Goal: Transaction & Acquisition: Obtain resource

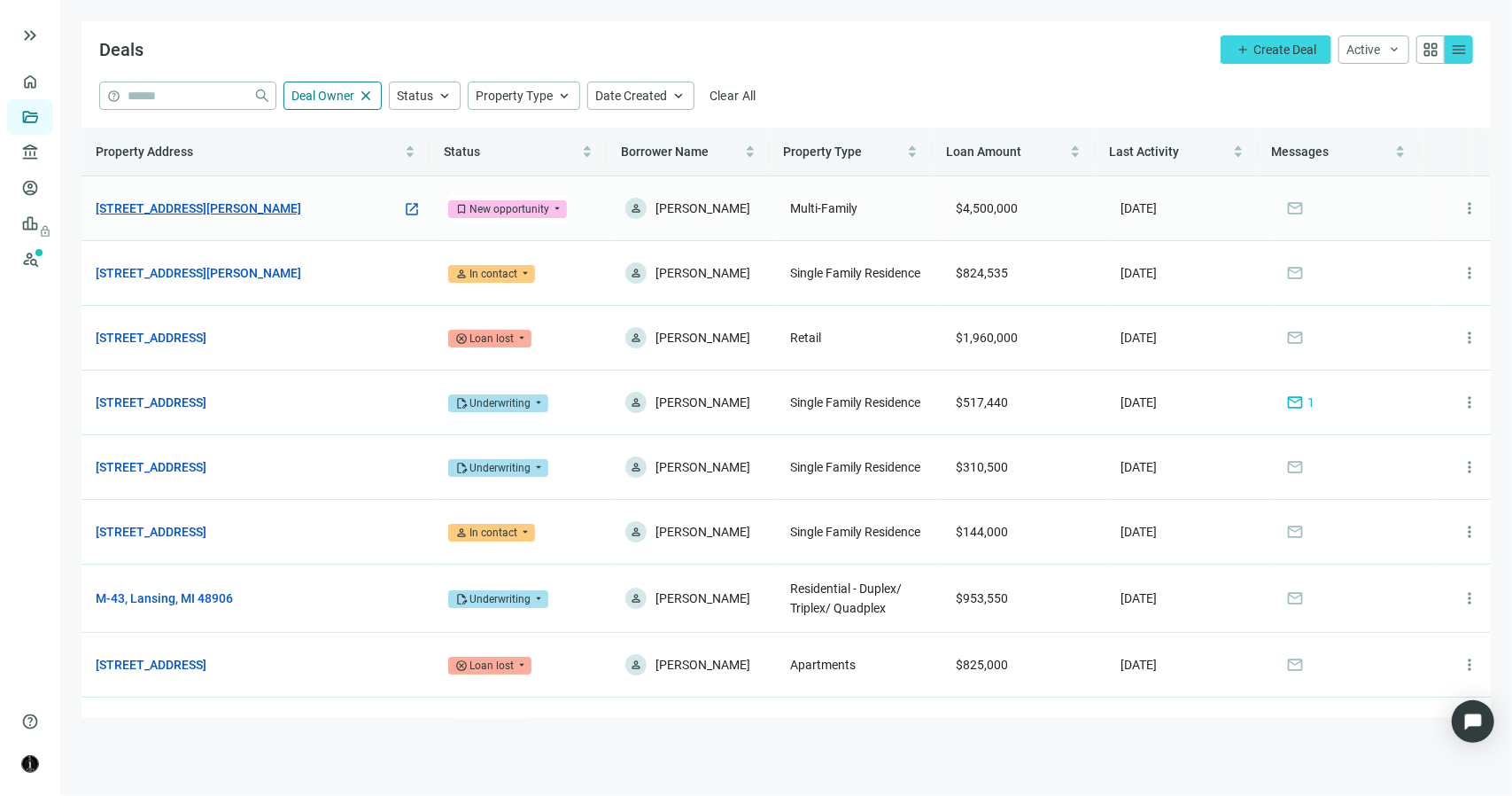
click at [216, 213] on link "1471 E Brooks Rd, Memphis, TN 38116" at bounding box center [198, 208] width 205 height 20
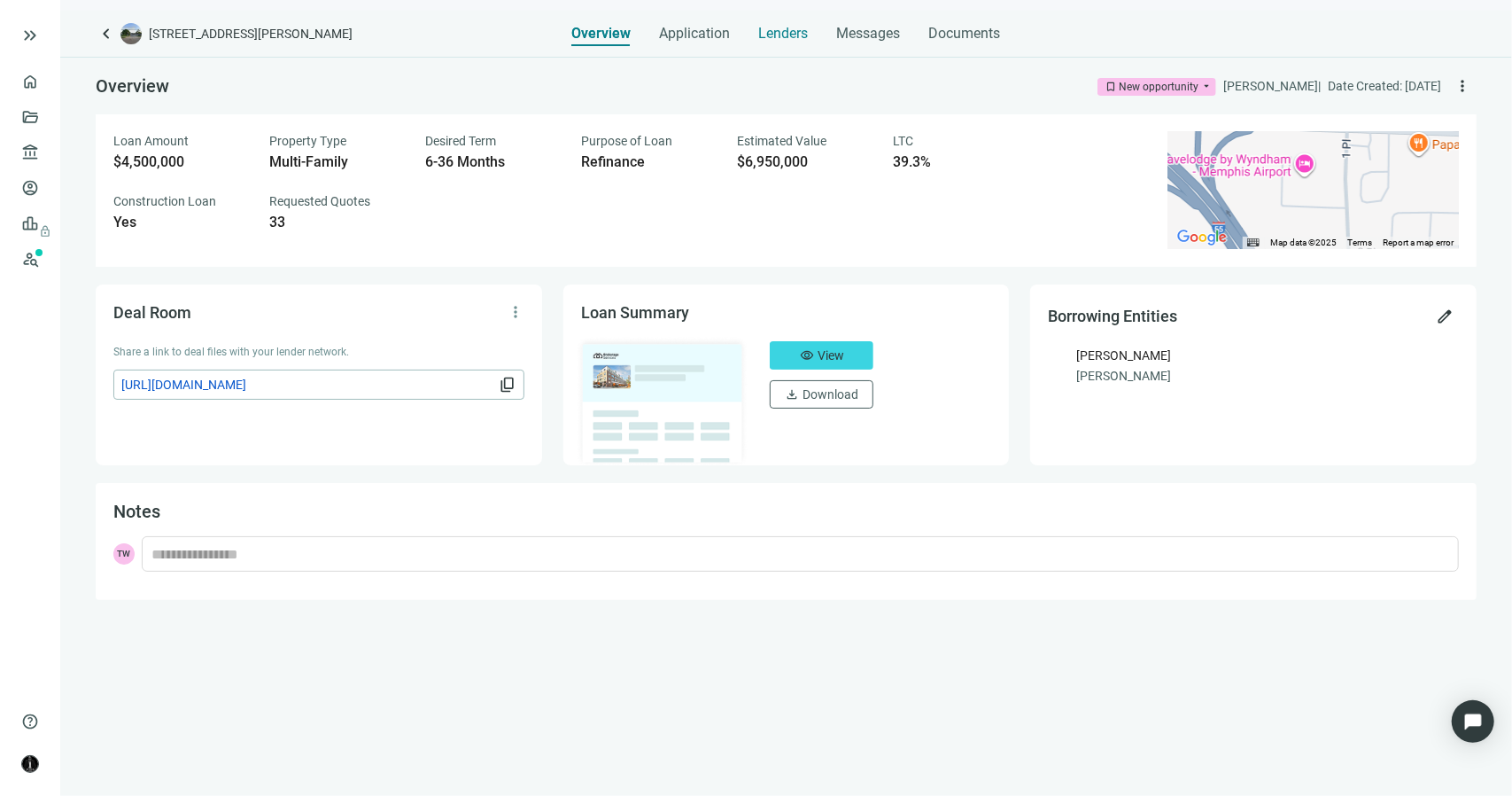
click at [789, 34] on span "Lenders" at bounding box center [784, 33] width 50 height 18
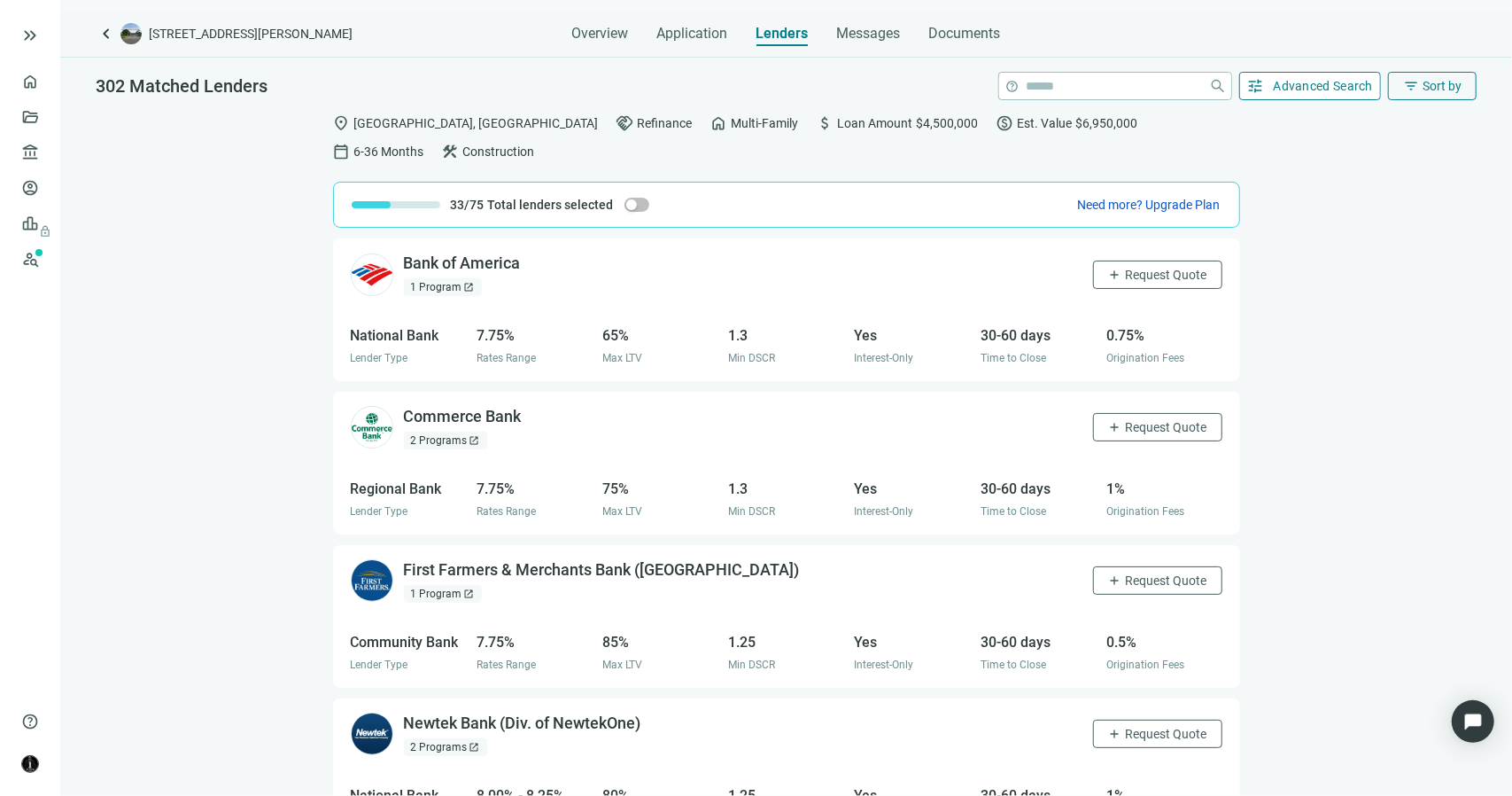
click at [1288, 80] on span "Advanced Search" at bounding box center [1324, 85] width 100 height 14
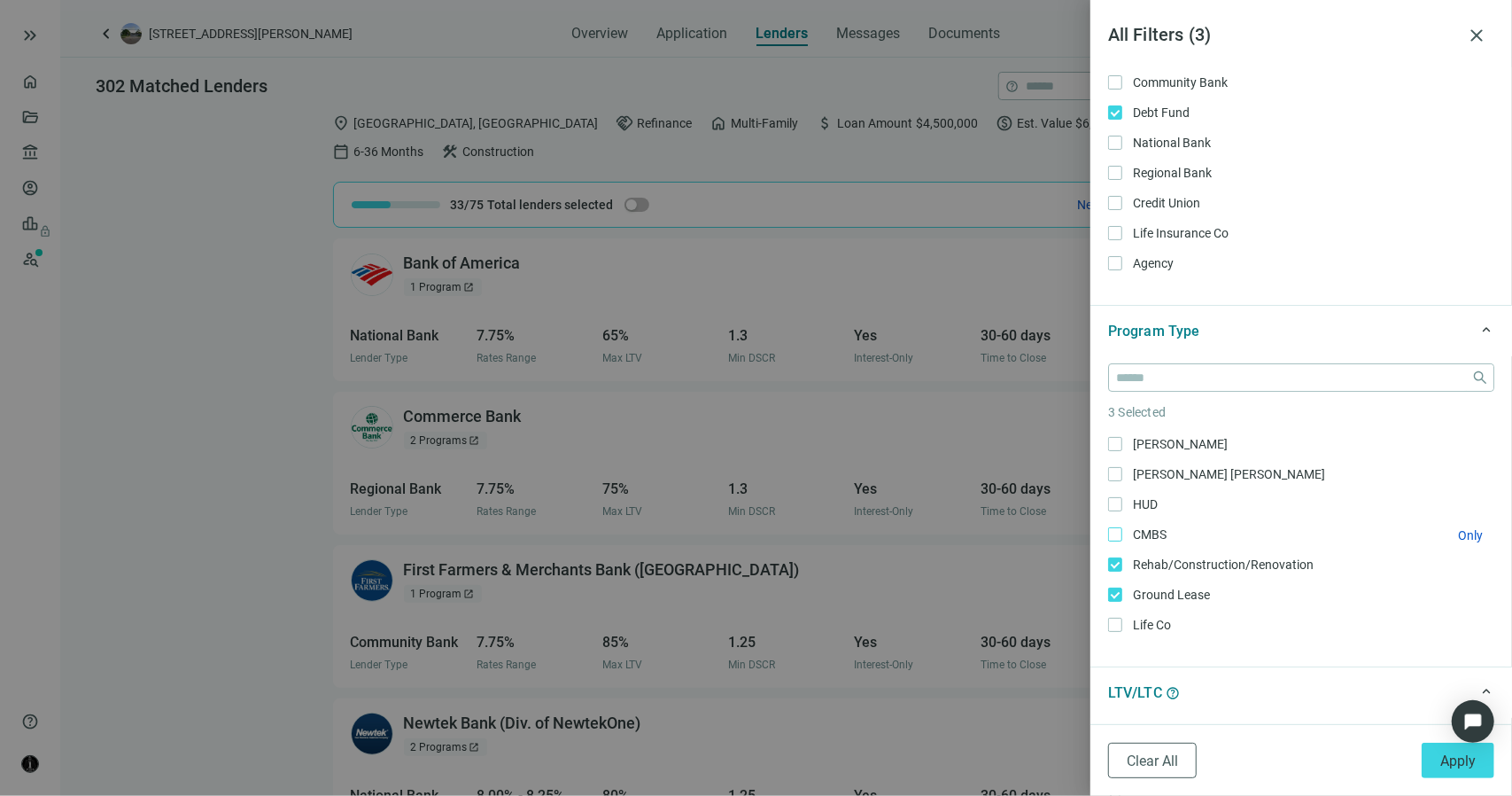
scroll to position [88, 0]
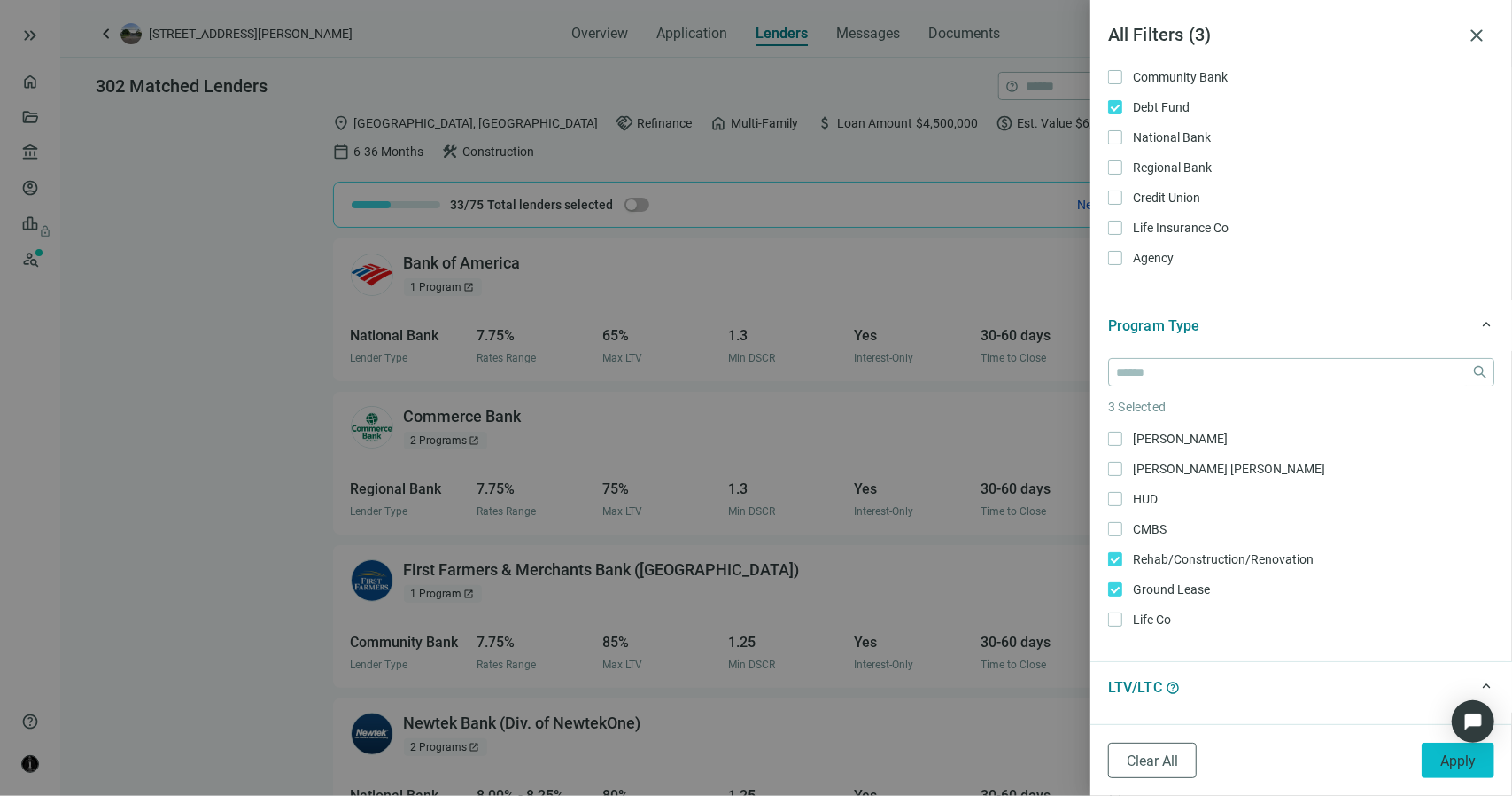
click at [1440, 758] on span "Apply" at bounding box center [1458, 761] width 35 height 17
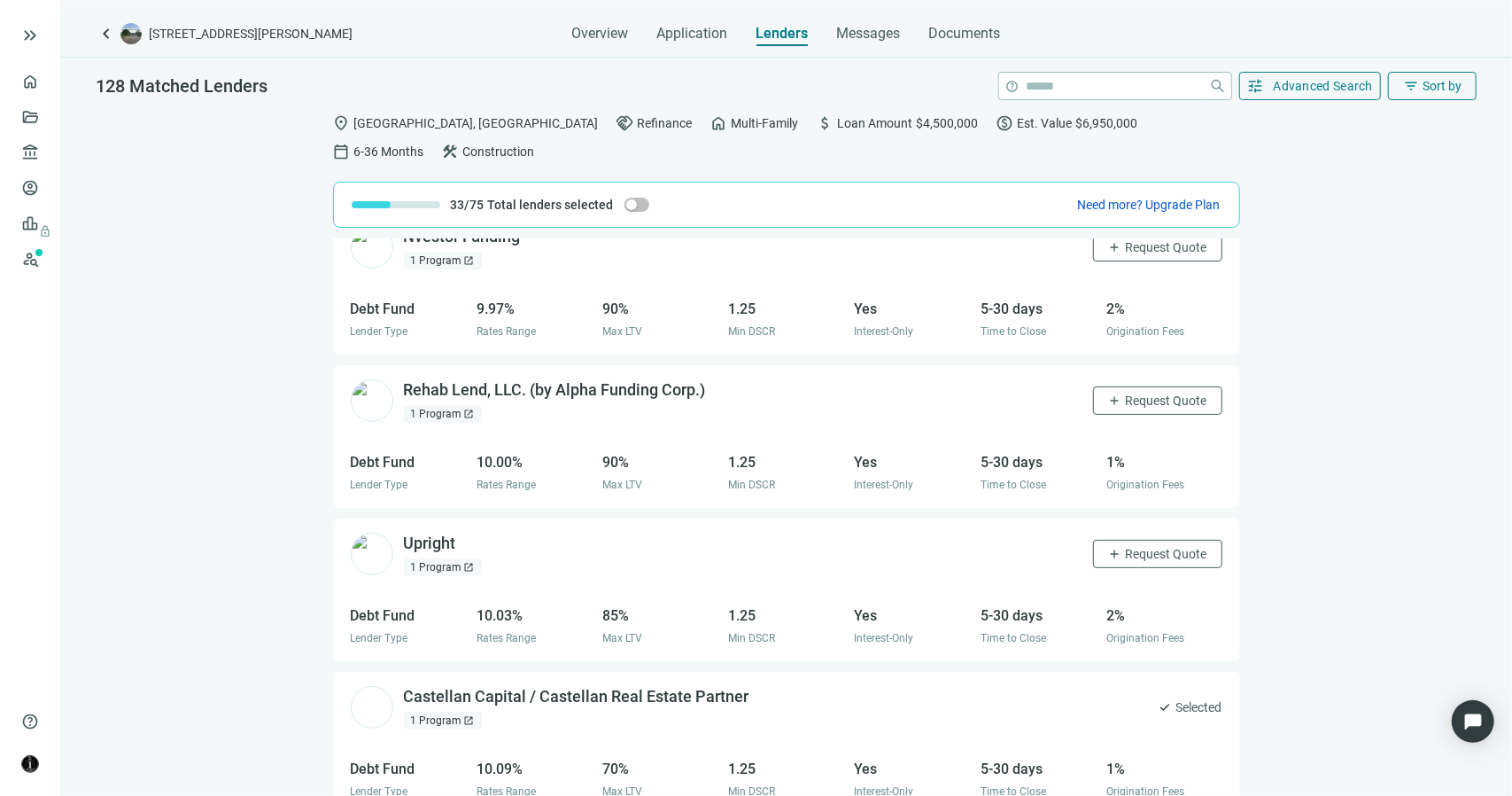
scroll to position [10067, 0]
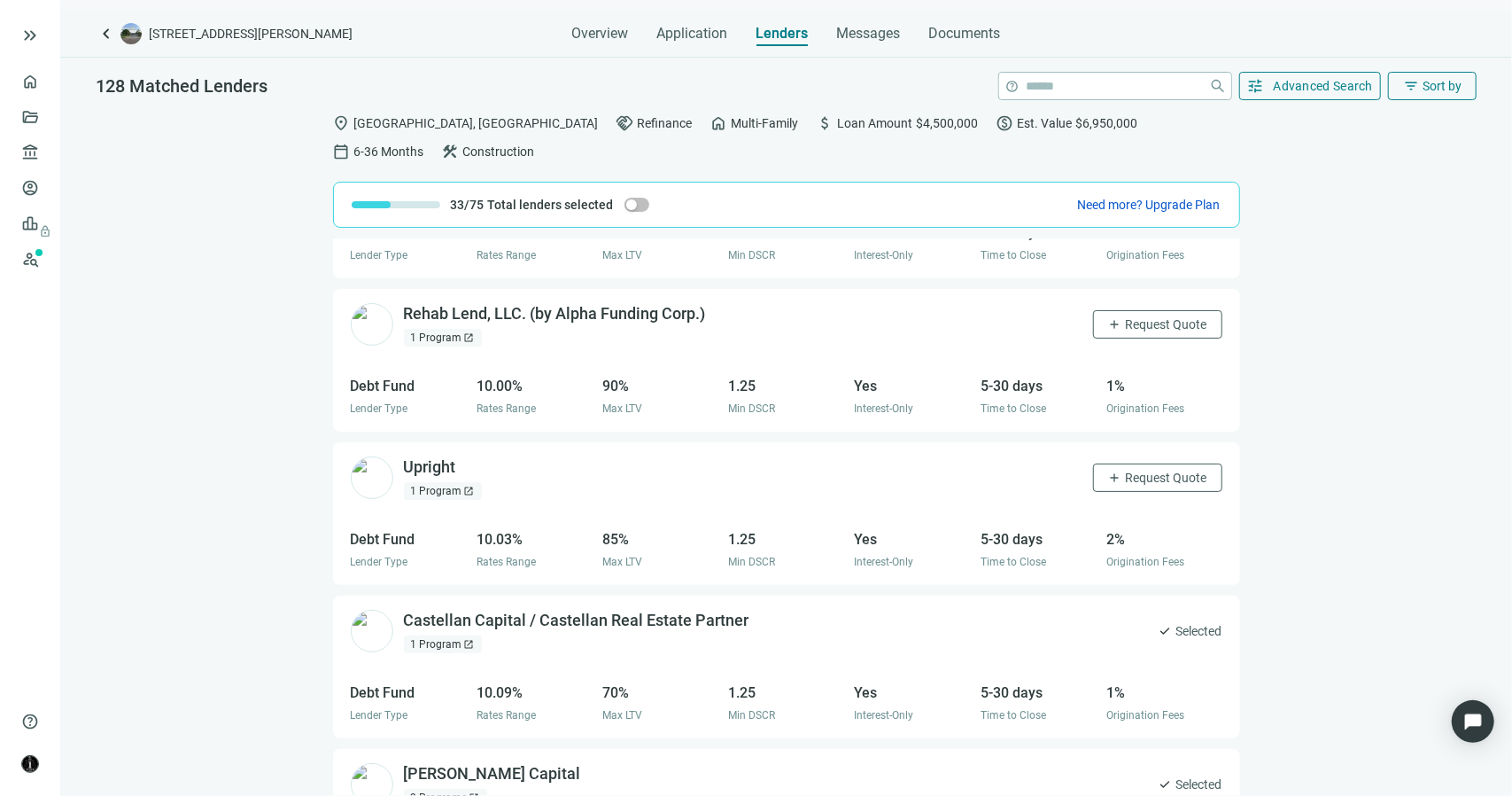
click at [478, 456] on div "Upright open_in_new 1 Program open_in_new" at bounding box center [443, 478] width 78 height 43
click at [466, 458] on span "open_in_new" at bounding box center [469, 467] width 18 height 18
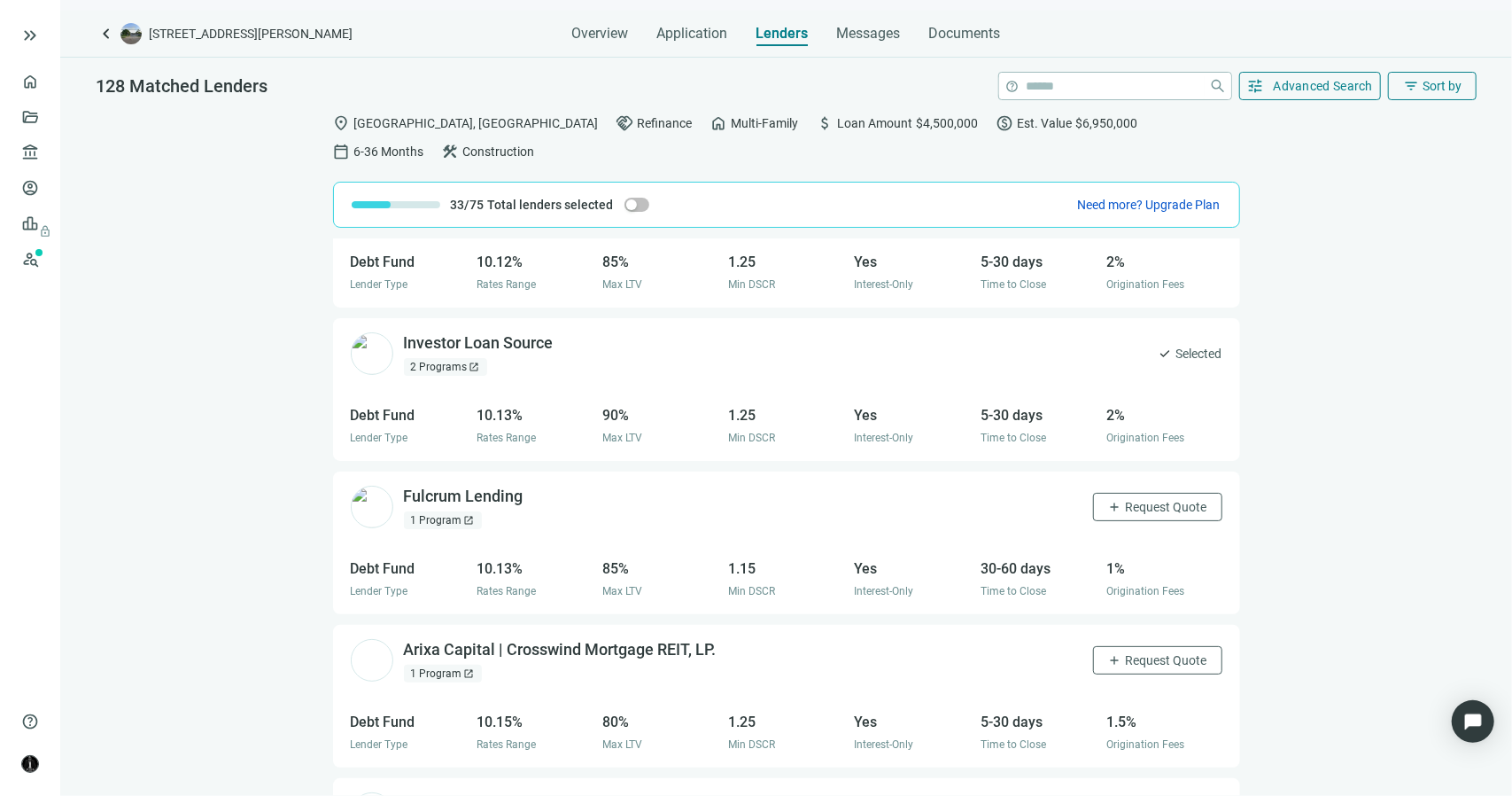
scroll to position [10912, 0]
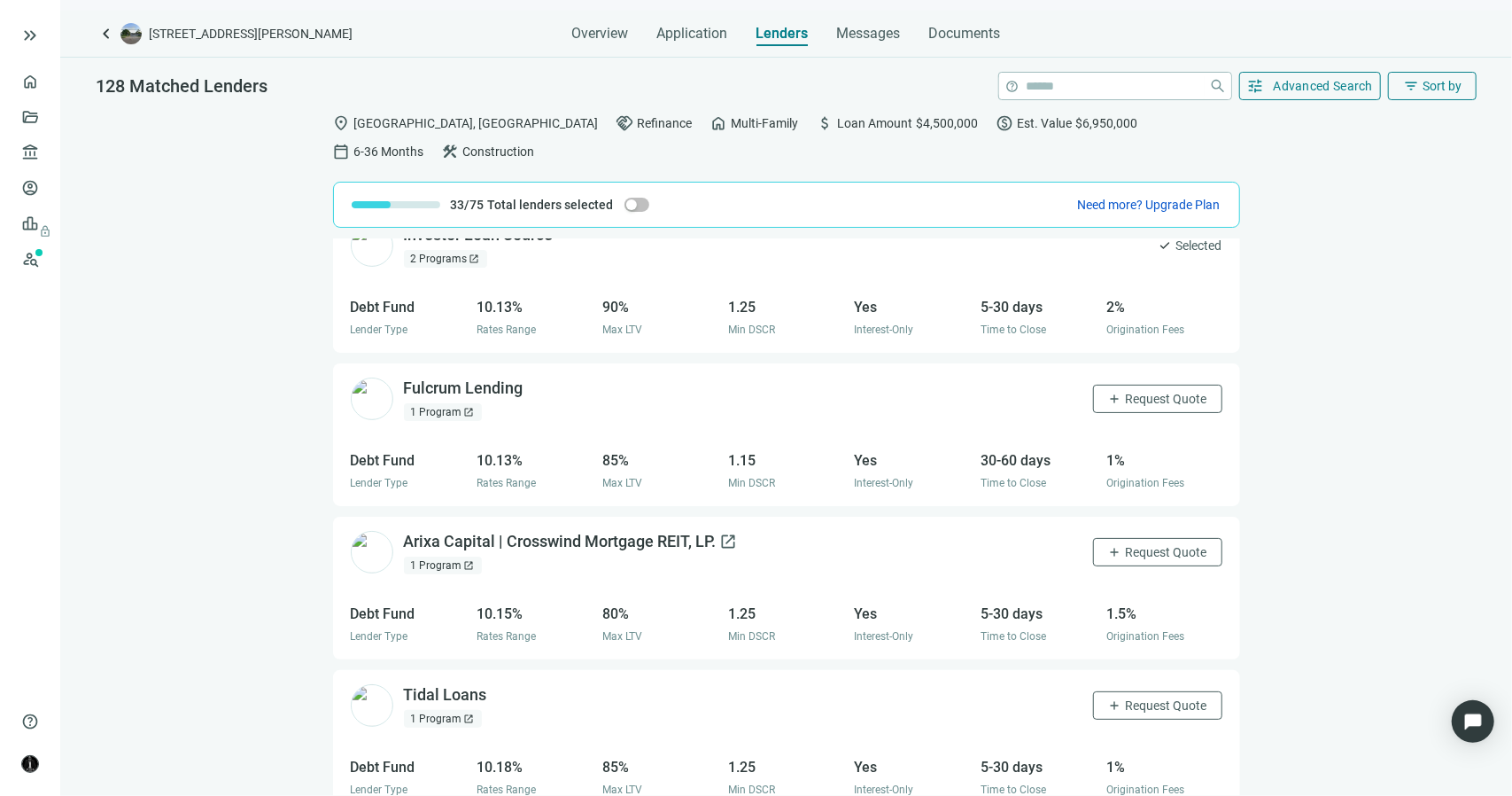
click at [728, 533] on span "open_in_new" at bounding box center [729, 542] width 18 height 18
click at [1126, 545] on span "Request Quote" at bounding box center [1167, 552] width 81 height 14
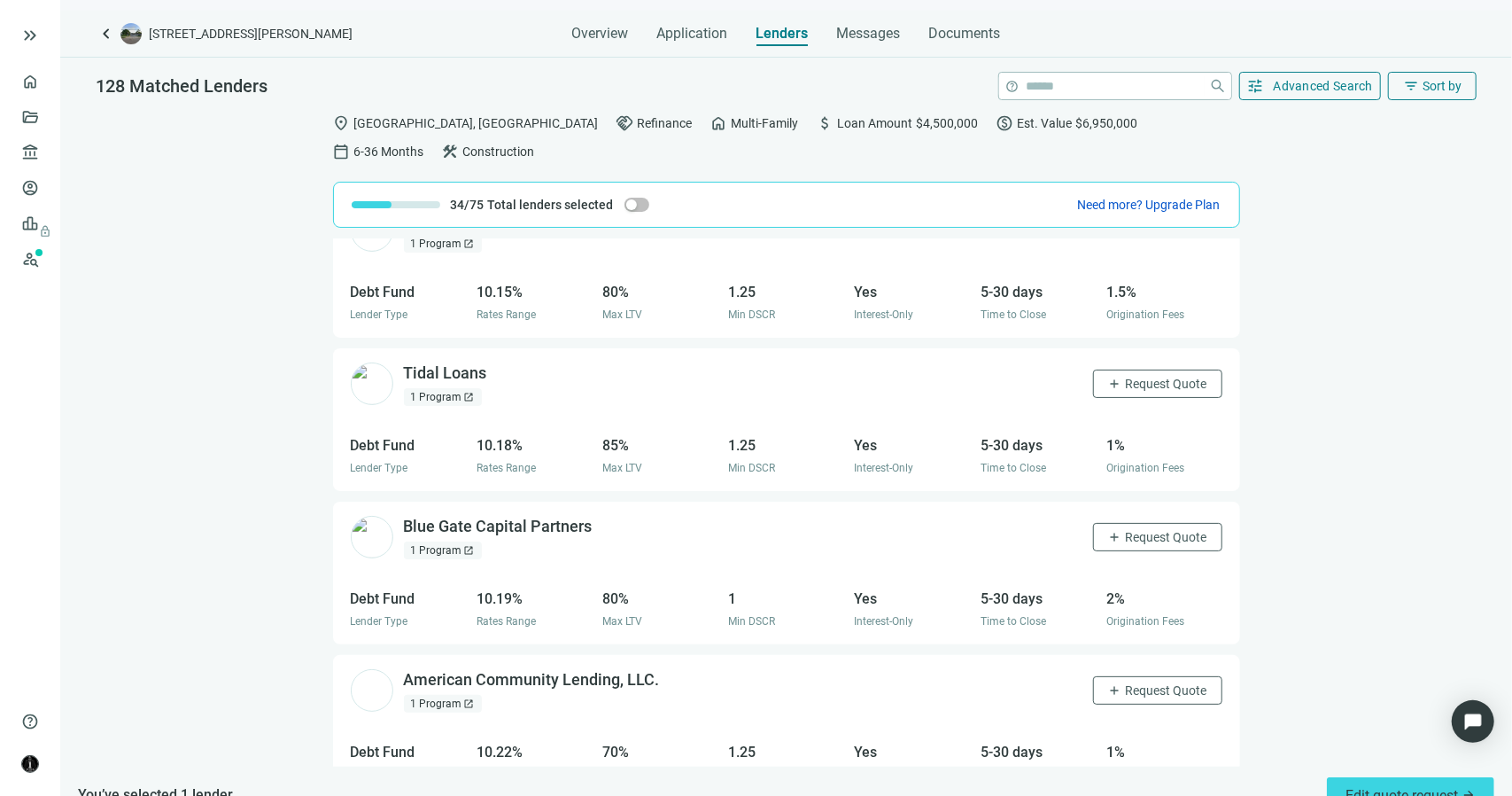
scroll to position [11267, 0]
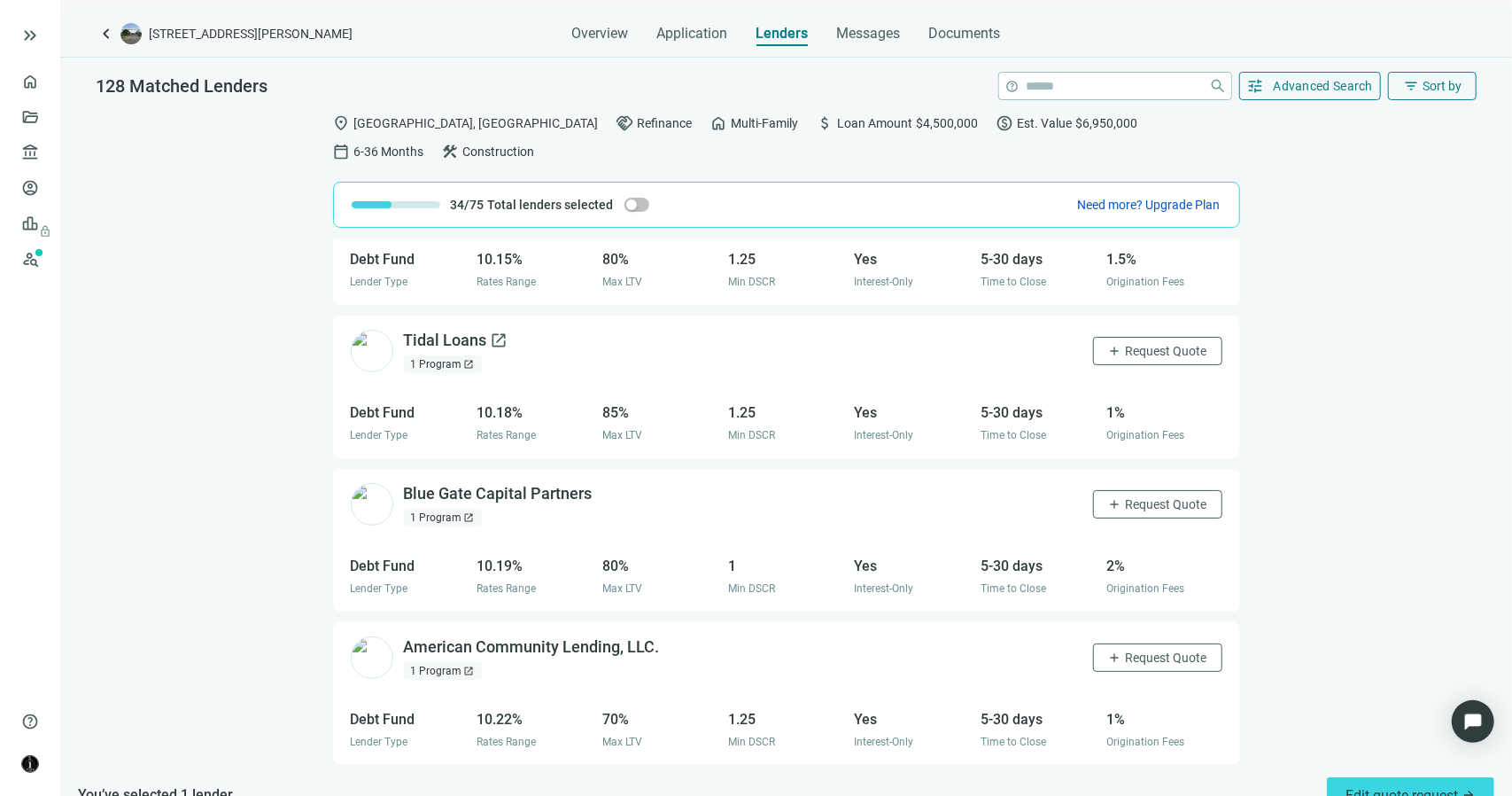
click at [499, 332] on span "open_in_new" at bounding box center [499, 341] width 18 height 18
click at [1107, 337] on button "add Request Quote" at bounding box center [1158, 350] width 130 height 28
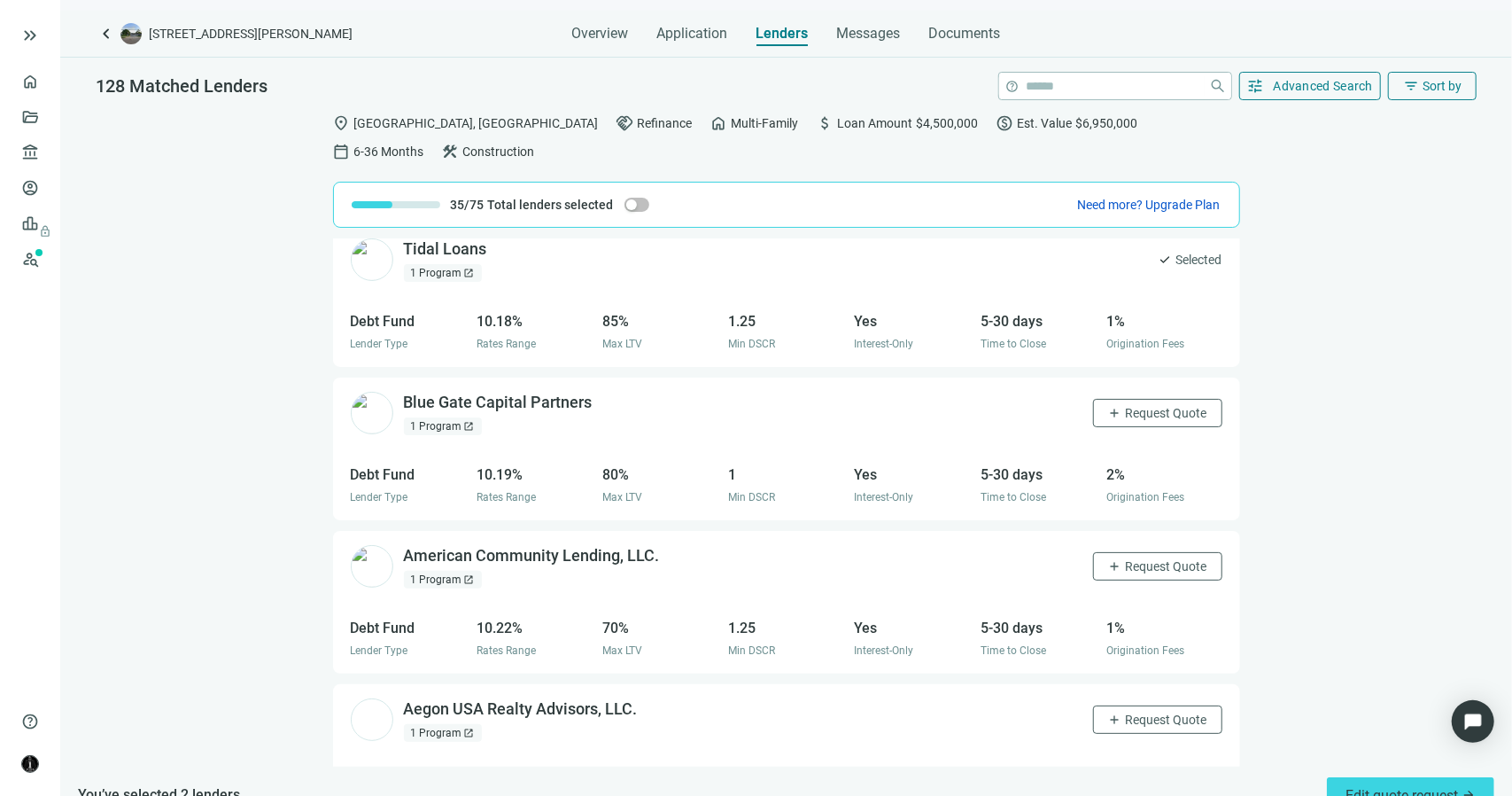
scroll to position [11444, 0]
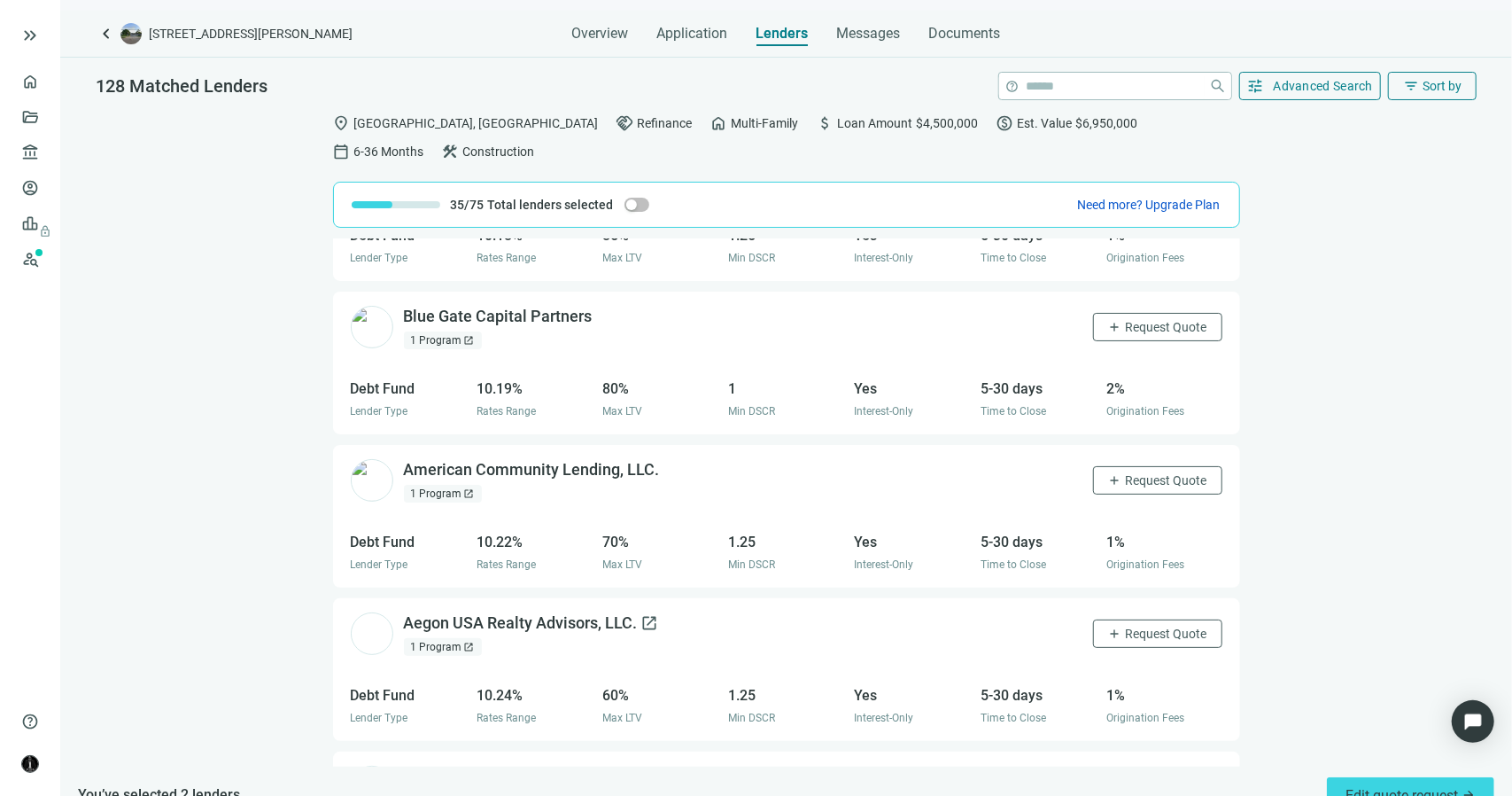
click at [648, 614] on span "open_in_new" at bounding box center [651, 623] width 18 height 18
click at [1126, 626] on span "Request Quote" at bounding box center [1167, 633] width 81 height 14
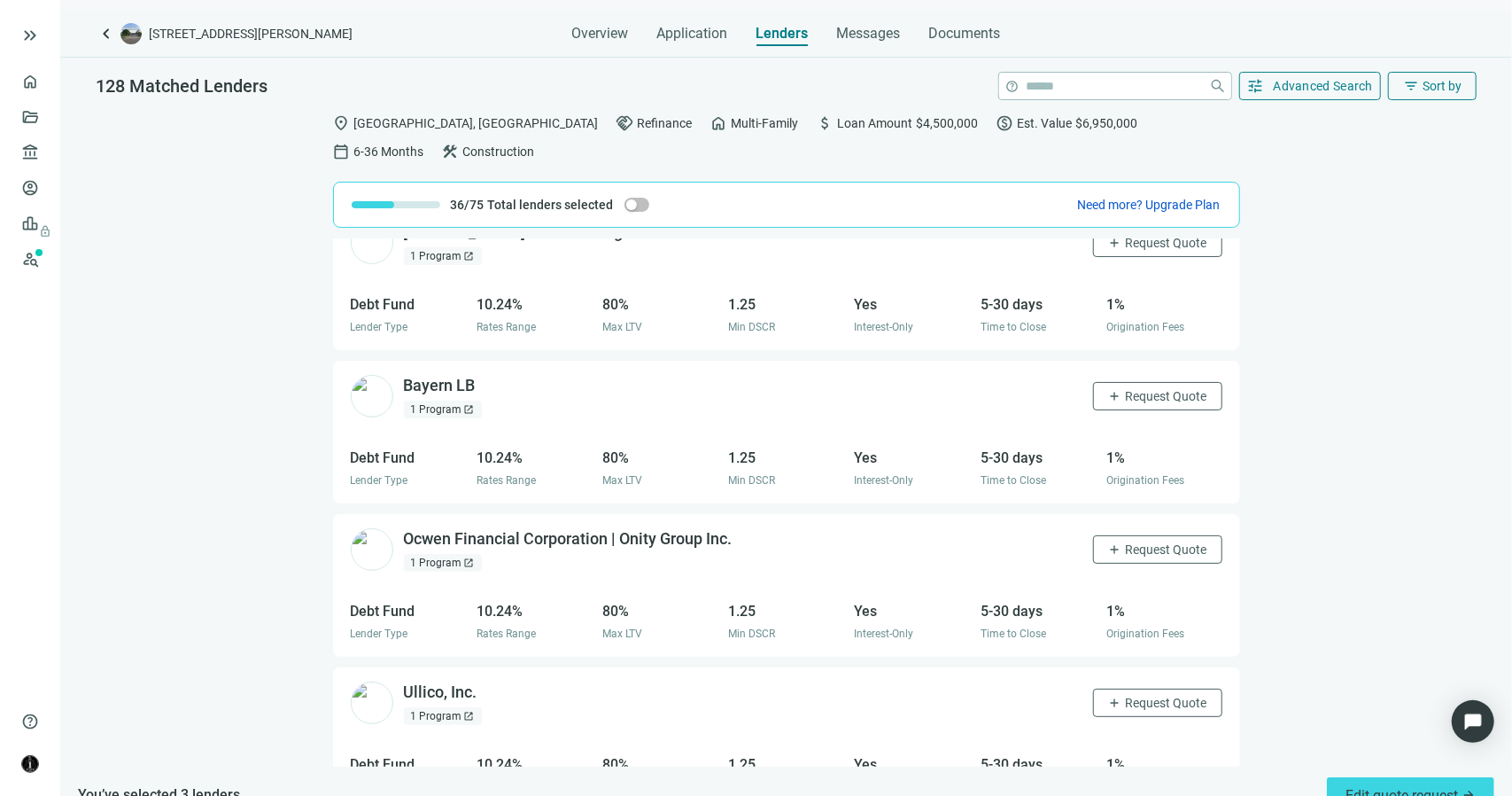
scroll to position [12144, 0]
click at [751, 527] on span "open_in_new" at bounding box center [745, 536] width 18 height 18
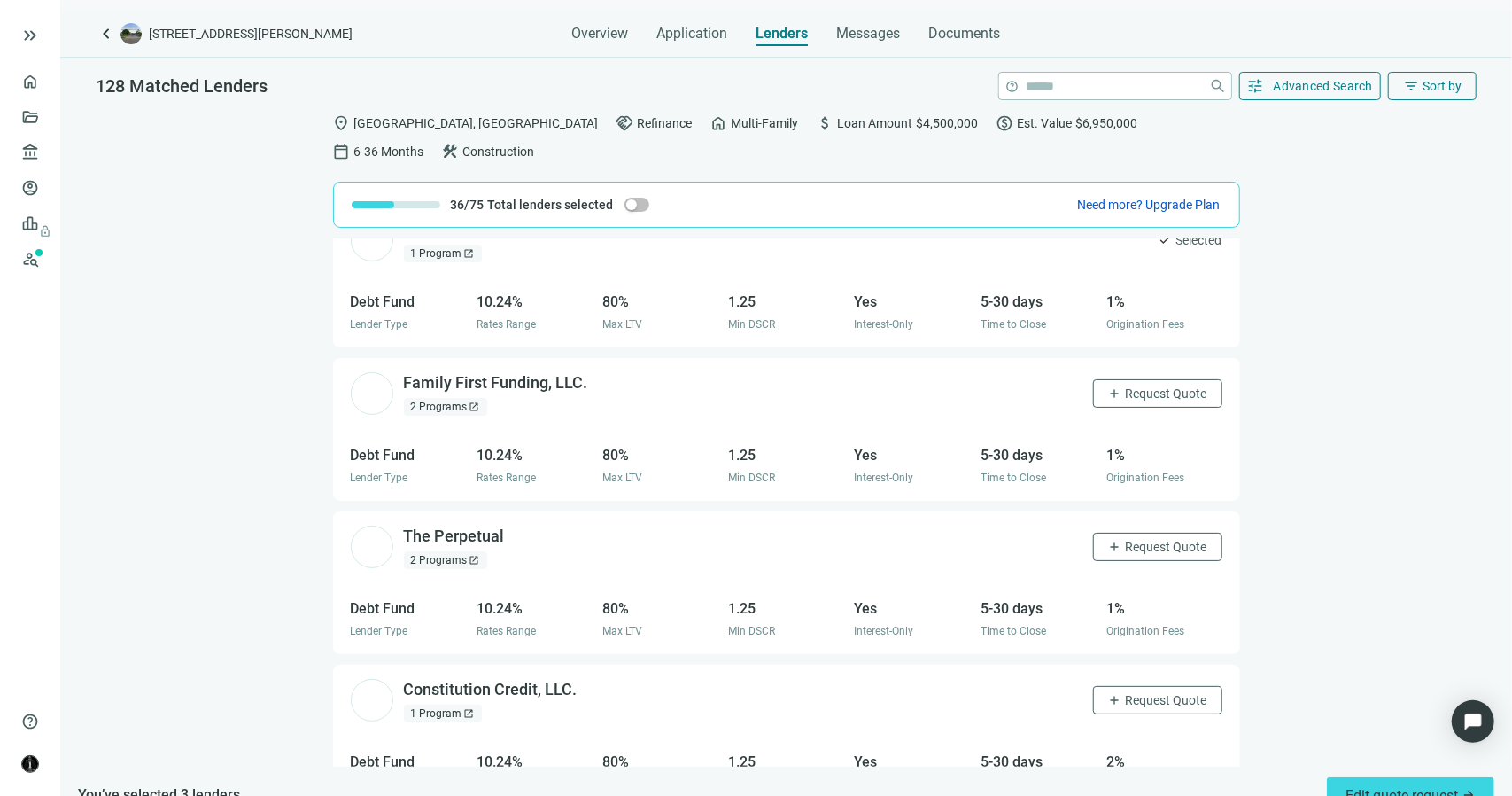
scroll to position [13408, 0]
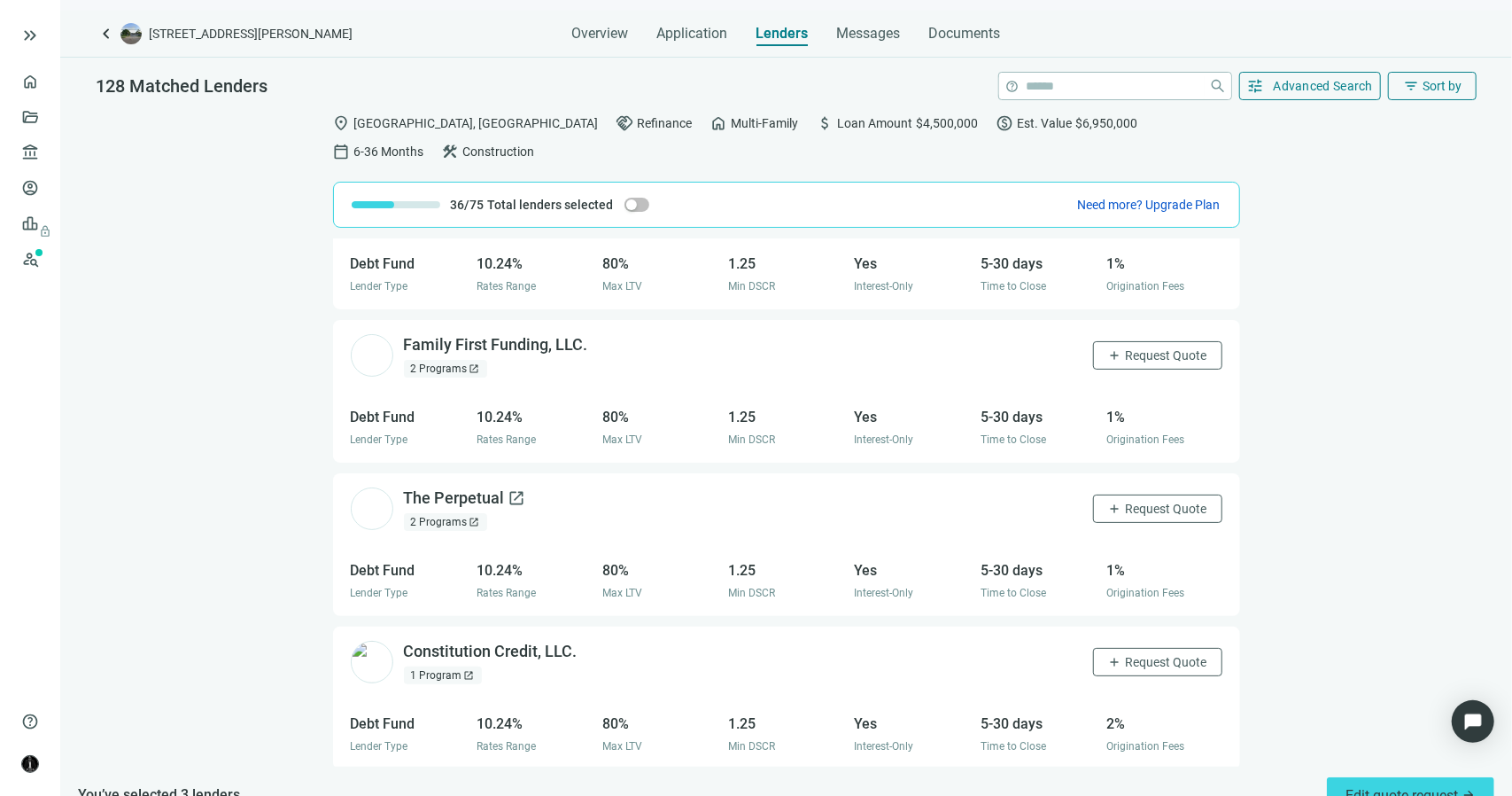
click at [512, 489] on span "open_in_new" at bounding box center [517, 498] width 18 height 18
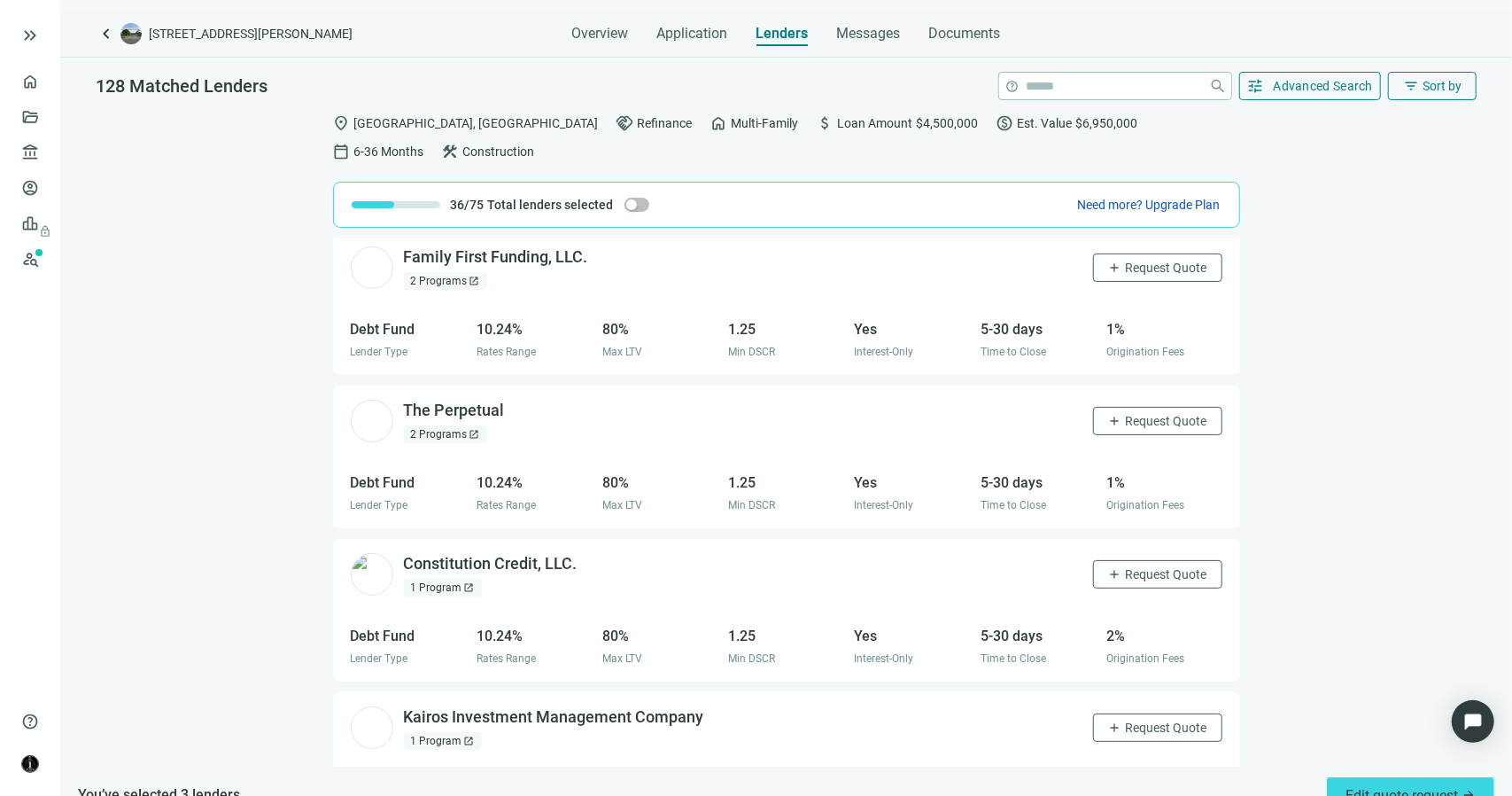
scroll to position [13498, 0]
click at [591, 554] on span "open_in_new" at bounding box center [590, 562] width 18 height 18
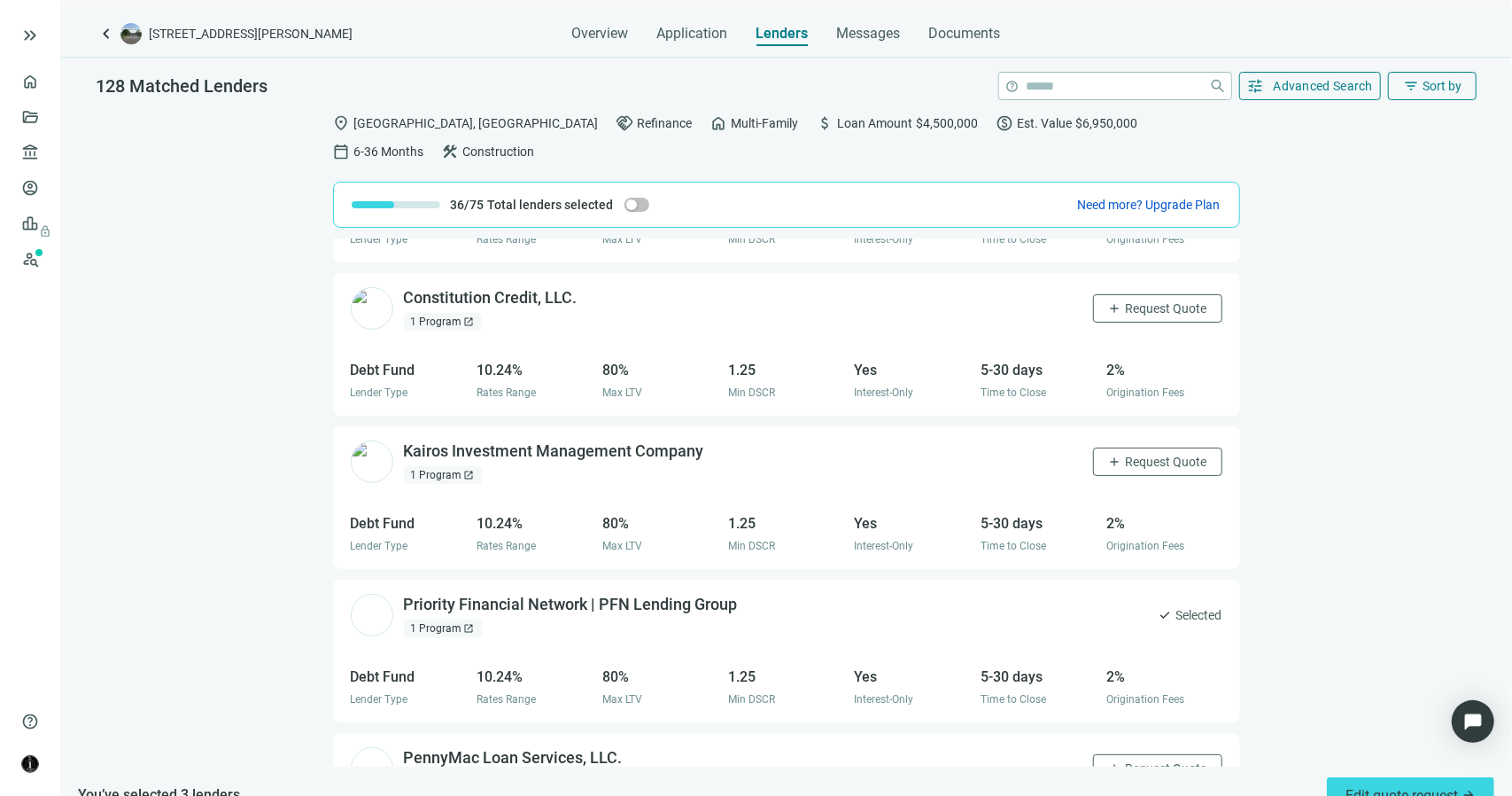
scroll to position [13763, 0]
click at [715, 442] on span "open_in_new" at bounding box center [716, 451] width 18 height 18
click at [1126, 453] on span "Request Quote" at bounding box center [1167, 460] width 81 height 14
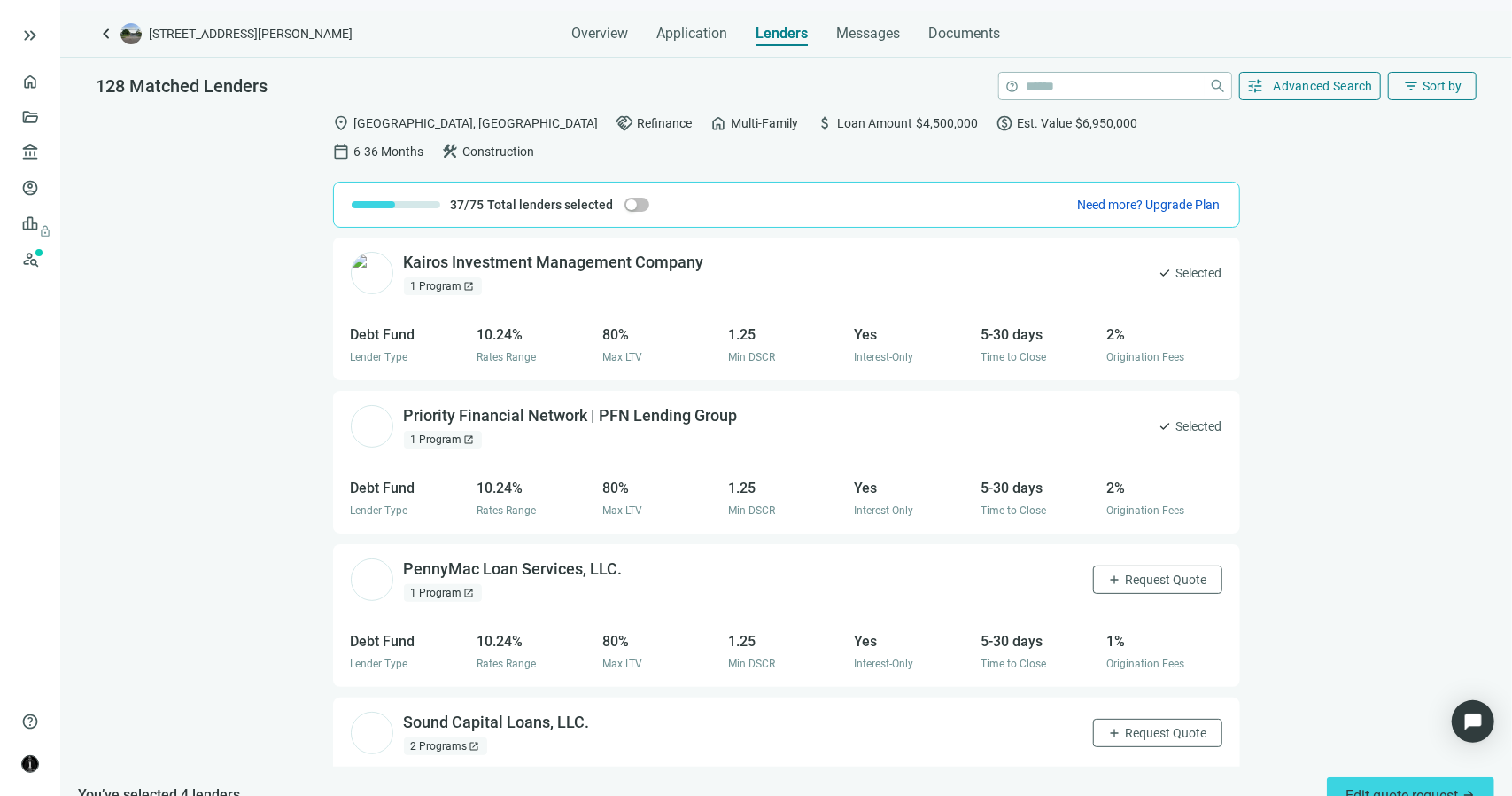
scroll to position [14029, 0]
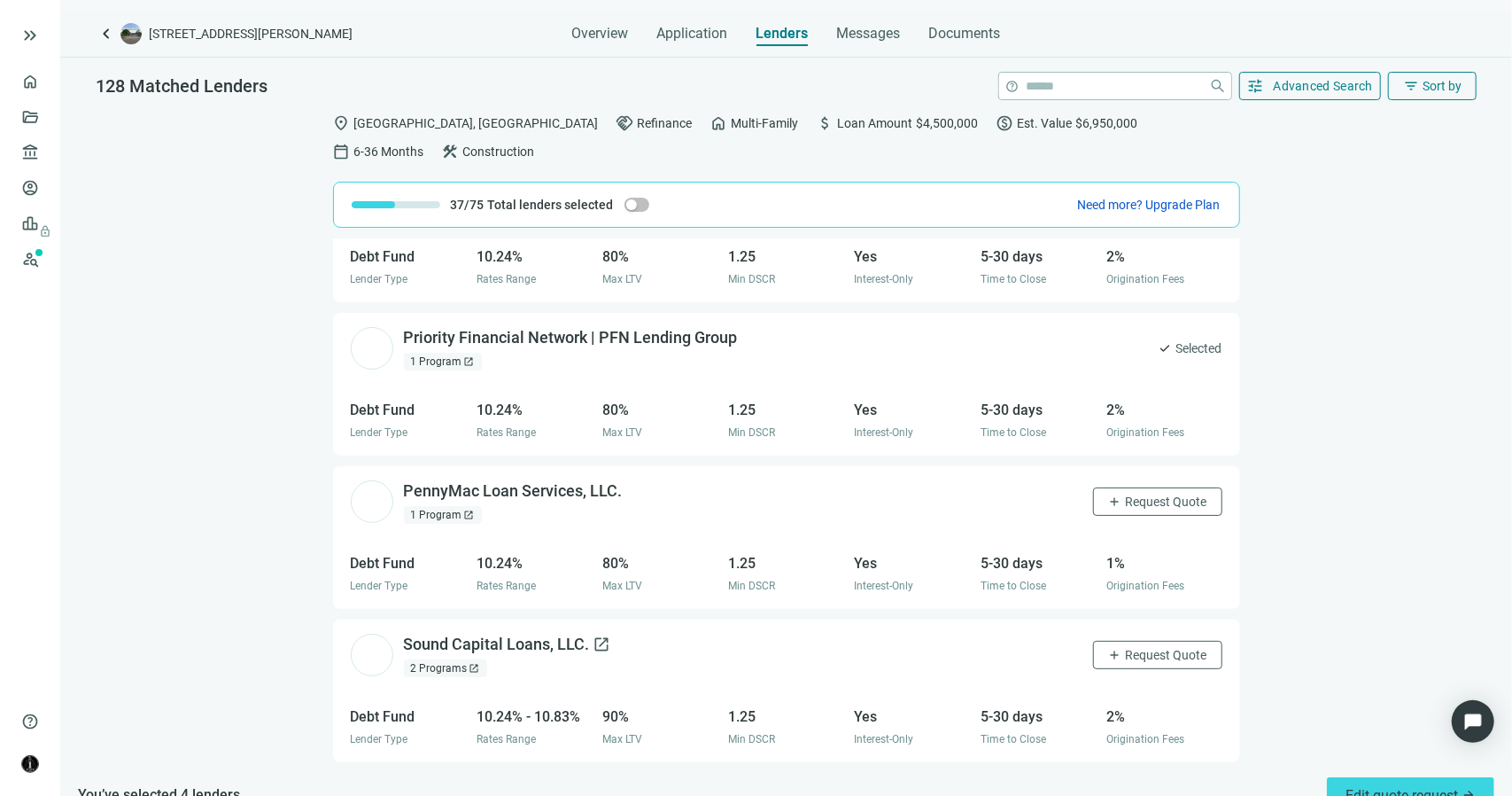
click at [600, 635] on span "open_in_new" at bounding box center [602, 644] width 18 height 18
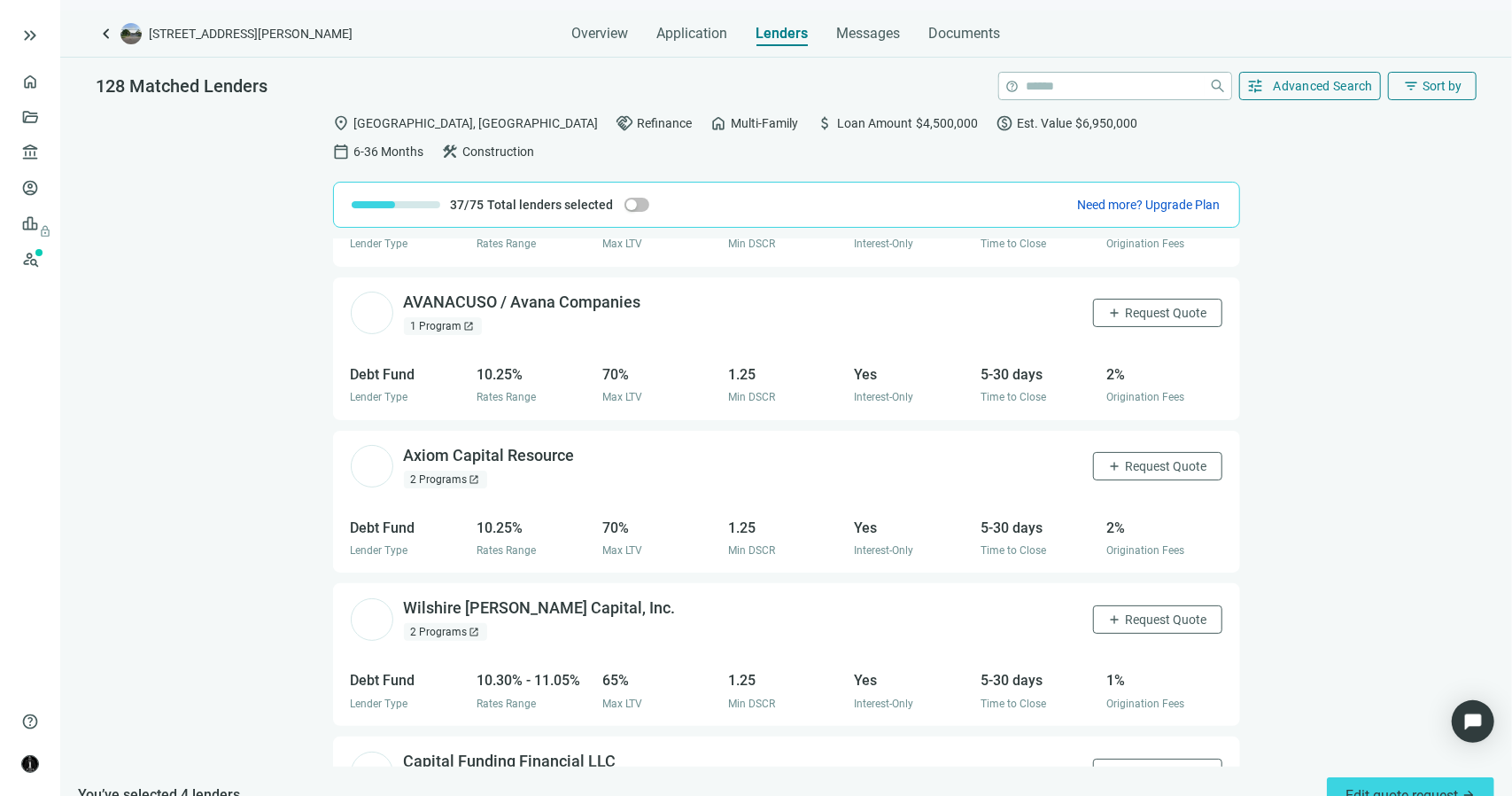
scroll to position [14561, 0]
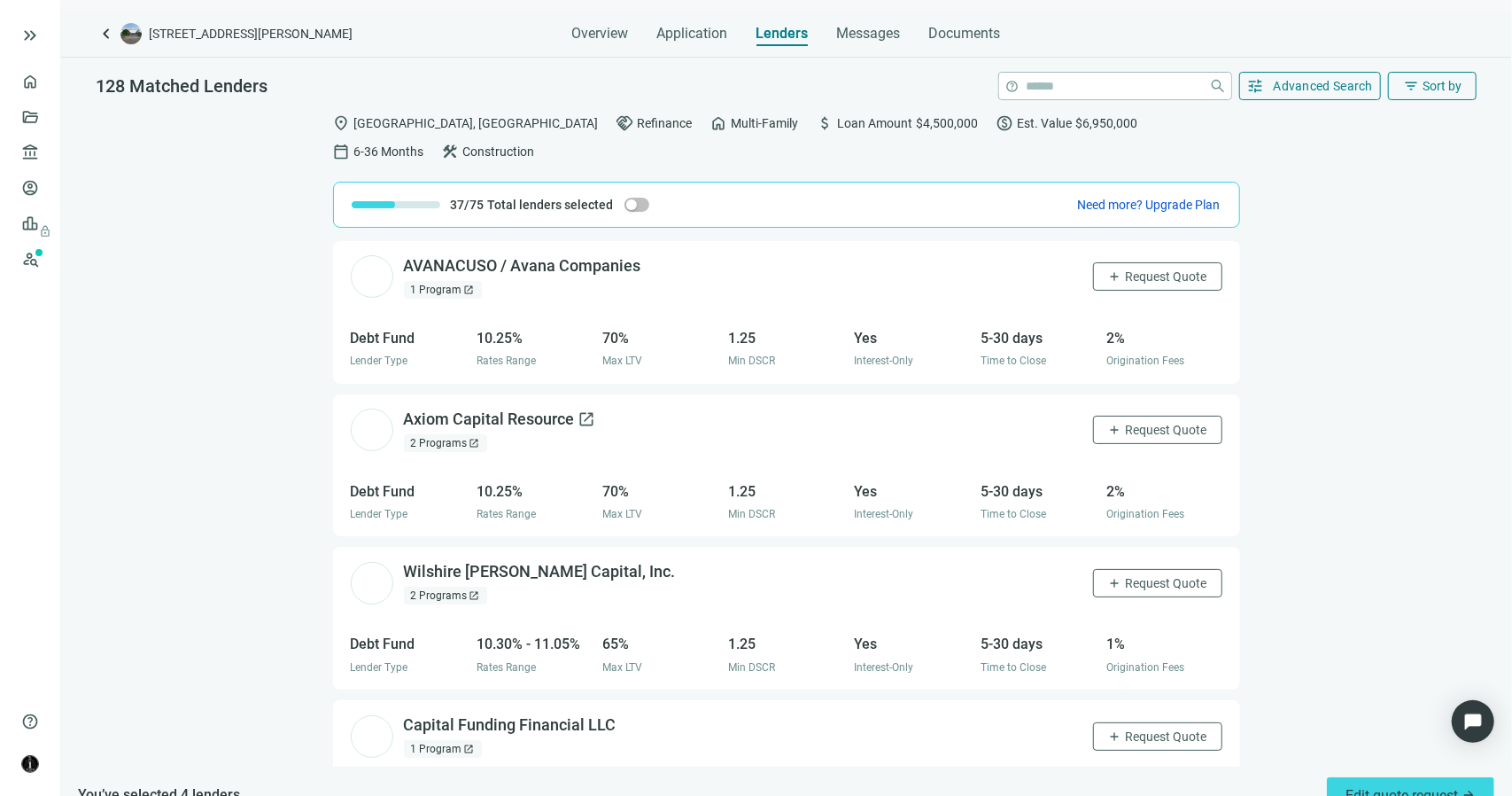
click at [586, 410] on span "open_in_new" at bounding box center [588, 419] width 18 height 18
click at [1126, 423] on span "Request Quote" at bounding box center [1167, 430] width 81 height 14
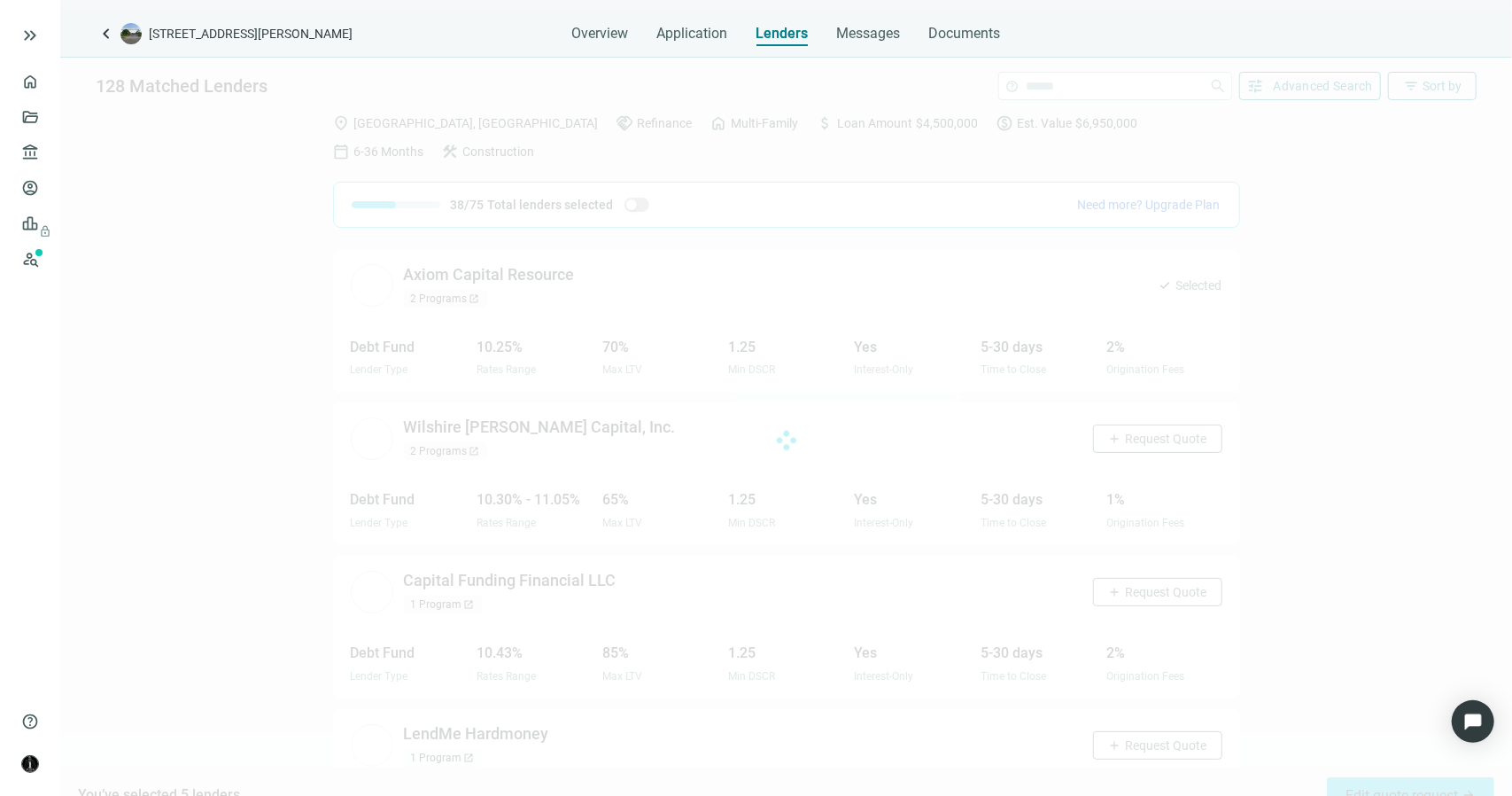
scroll to position [14761, 0]
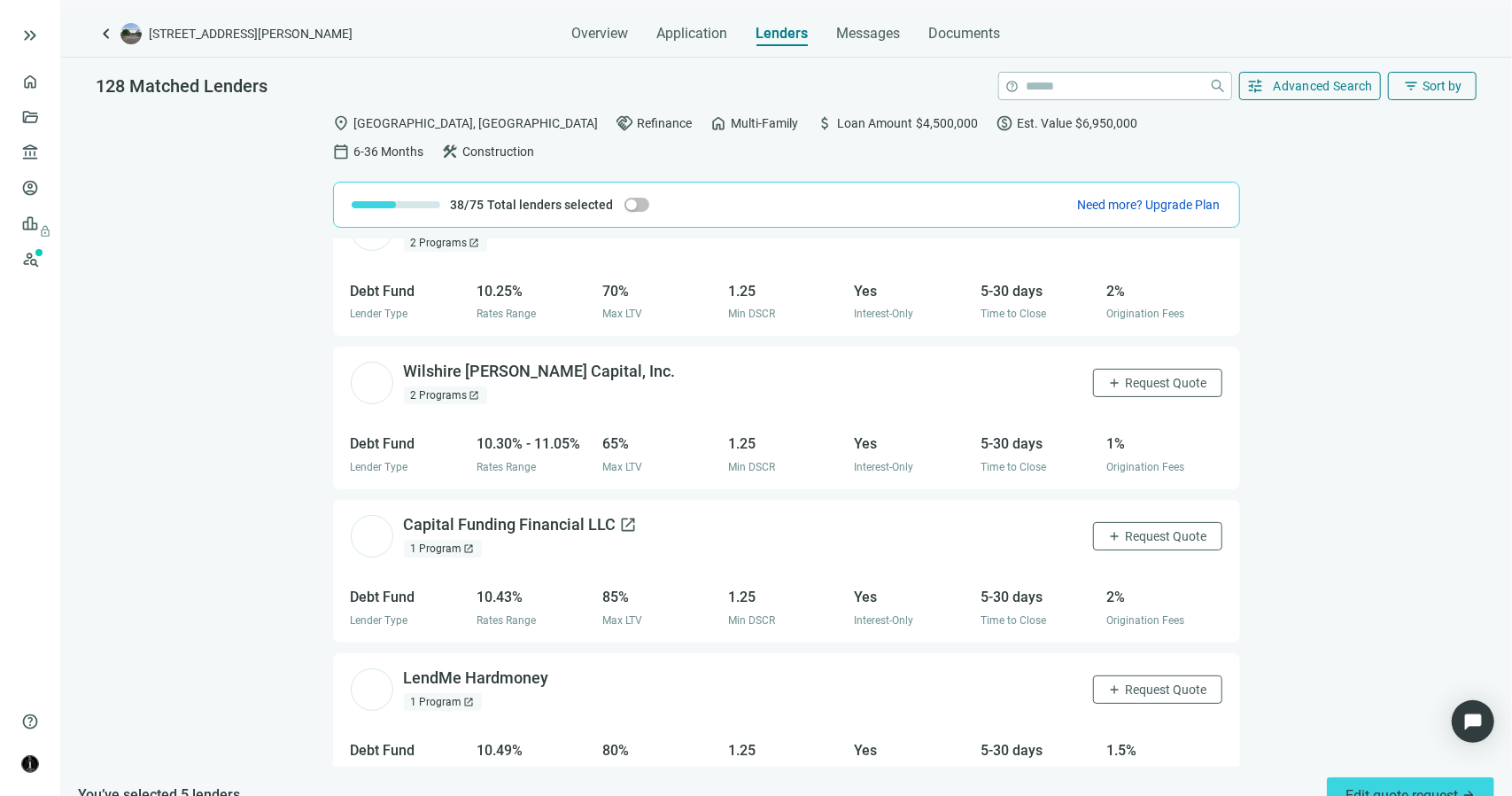
click at [627, 515] on span "open_in_new" at bounding box center [629, 524] width 18 height 18
click at [1126, 529] on span "Request Quote" at bounding box center [1167, 536] width 81 height 14
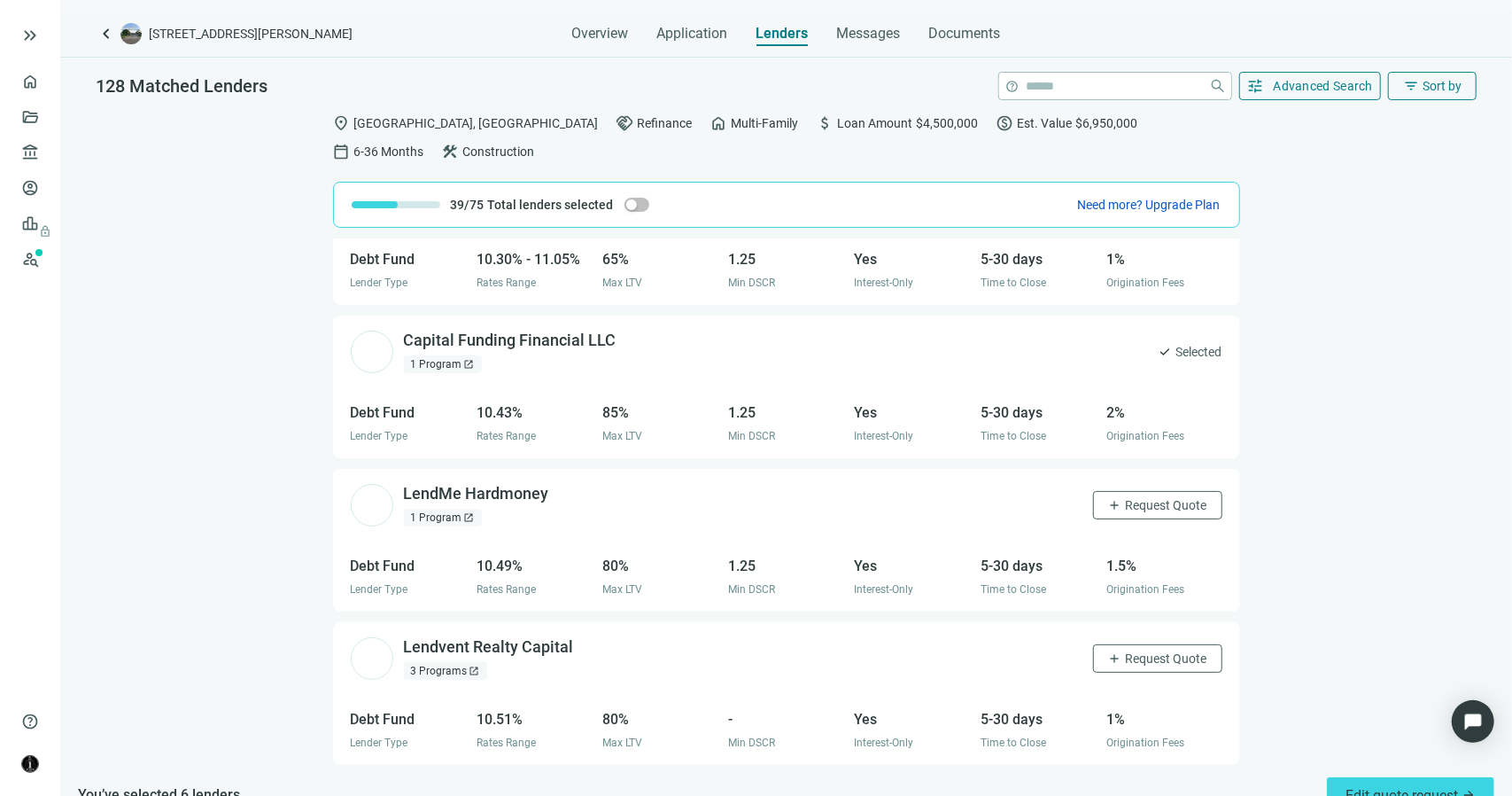
scroll to position [15027, 0]
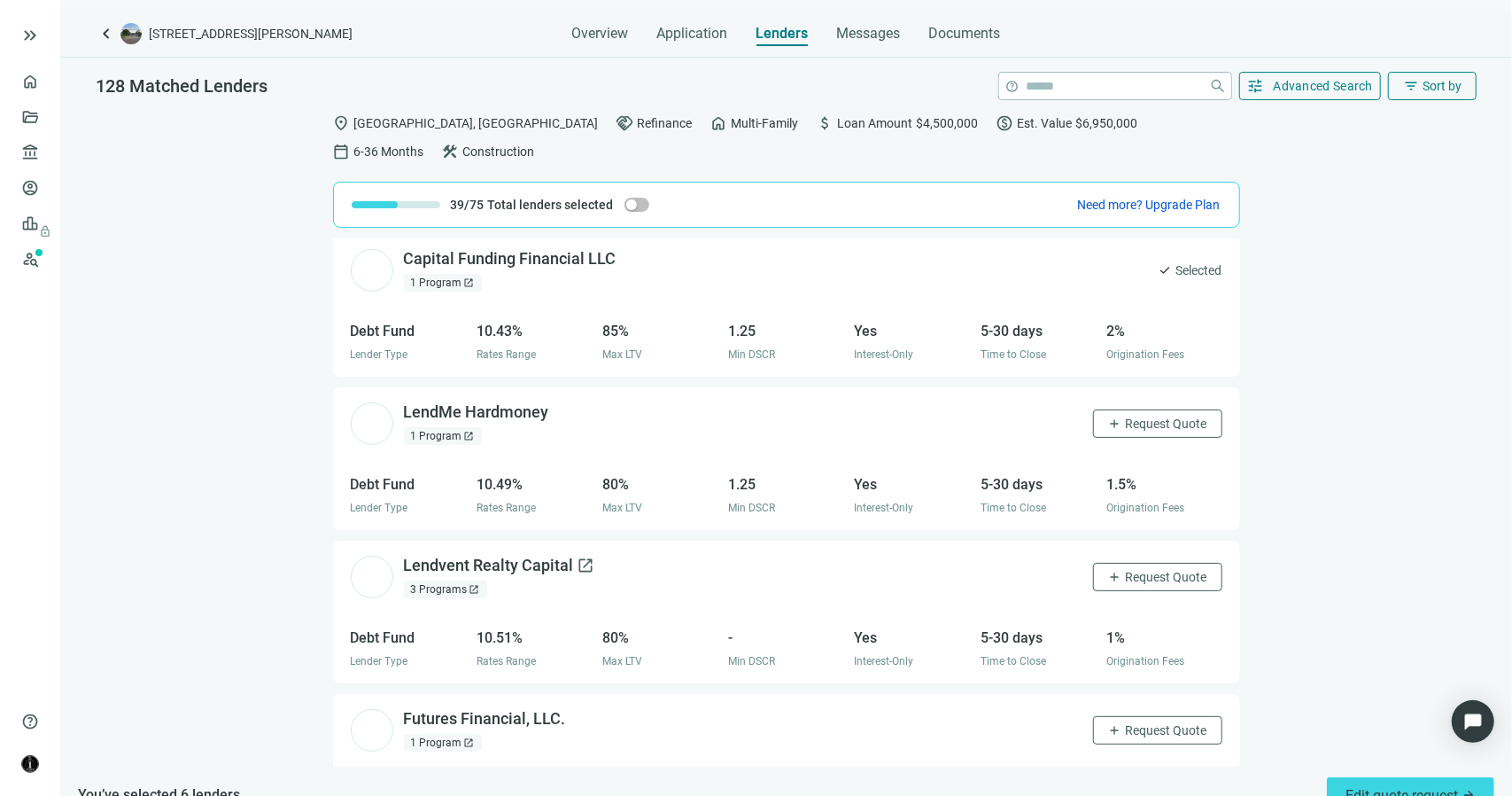
click at [583, 557] on span "open_in_new" at bounding box center [587, 565] width 18 height 18
click at [578, 710] on span "open_in_new" at bounding box center [579, 718] width 18 height 18
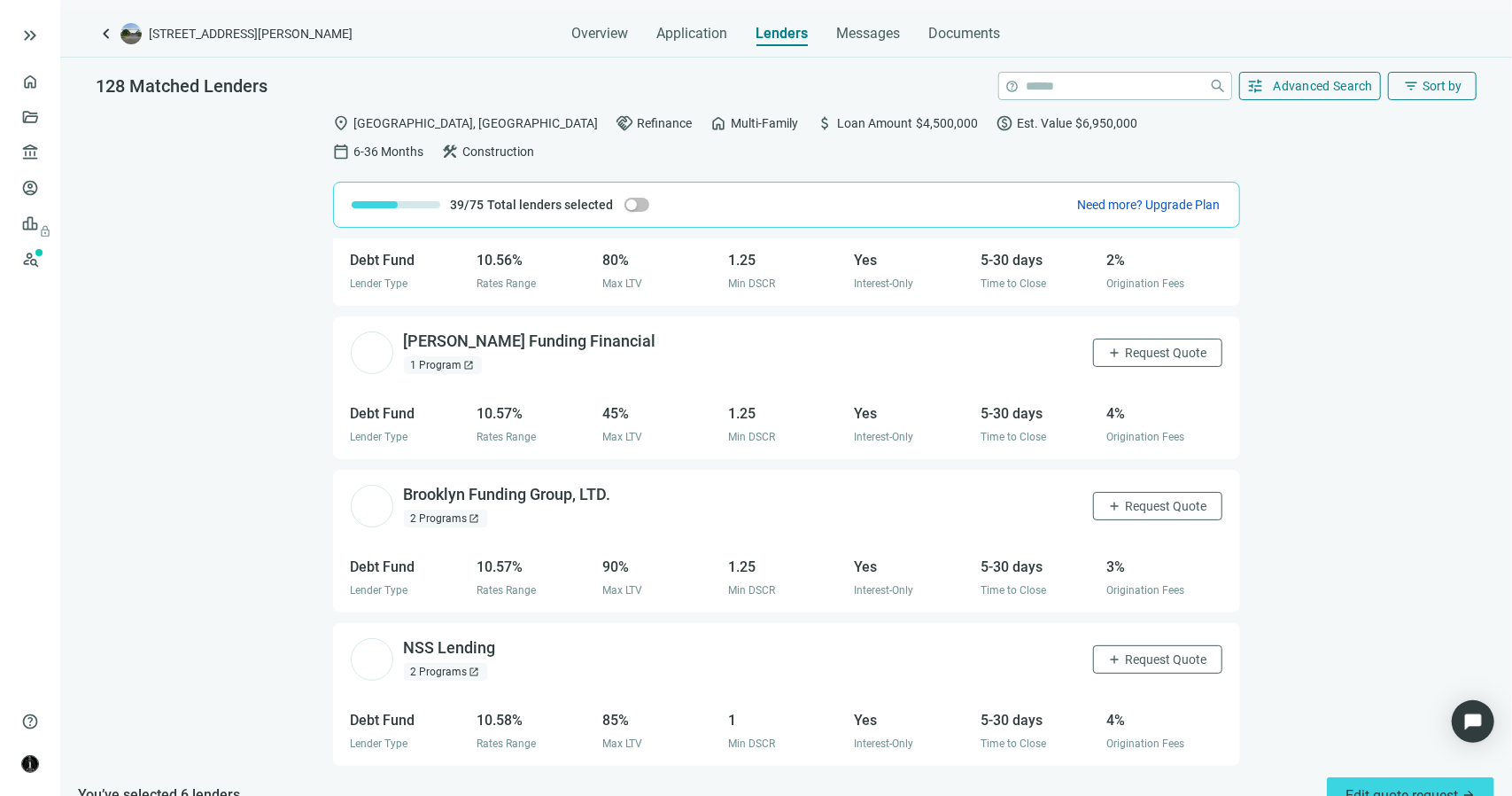
scroll to position [15559, 0]
click at [623, 485] on span "open_in_new" at bounding box center [624, 494] width 18 height 18
click at [1134, 498] on span "Request Quote" at bounding box center [1167, 504] width 81 height 14
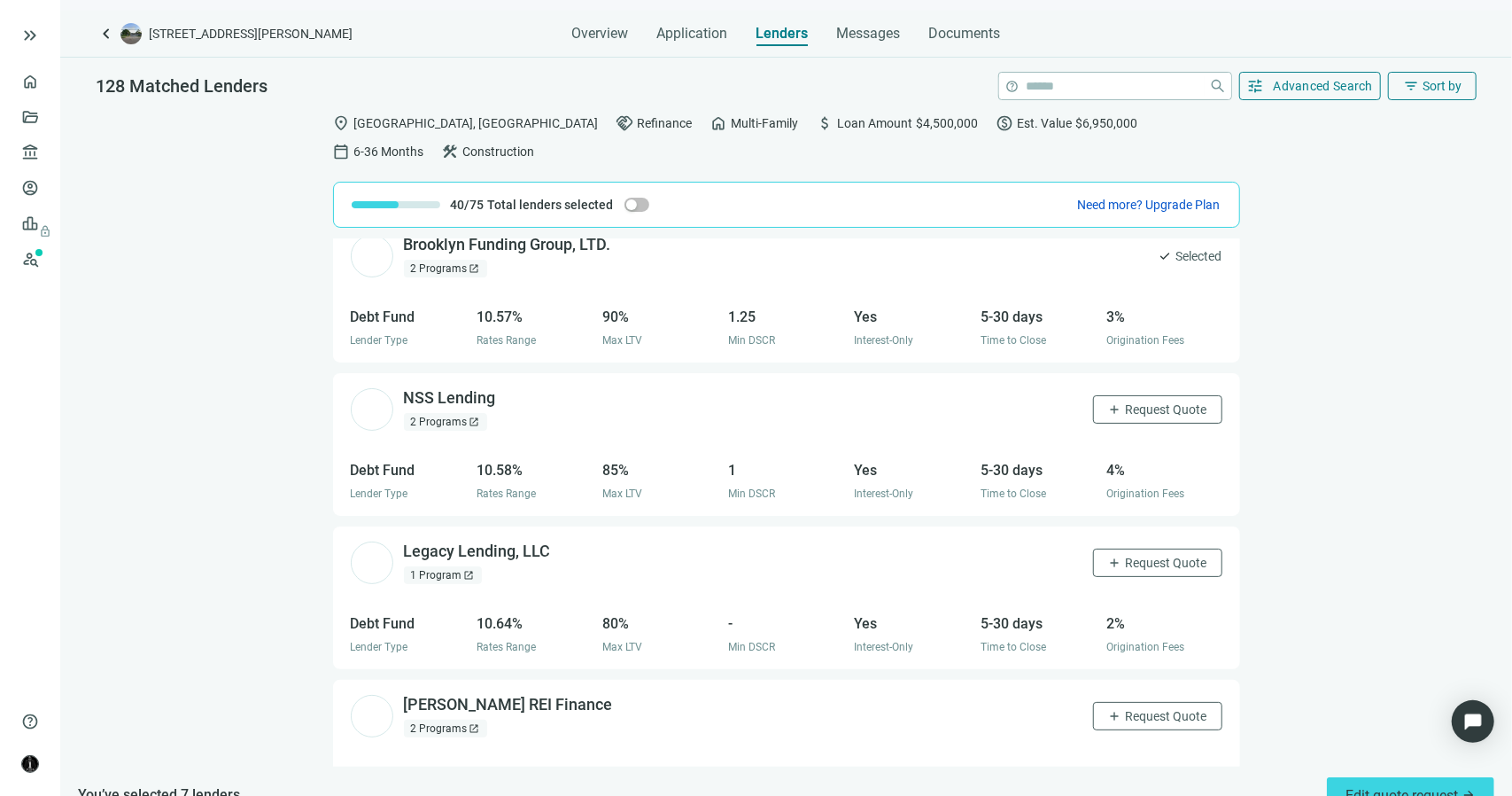
scroll to position [15825, 0]
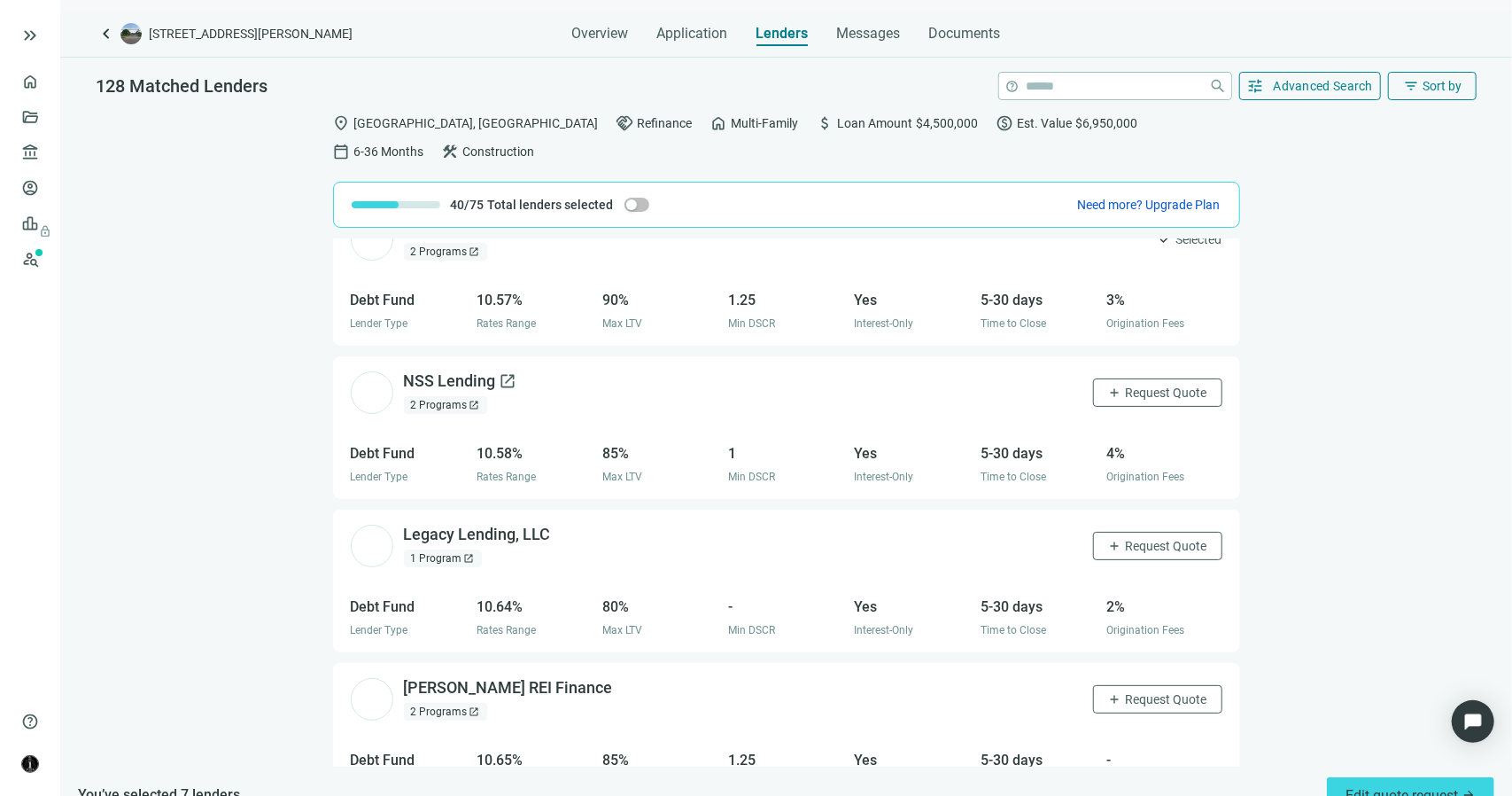
click at [511, 372] on span "open_in_new" at bounding box center [508, 381] width 18 height 18
click at [616, 679] on span "open_in_new" at bounding box center [625, 688] width 18 height 18
click at [561, 525] on span "open_in_new" at bounding box center [563, 534] width 18 height 18
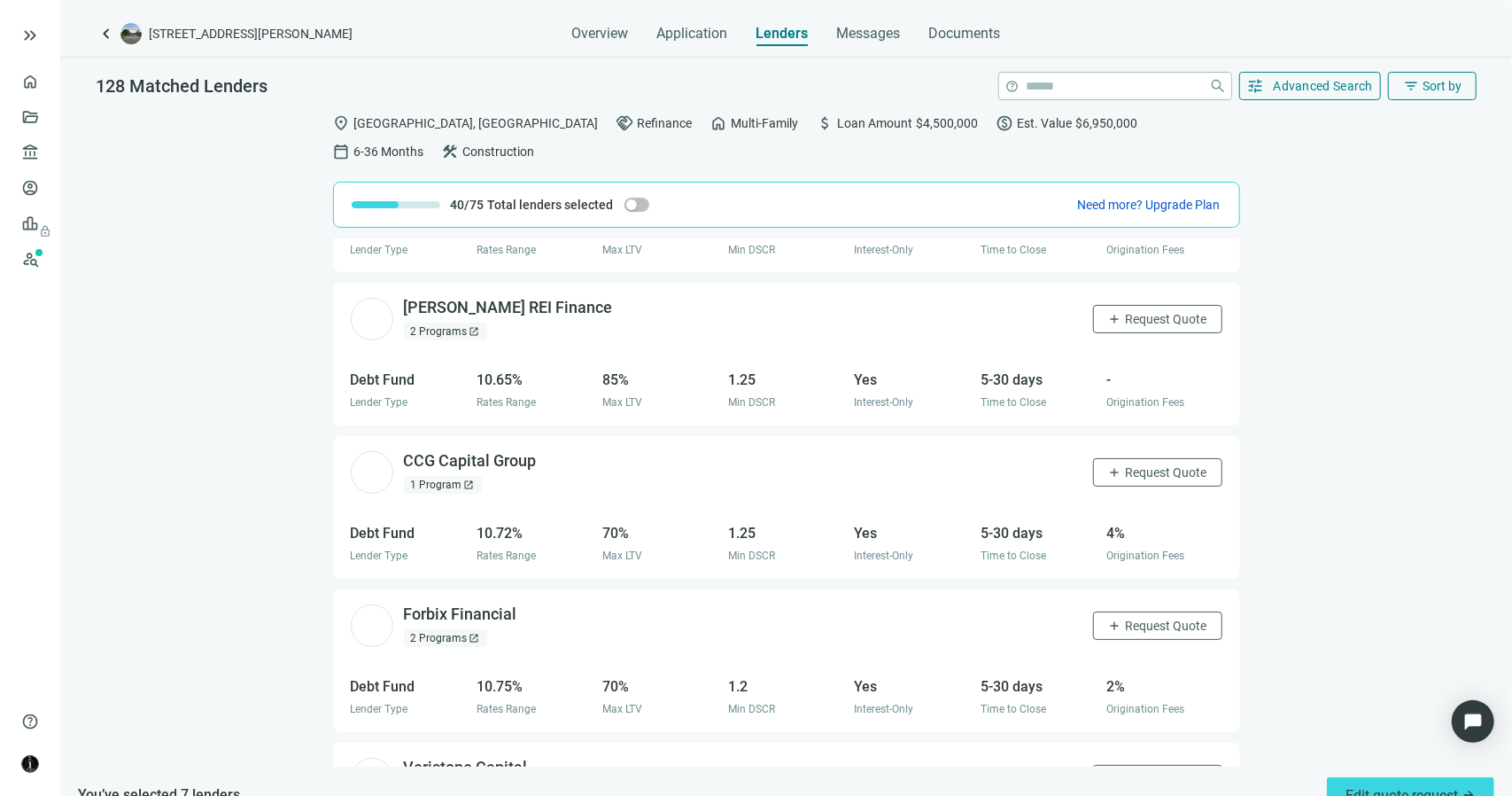
scroll to position [16291, 0]
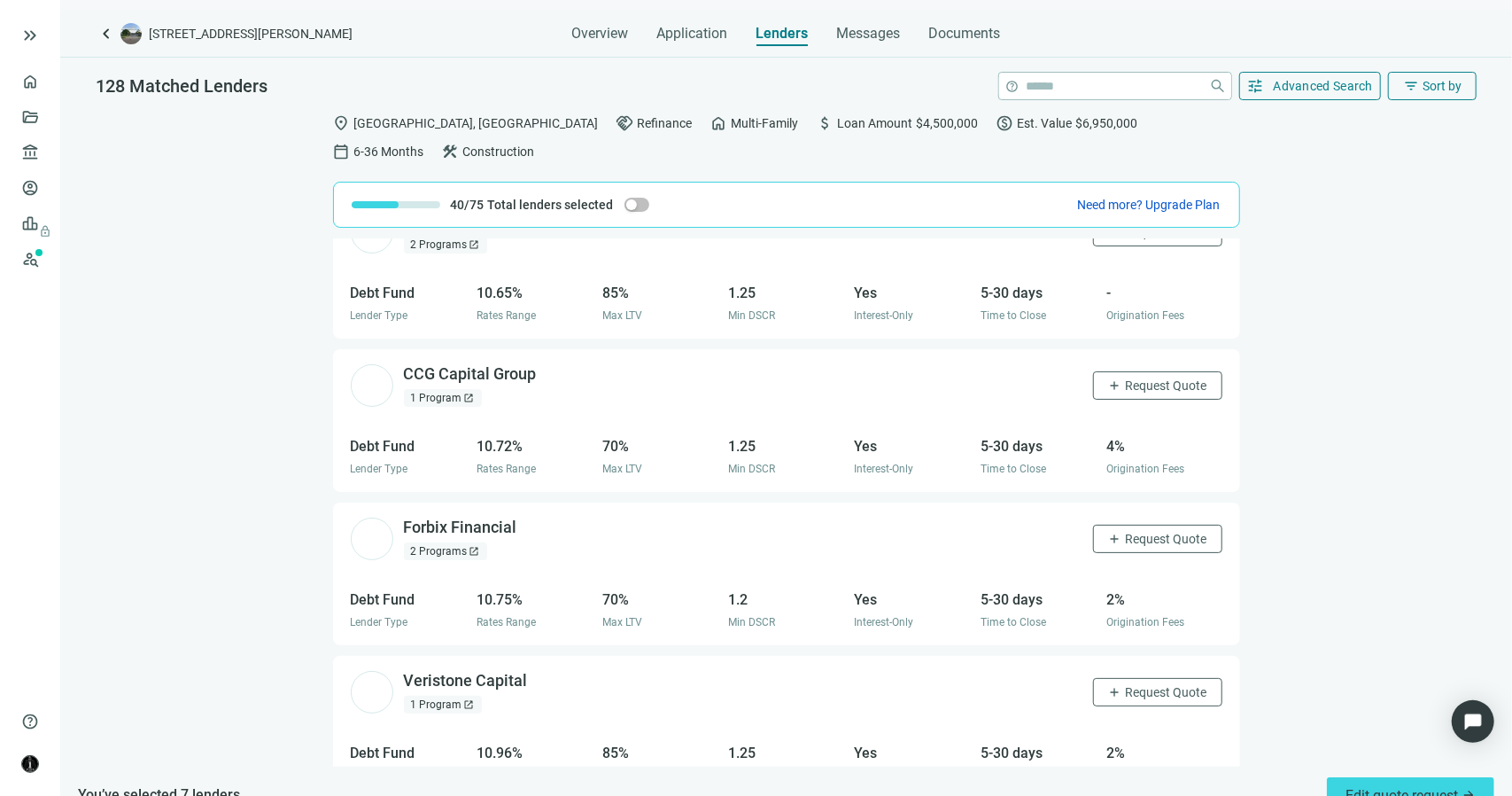
click at [469, 393] on span "open_in_new" at bounding box center [469, 398] width 11 height 11
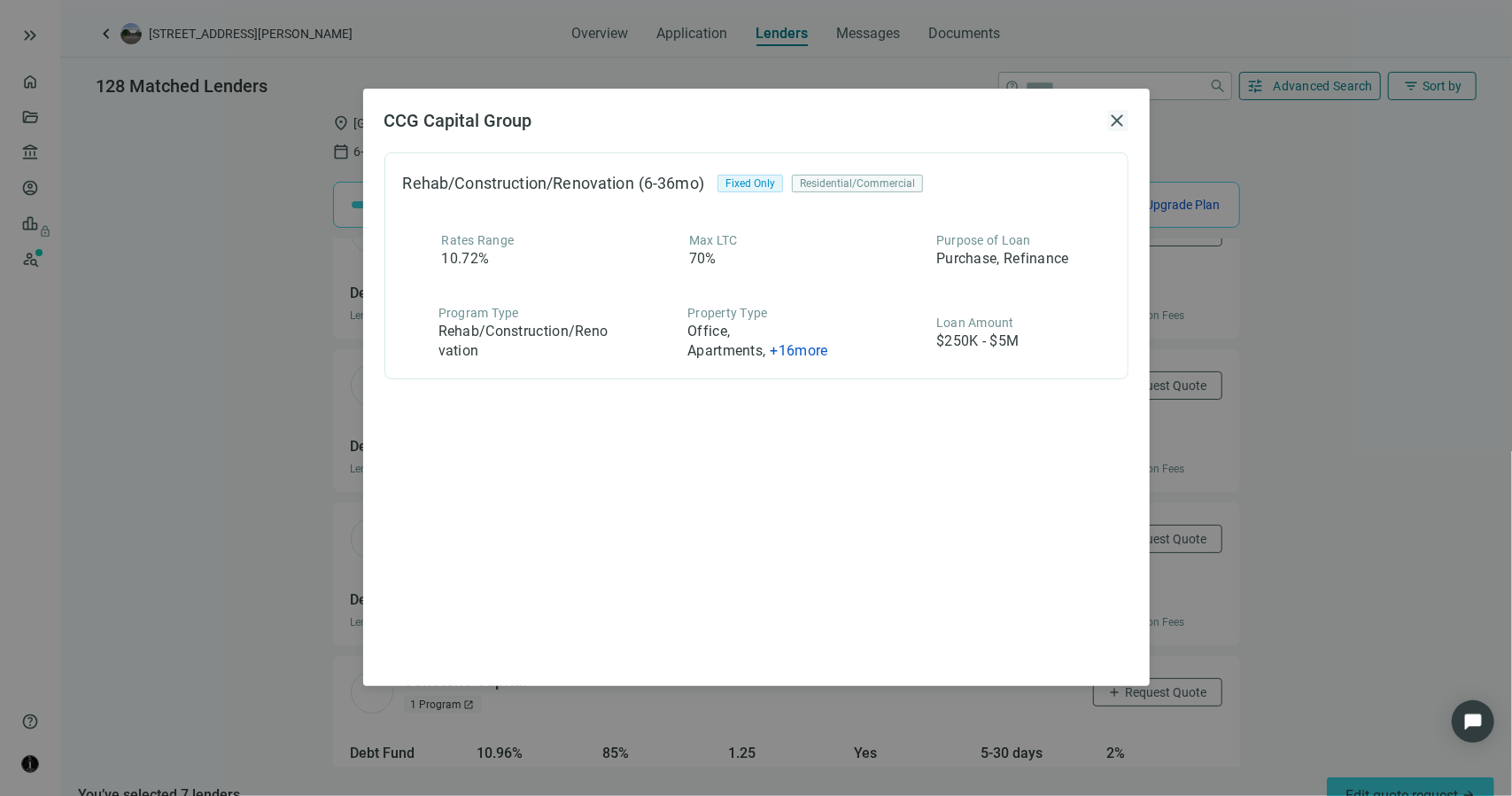
click at [1118, 116] on span "close" at bounding box center [1119, 121] width 22 height 22
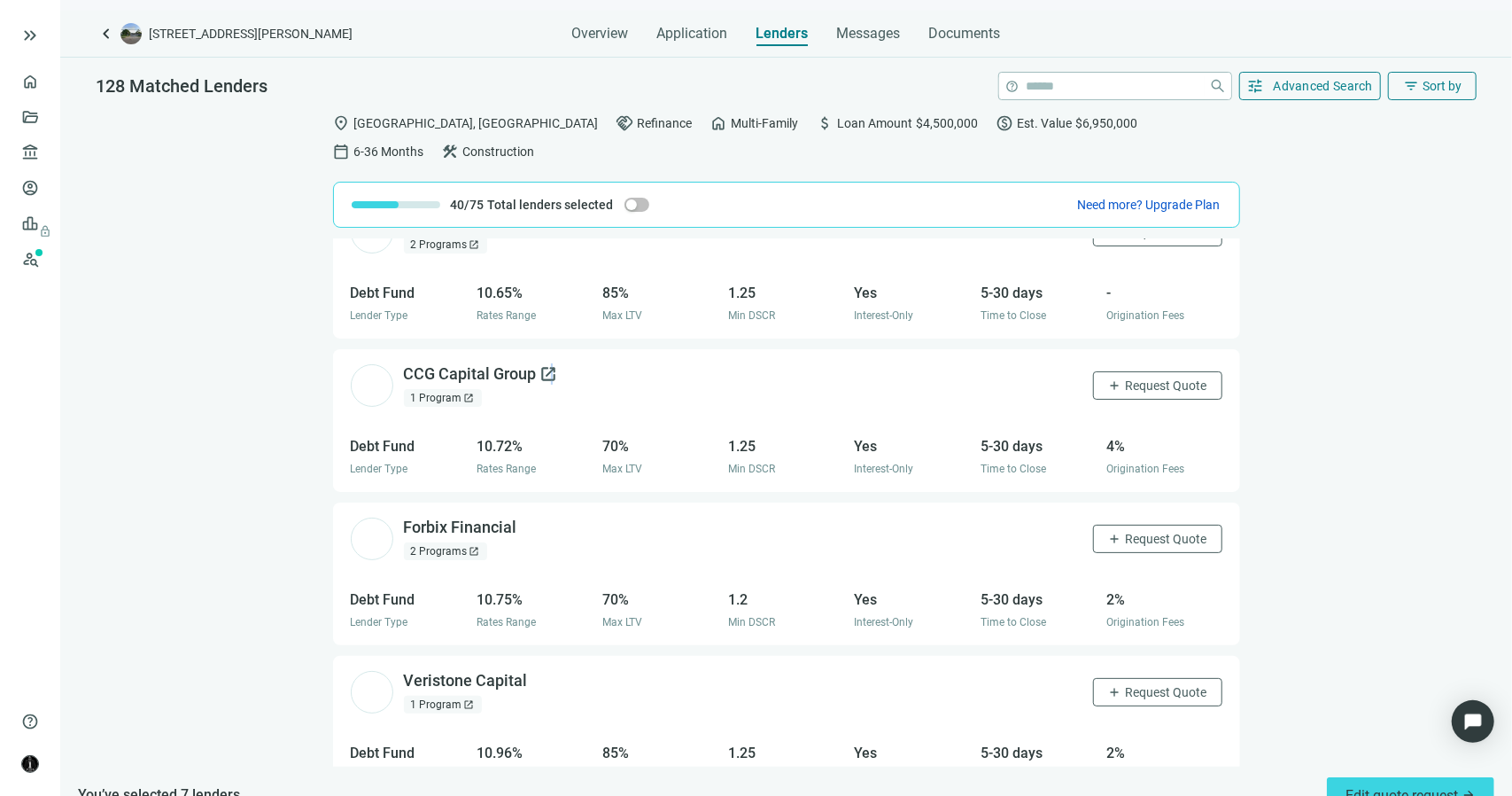
click at [552, 365] on span "open_in_new" at bounding box center [549, 374] width 18 height 18
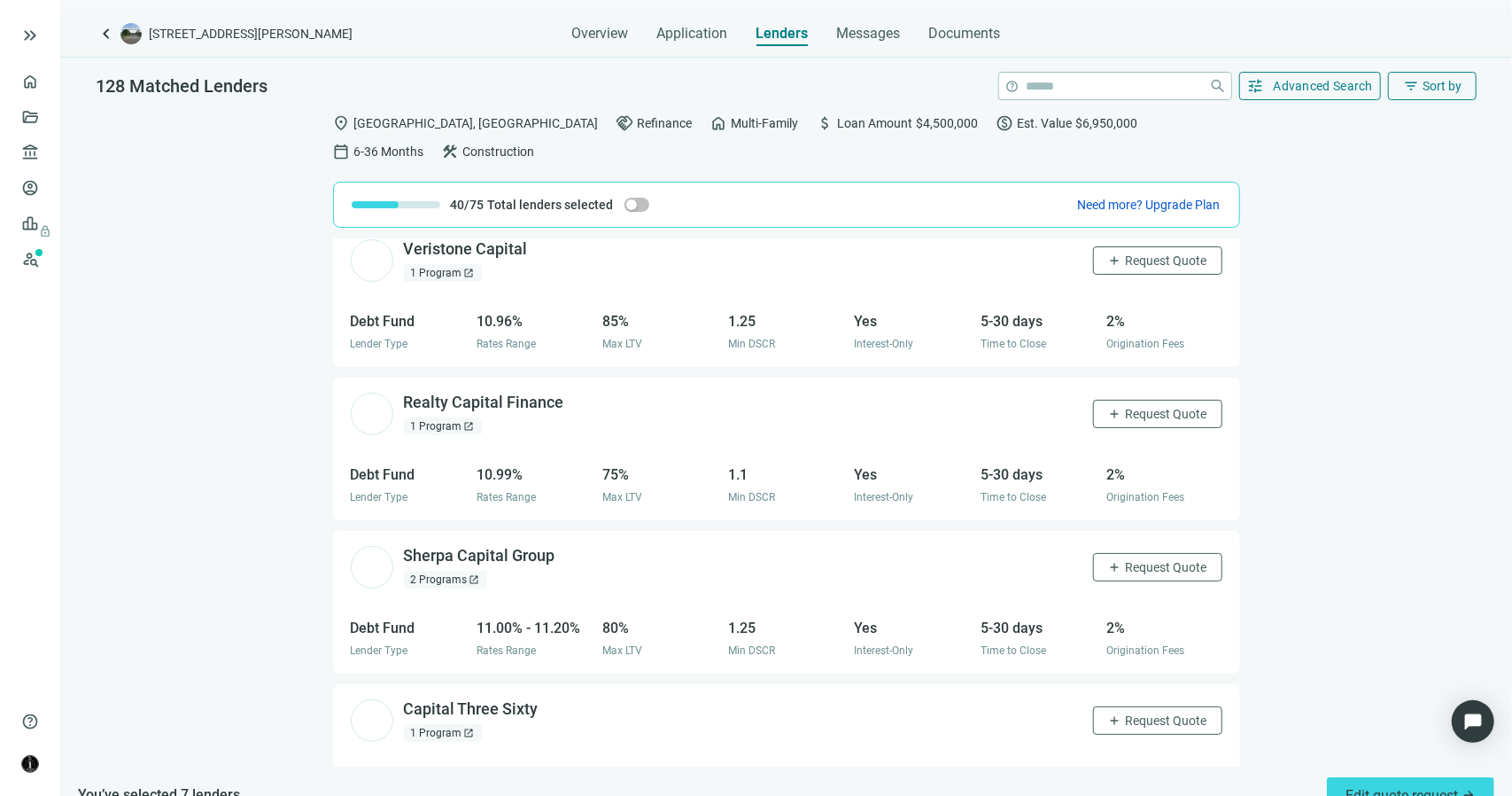
scroll to position [16735, 0]
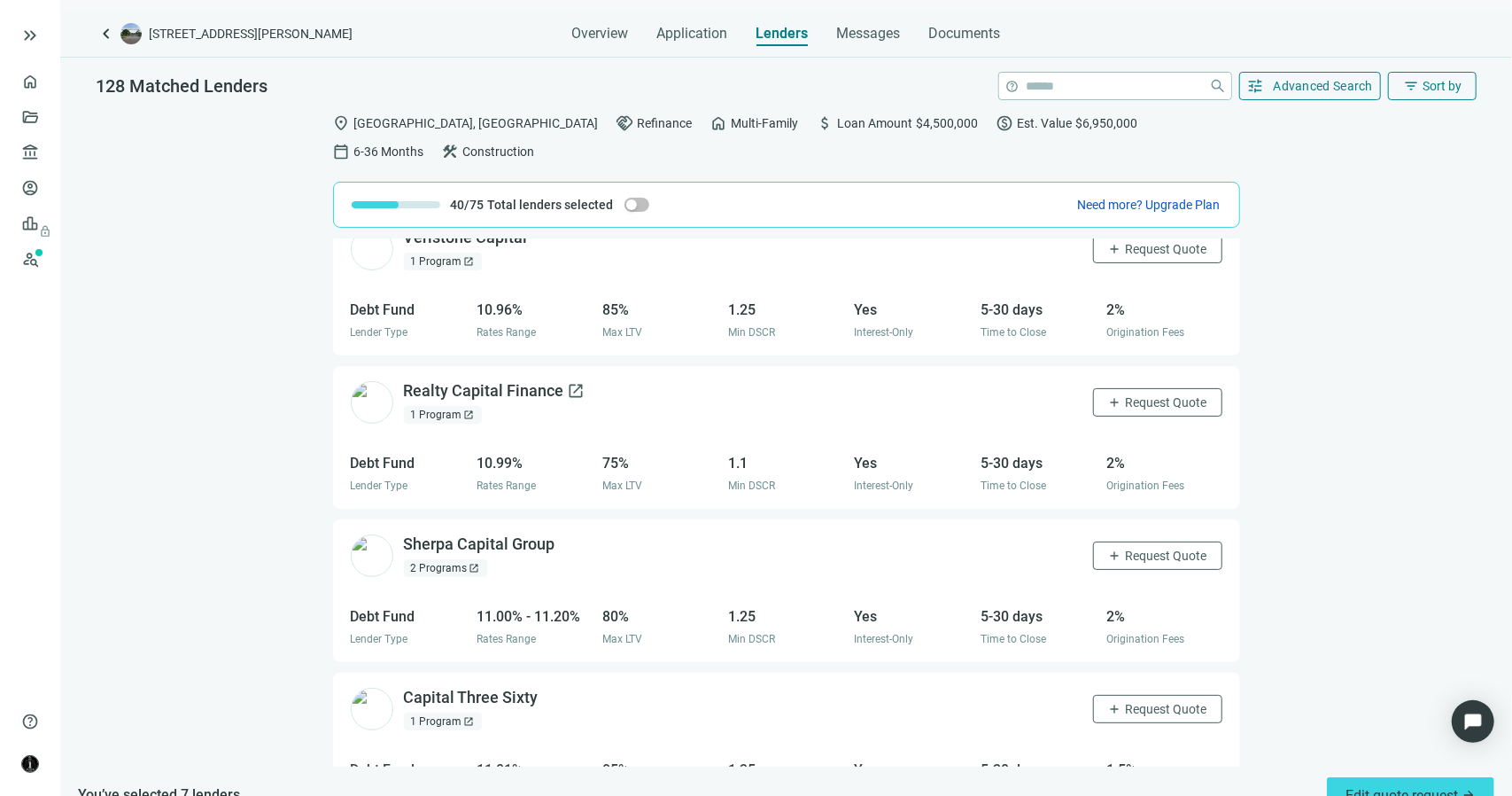
click at [578, 382] on span "open_in_new" at bounding box center [577, 391] width 18 height 18
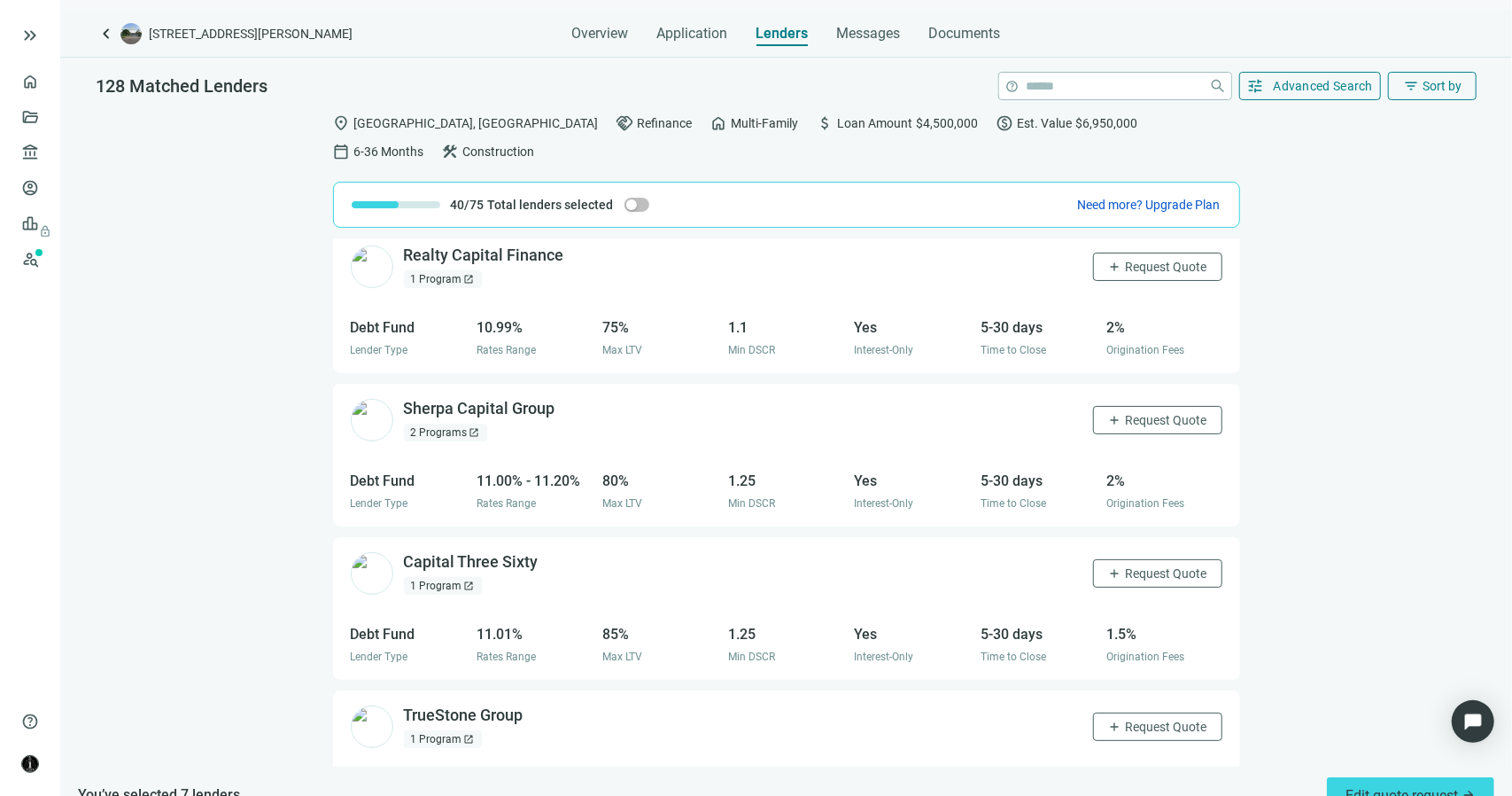
scroll to position [16911, 0]
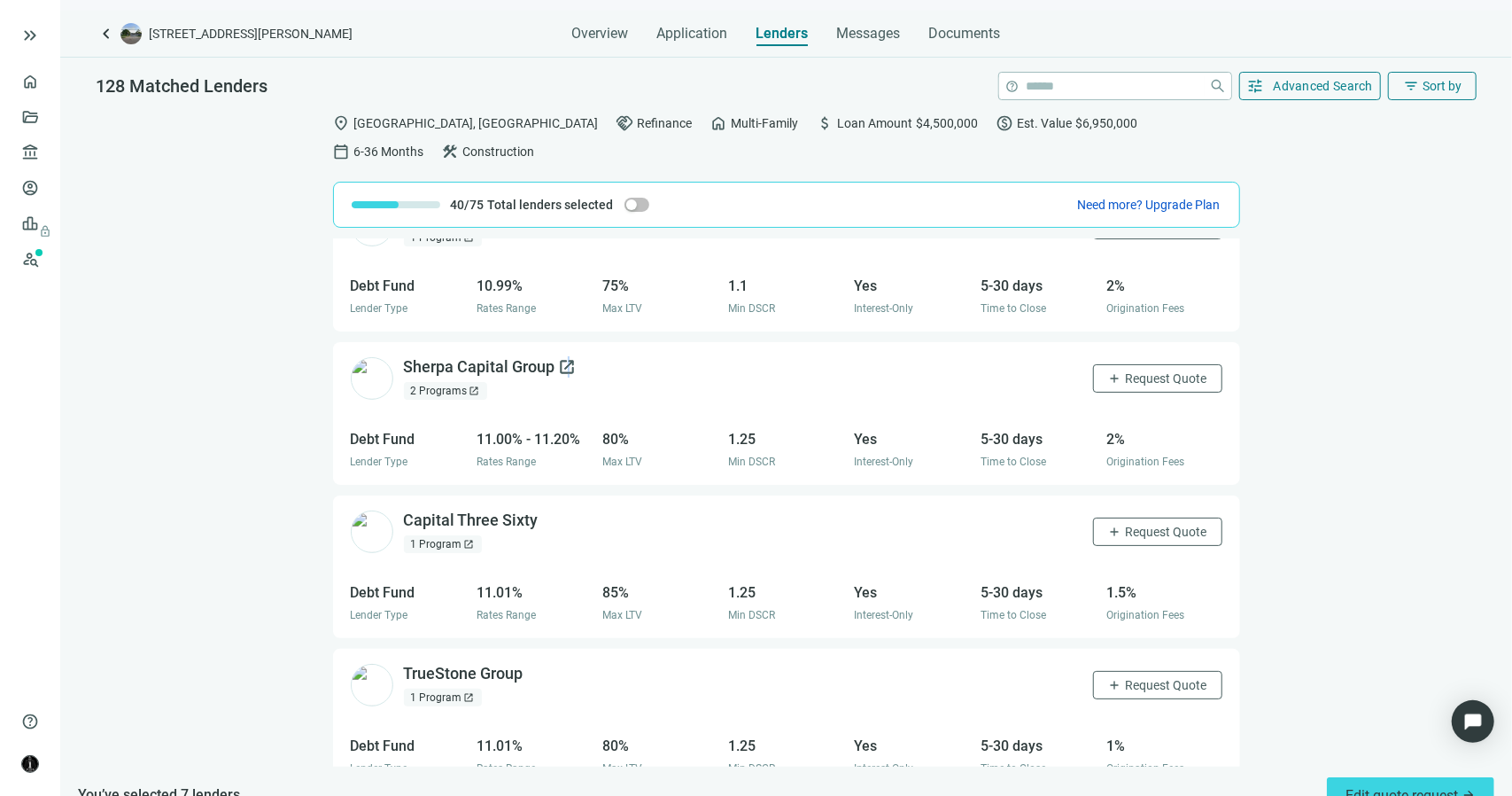
click at [569, 358] on span "open_in_new" at bounding box center [568, 367] width 18 height 18
click at [1147, 371] on span "Request Quote" at bounding box center [1167, 378] width 81 height 14
click at [869, 36] on span "Messages" at bounding box center [868, 32] width 64 height 17
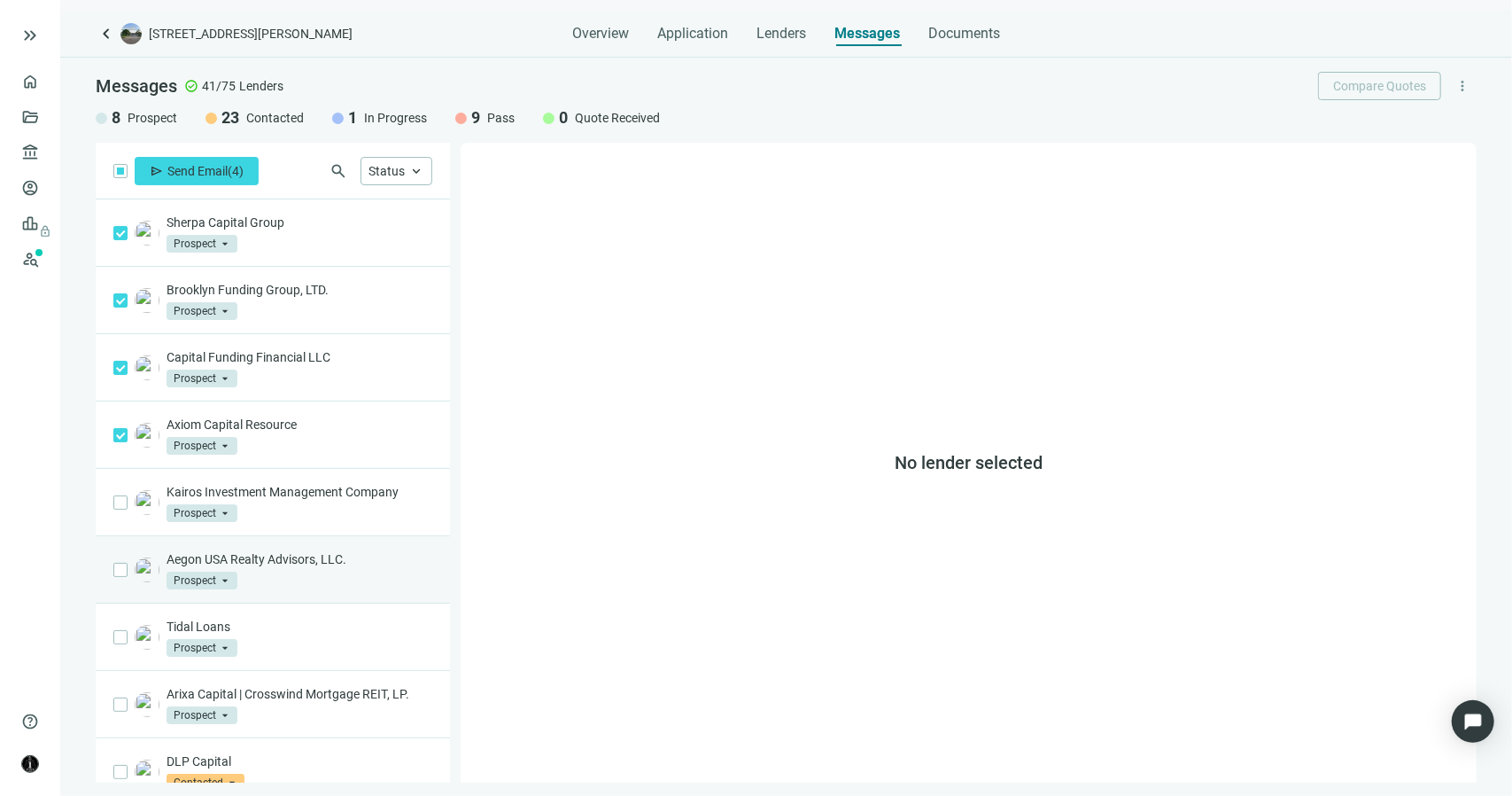
drag, startPoint x: 123, startPoint y: 509, endPoint x: 121, endPoint y: 552, distance: 43.0
click at [123, 509] on label at bounding box center [121, 503] width 14 height 20
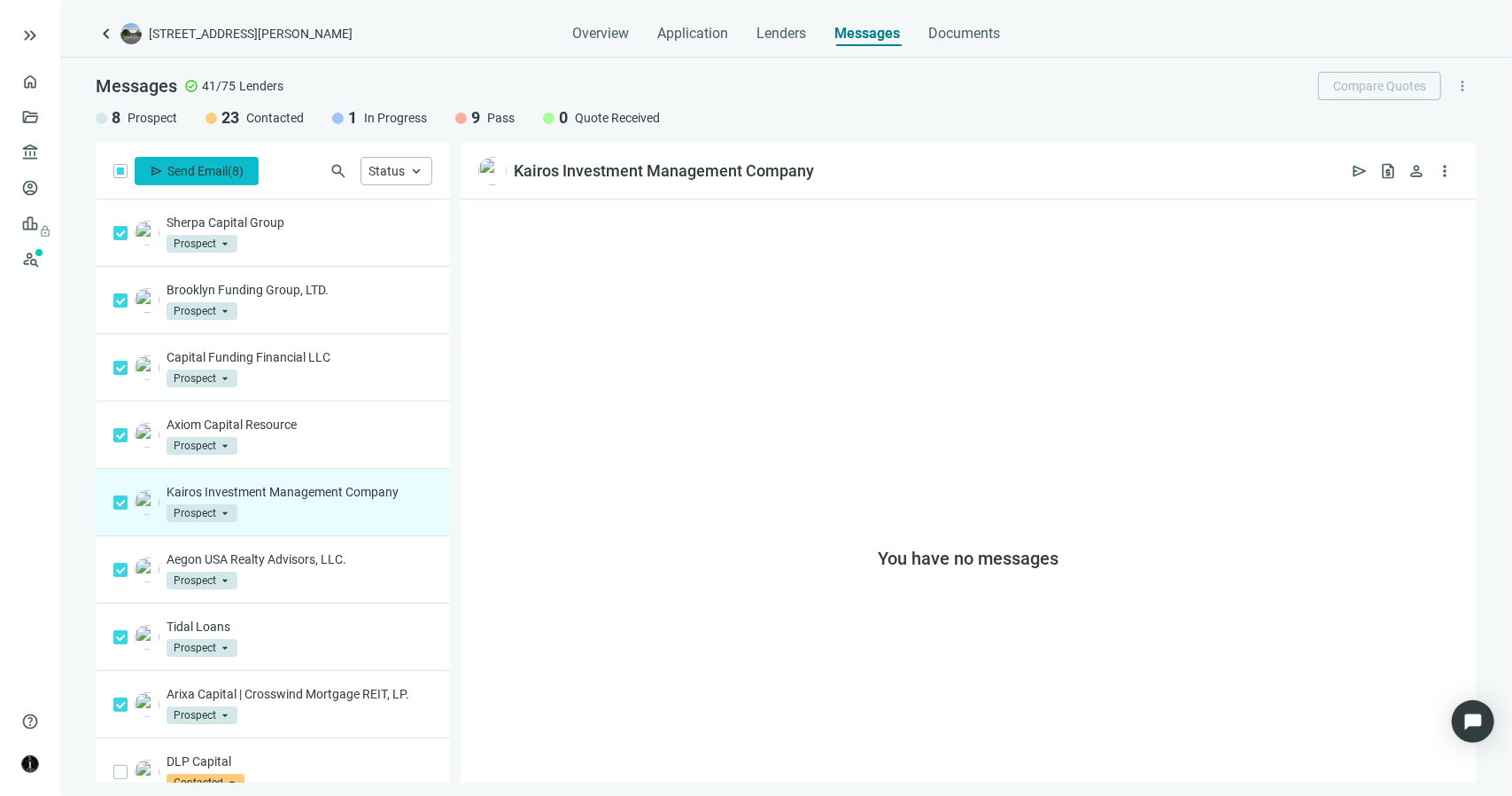
click at [179, 173] on span "Send Email" at bounding box center [197, 171] width 60 height 14
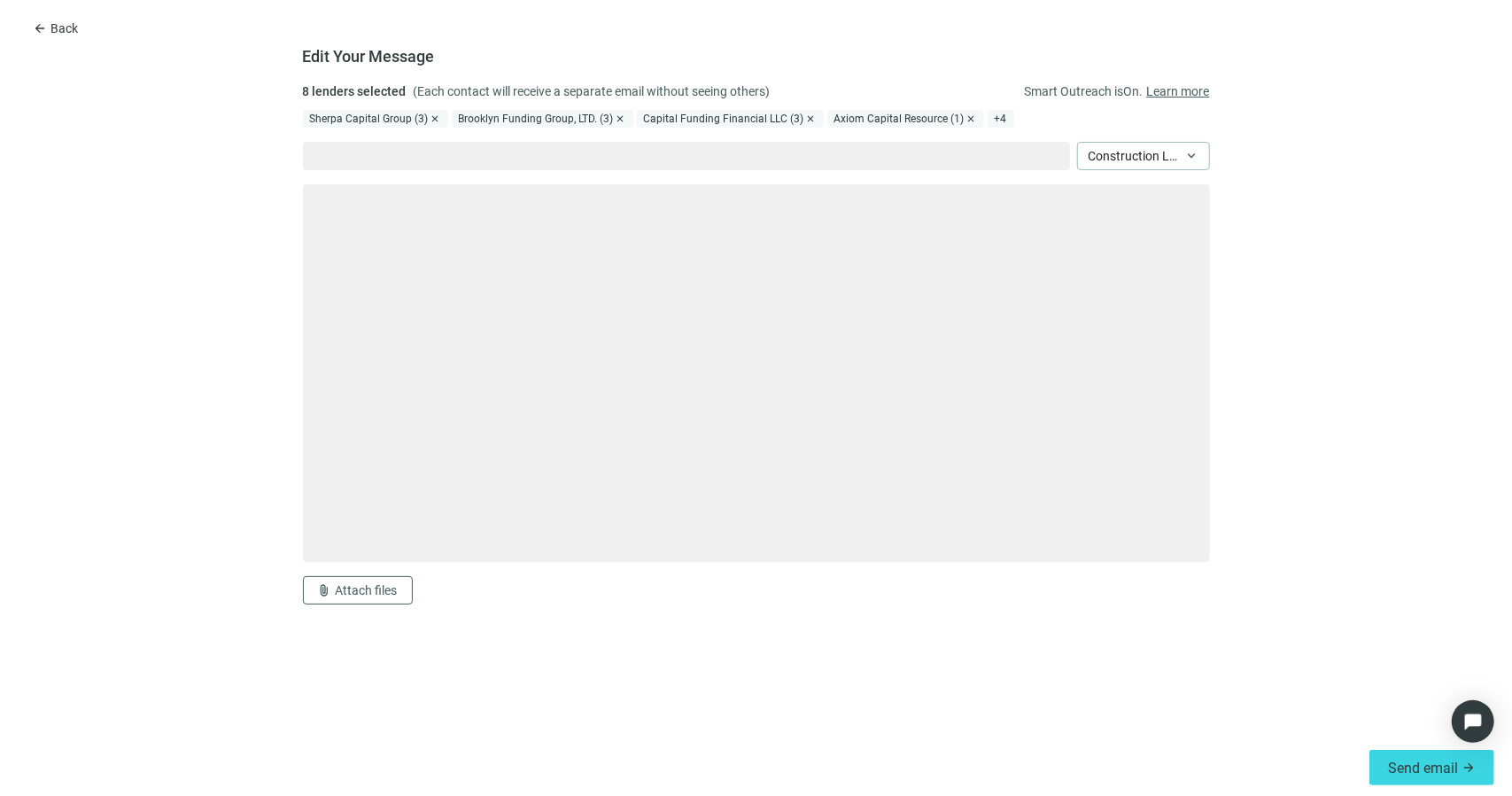
type textarea "**********"
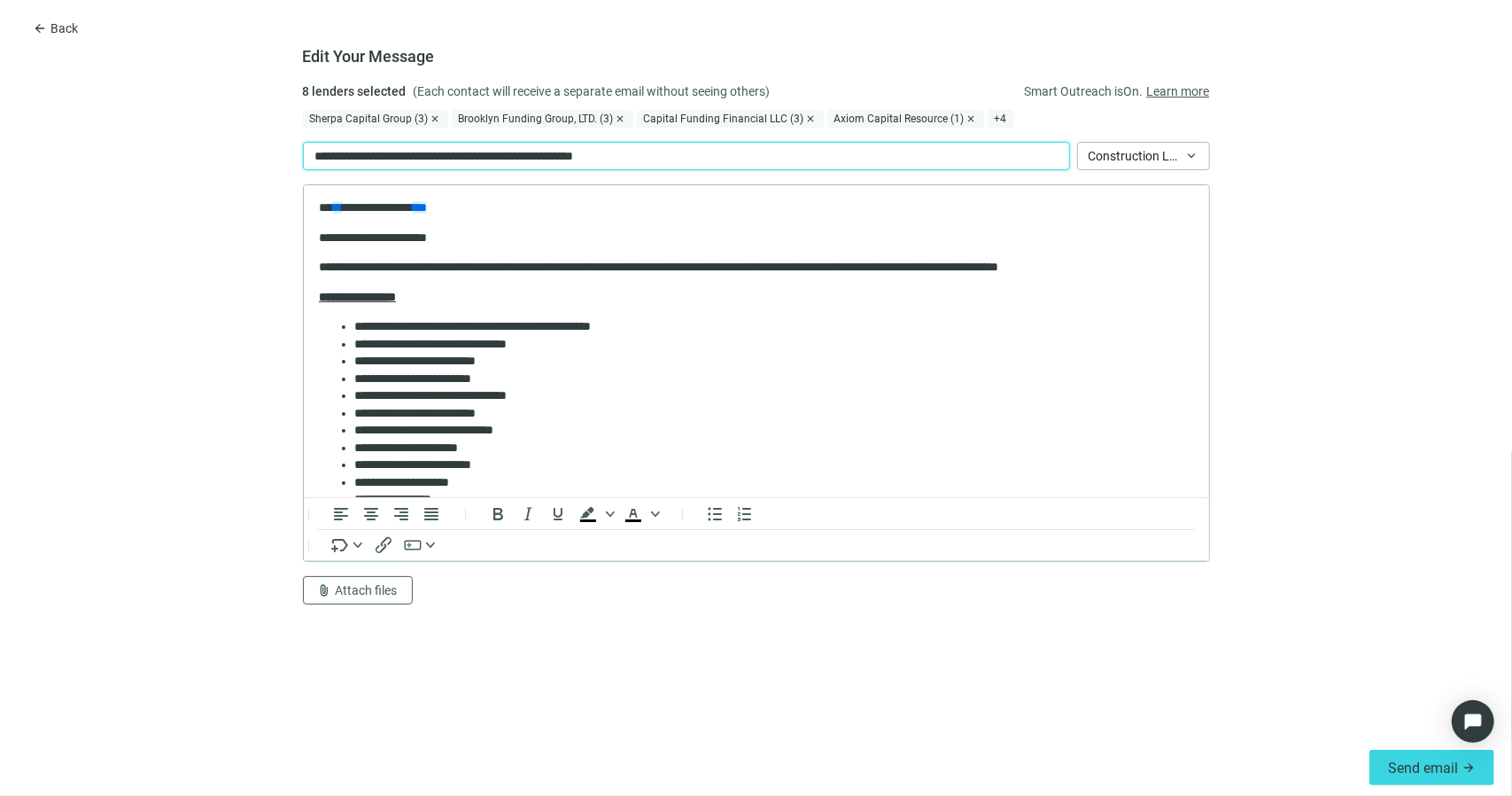
click at [414, 159] on p "**********" at bounding box center [480, 156] width 331 height 20
click at [364, 158] on p "**********" at bounding box center [480, 156] width 331 height 20
click at [369, 158] on p "**********" at bounding box center [480, 156] width 331 height 20
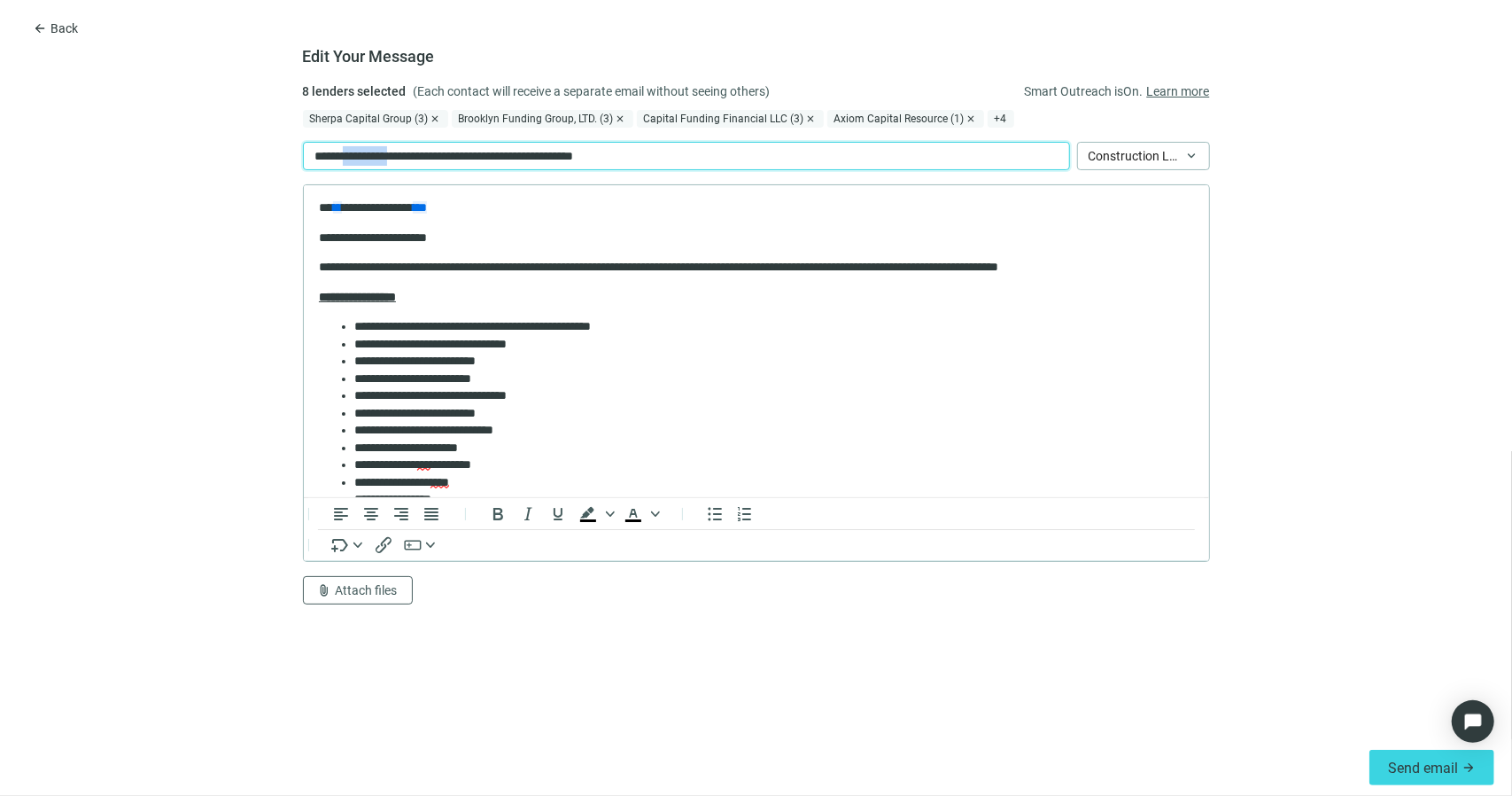
click at [369, 158] on p "**********" at bounding box center [480, 156] width 331 height 20
click at [190, 231] on form "**********" at bounding box center [756, 410] width 1512 height 658
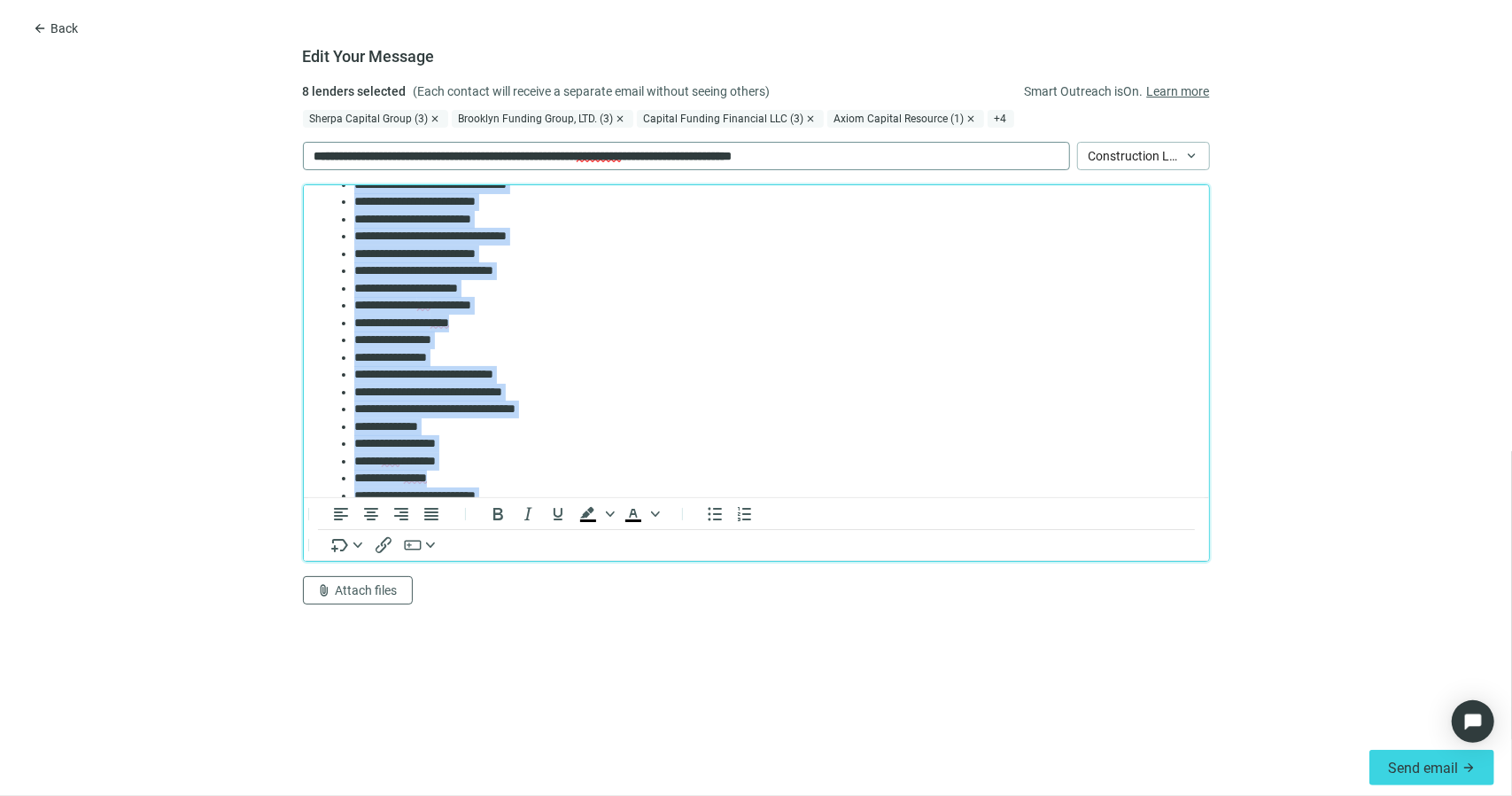
scroll to position [383, 0]
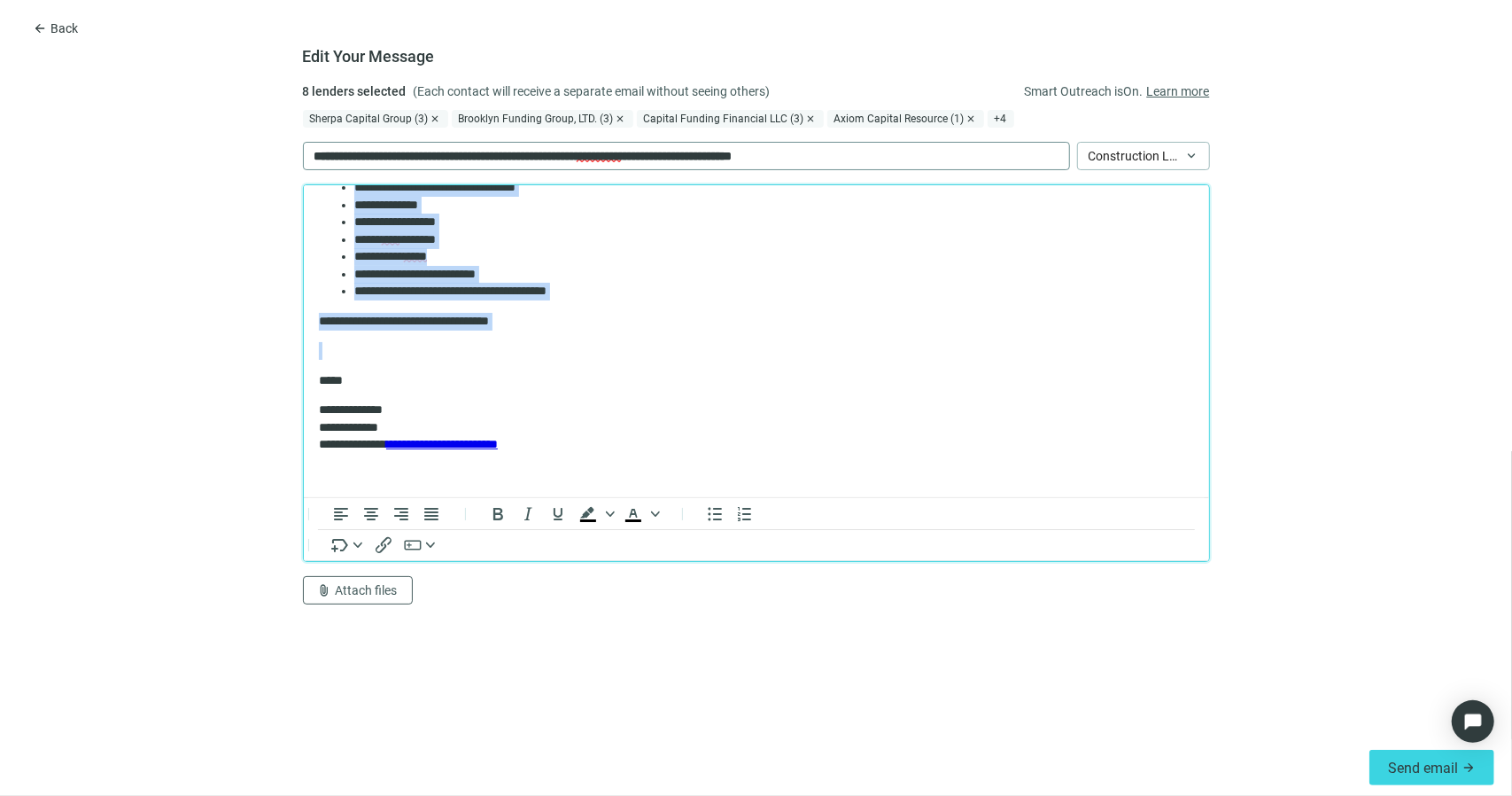
drag, startPoint x: 318, startPoint y: 239, endPoint x: 561, endPoint y: 331, distance: 259.8
click at [561, 331] on body "**********" at bounding box center [756, 149] width 877 height 664
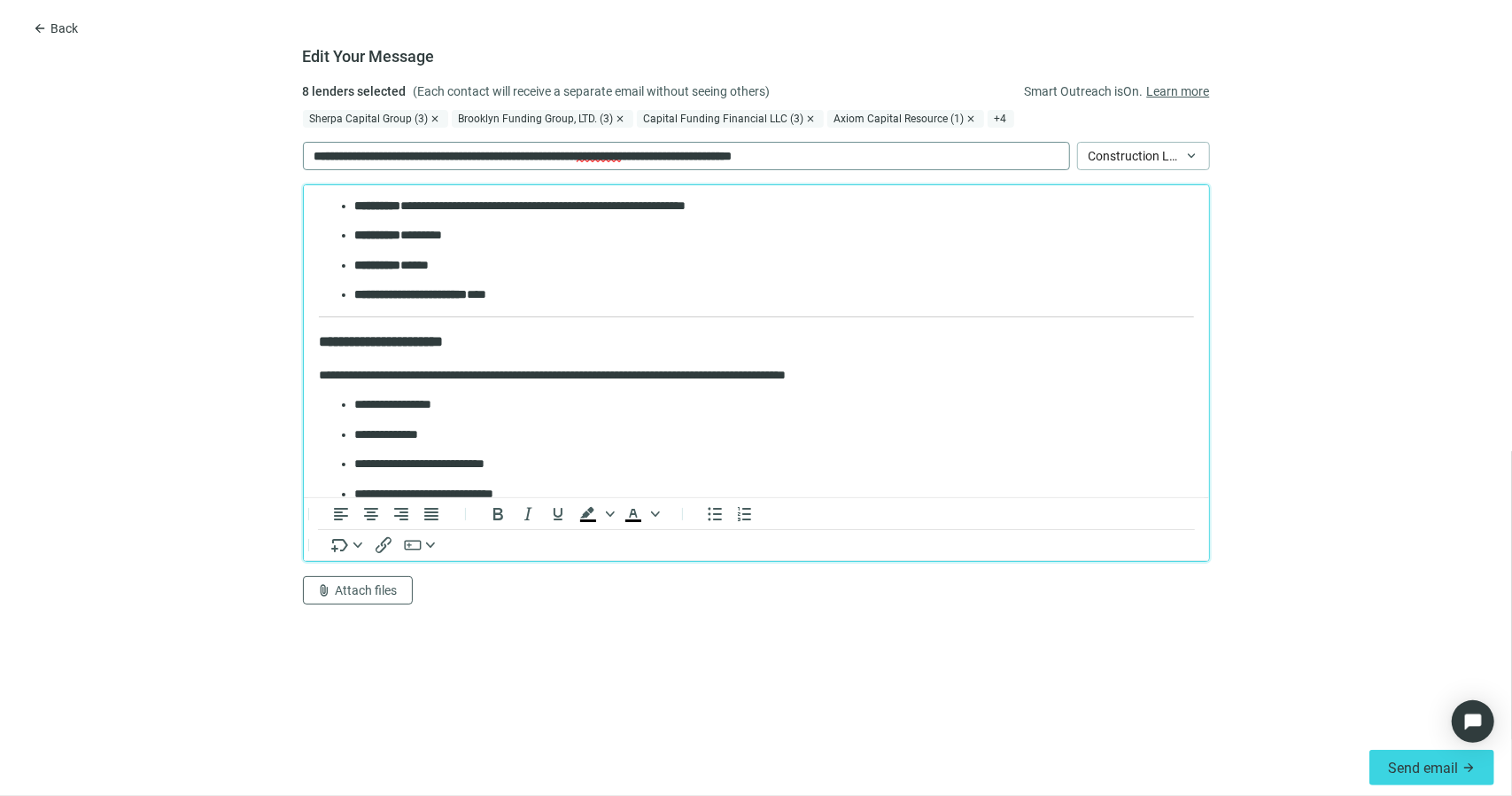
scroll to position [1045, 0]
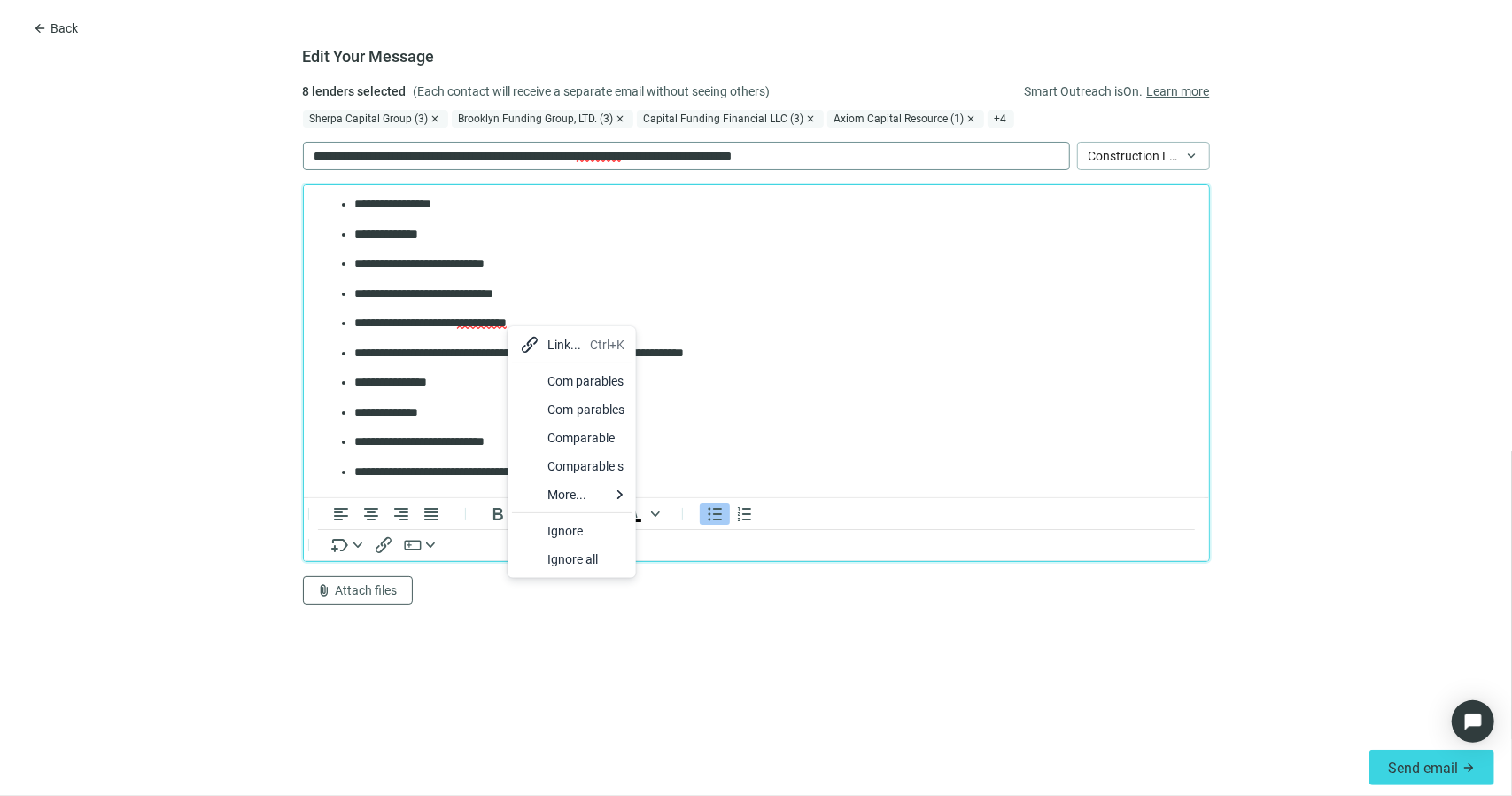
click at [722, 295] on p "**********" at bounding box center [766, 293] width 826 height 18
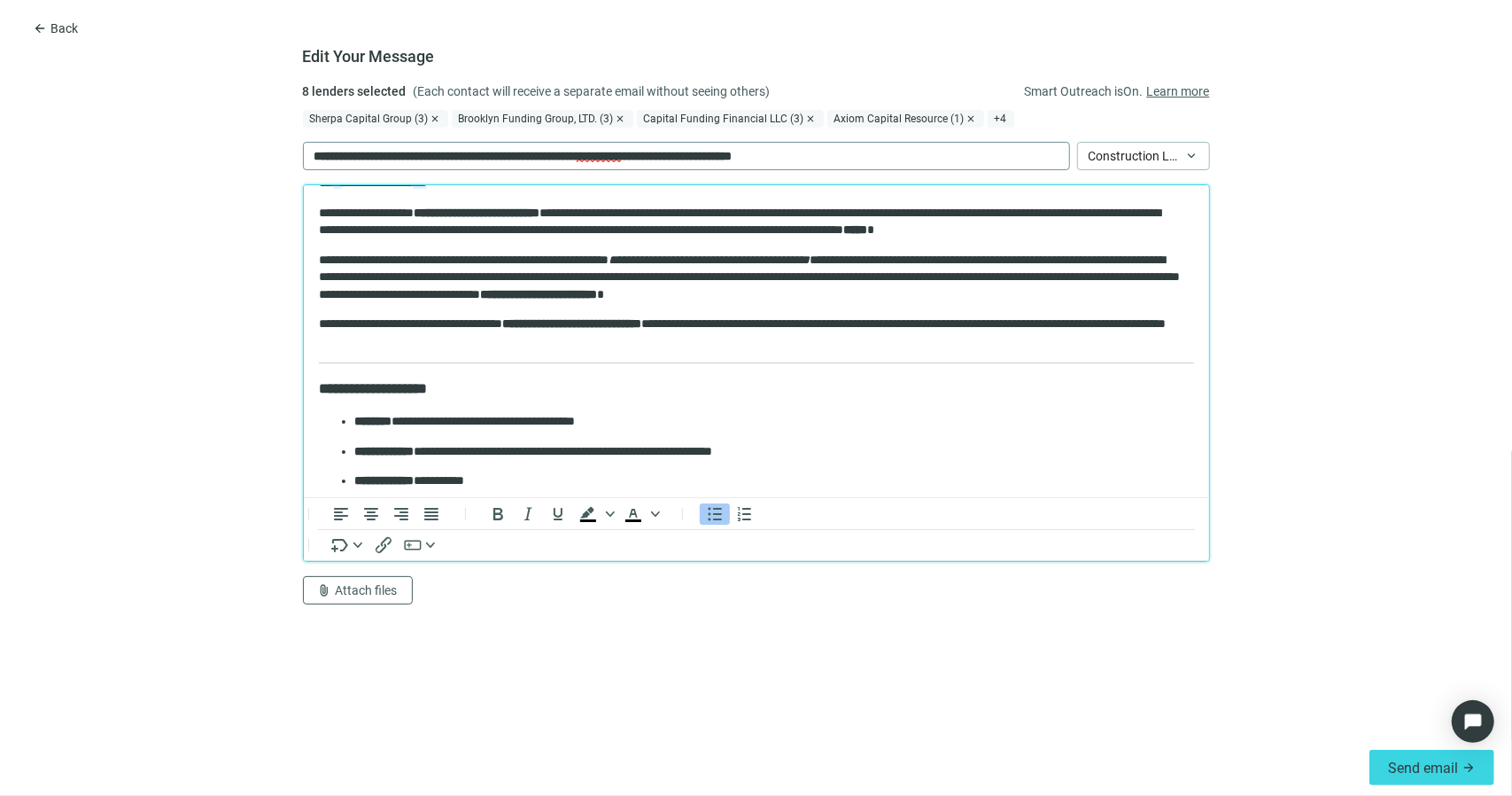
scroll to position [0, 0]
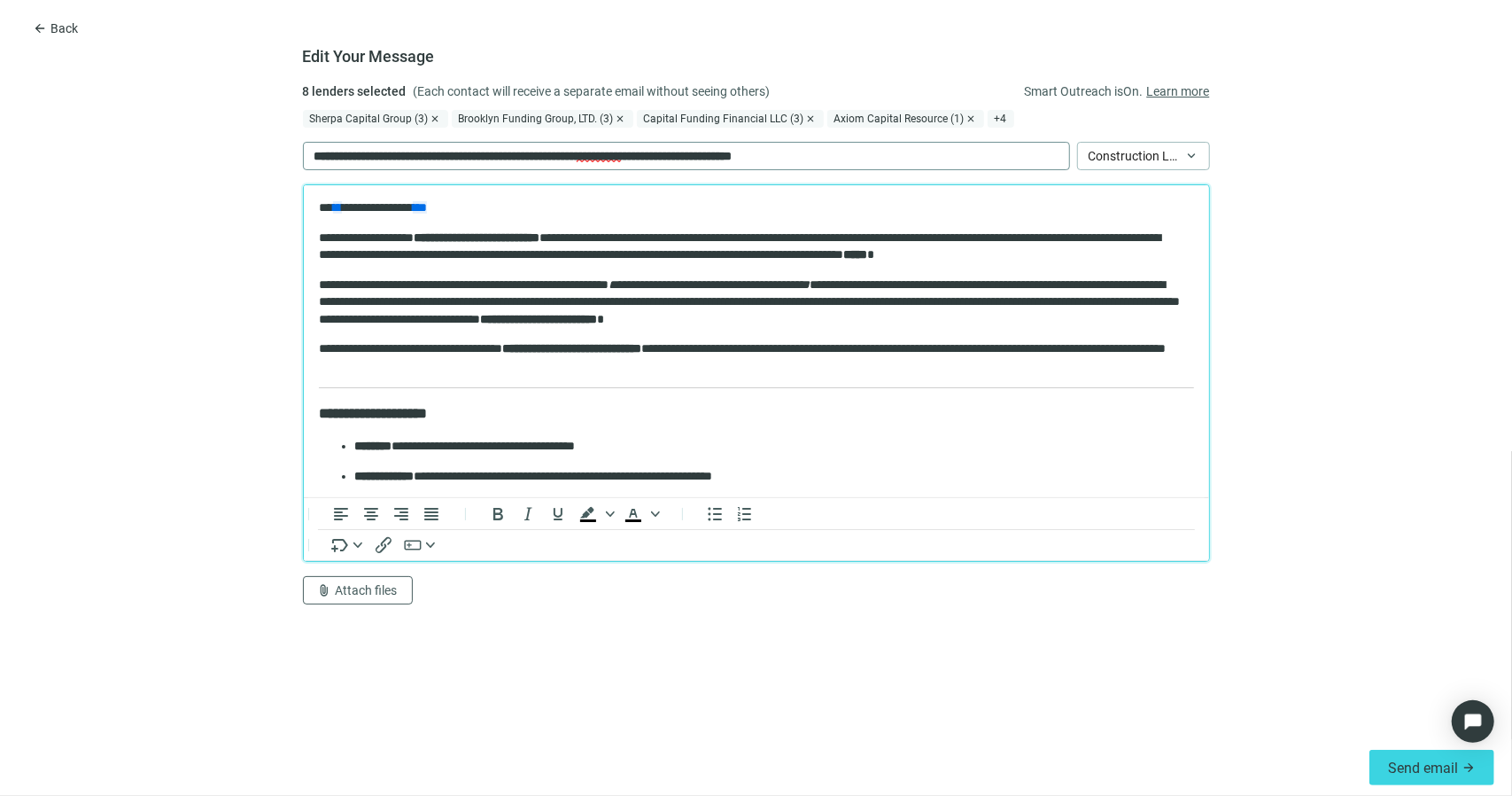
click at [333, 206] on p "**********" at bounding box center [749, 207] width 861 height 18
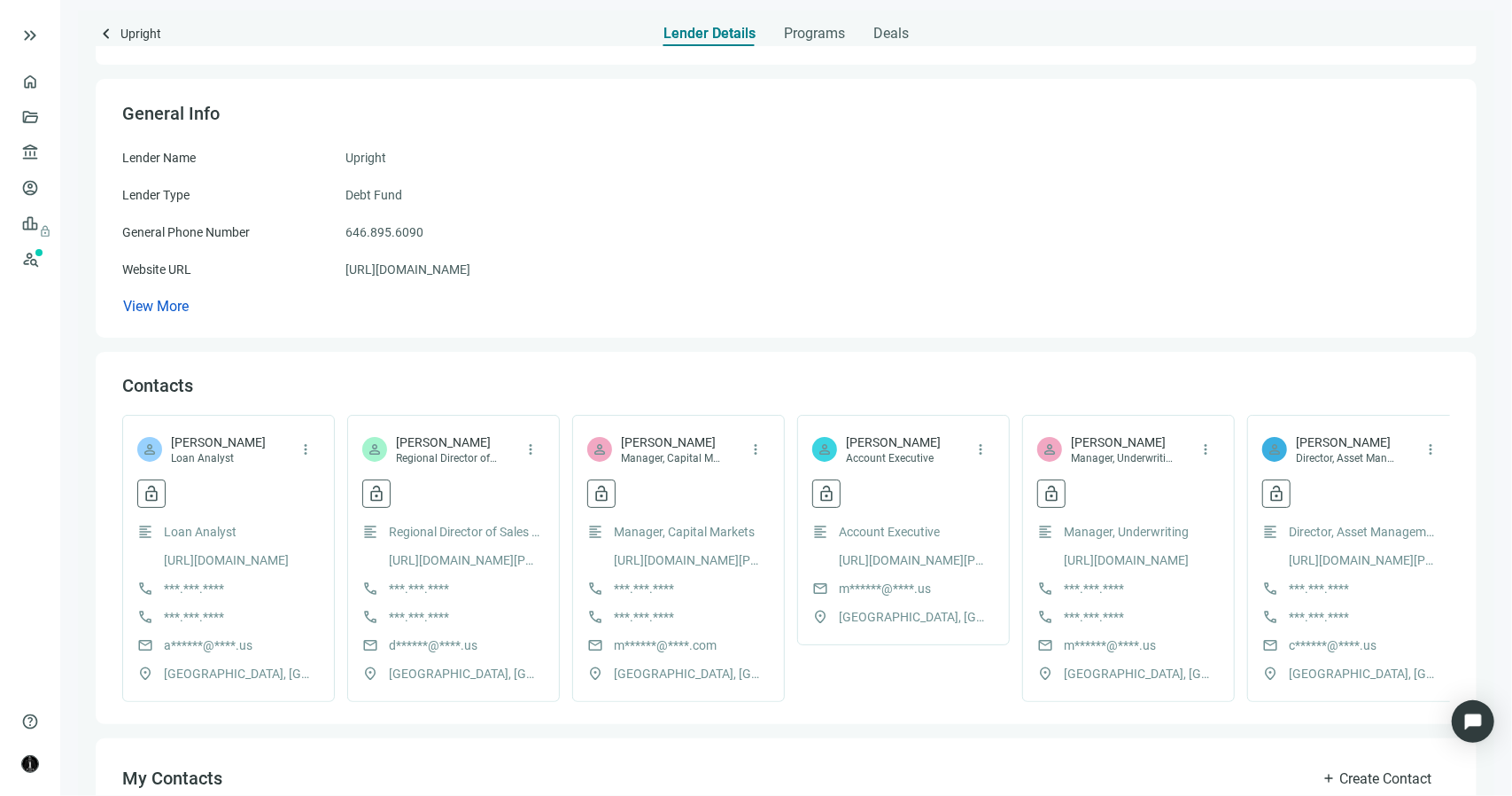
scroll to position [88, 0]
click at [429, 263] on link "[URL][DOMAIN_NAME]" at bounding box center [407, 267] width 125 height 20
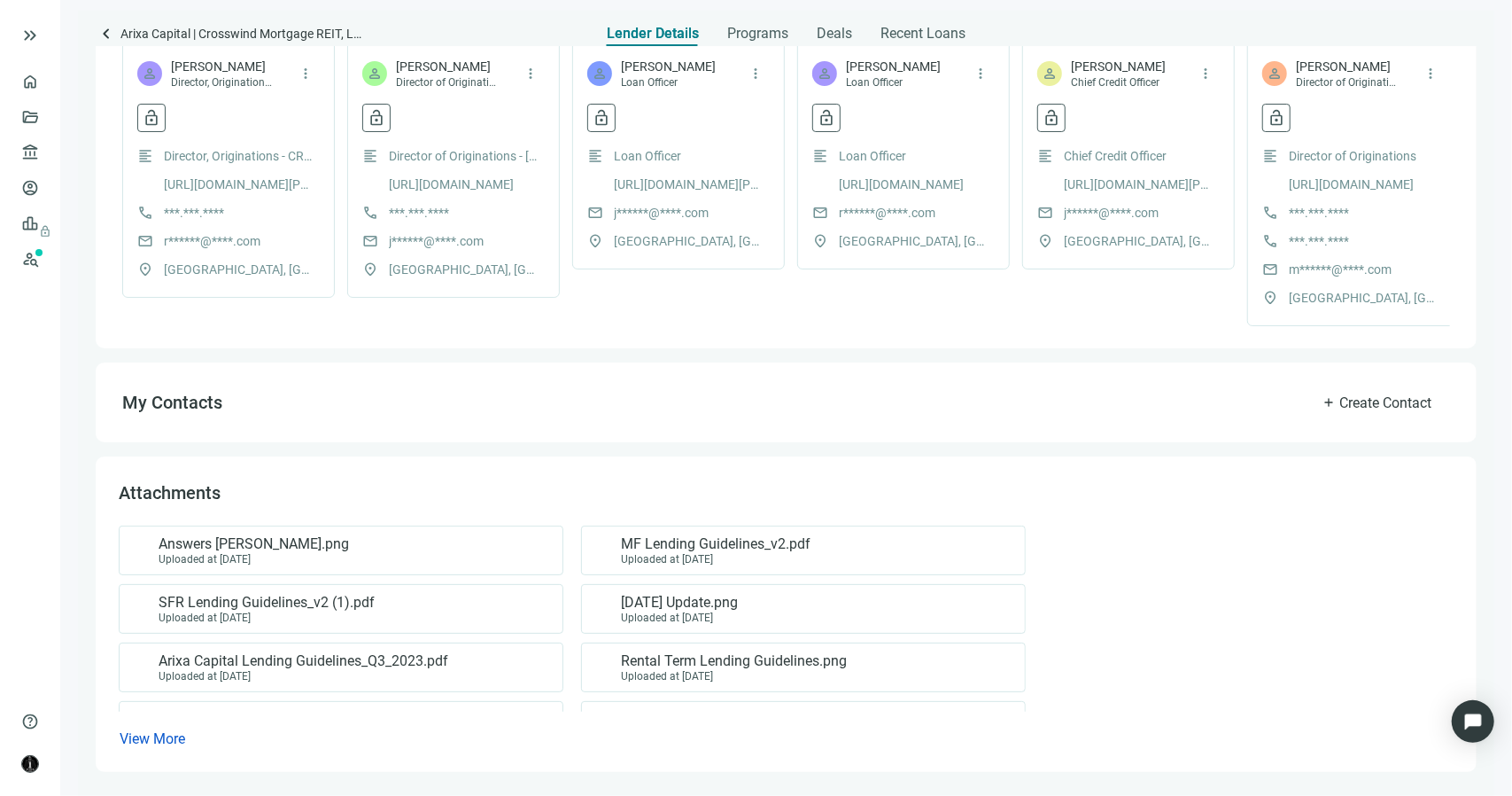
scroll to position [554, 0]
click at [415, 661] on span "Arixa Capital Lending Guidelines_Q3_2023.pdf" at bounding box center [303, 661] width 289 height 18
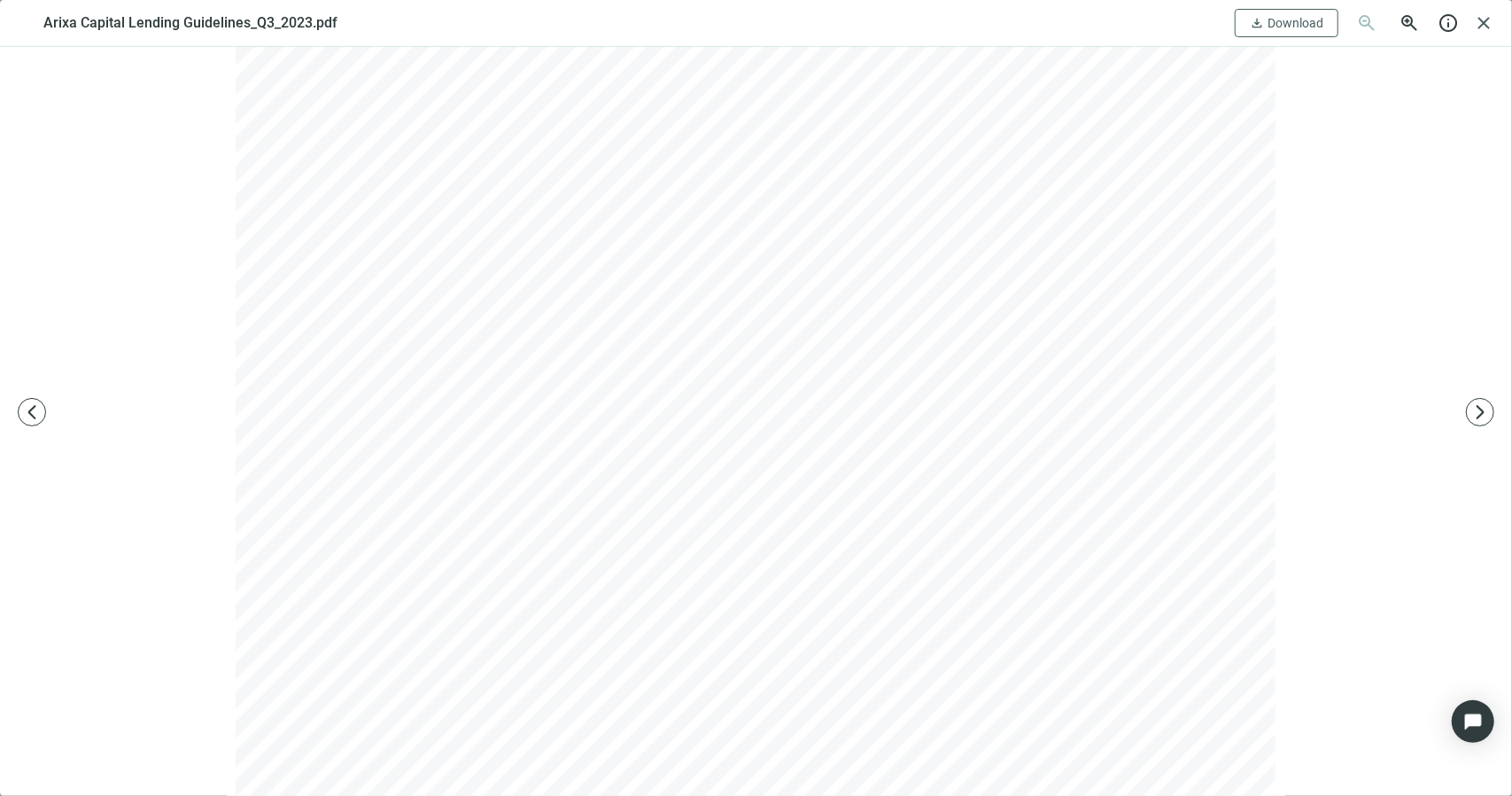
scroll to position [443, 0]
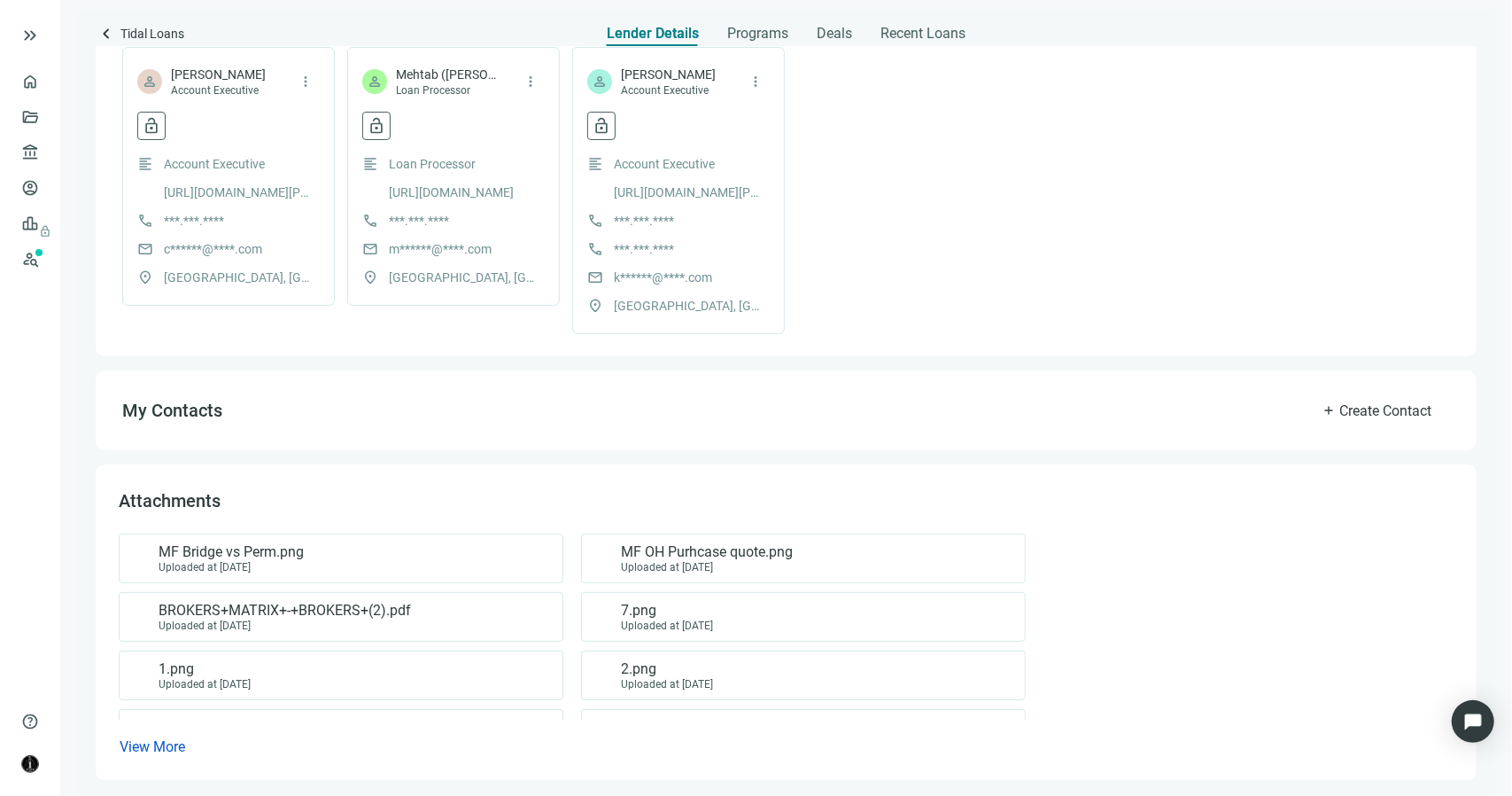
scroll to position [499, 0]
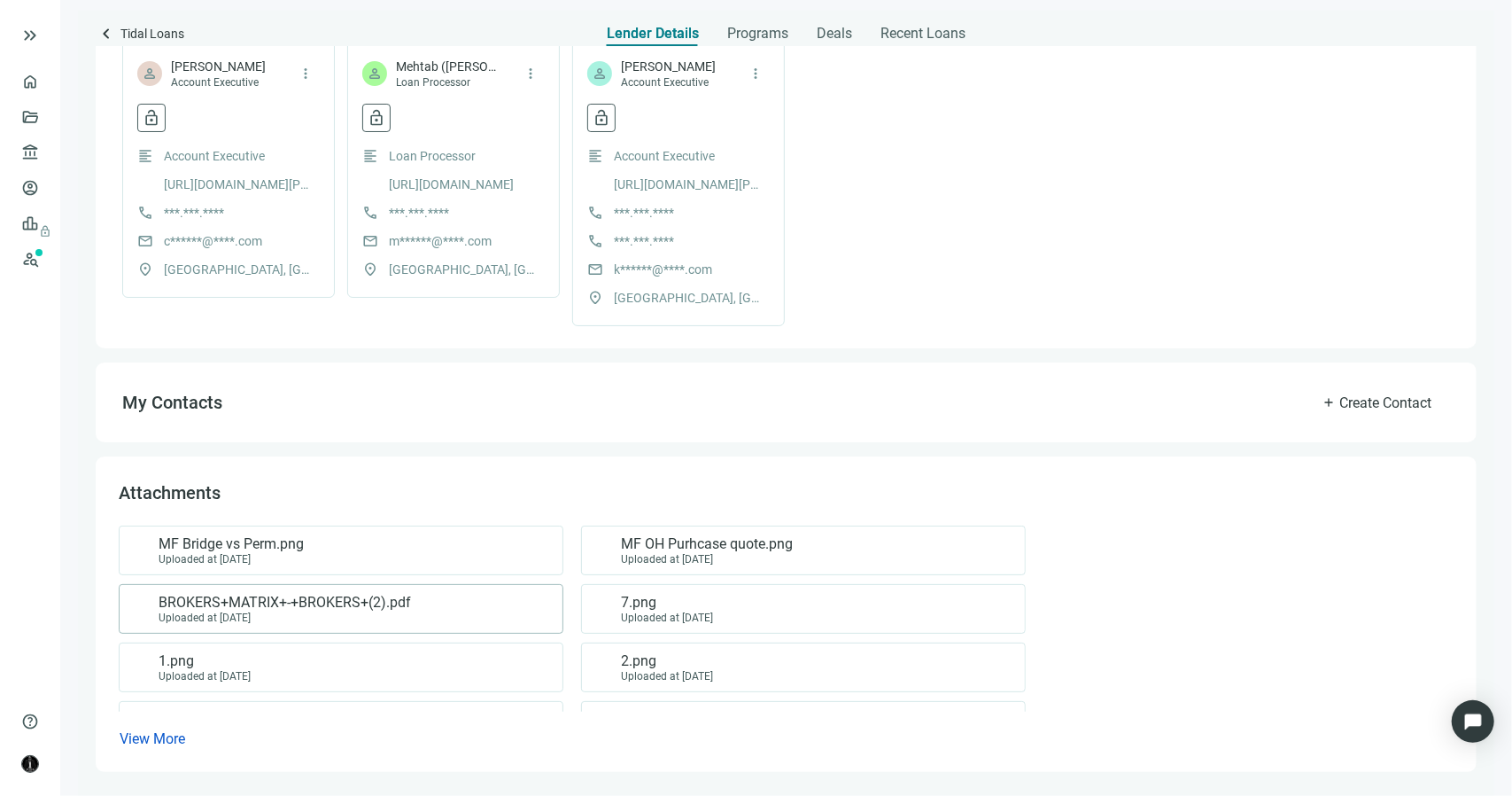
click at [398, 611] on div "Uploaded at 05.16.2023" at bounding box center [285, 617] width 252 height 13
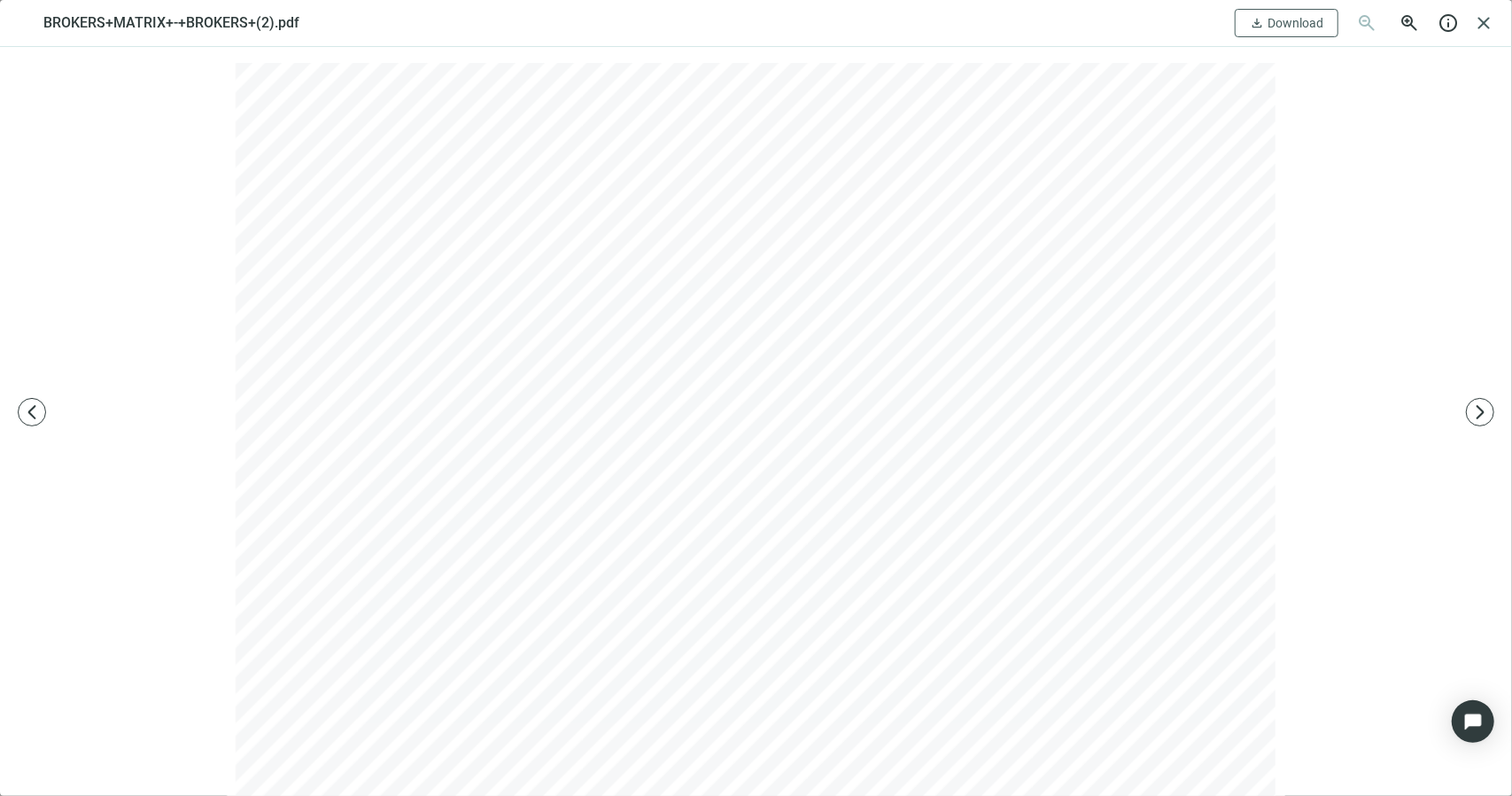
scroll to position [0, 0]
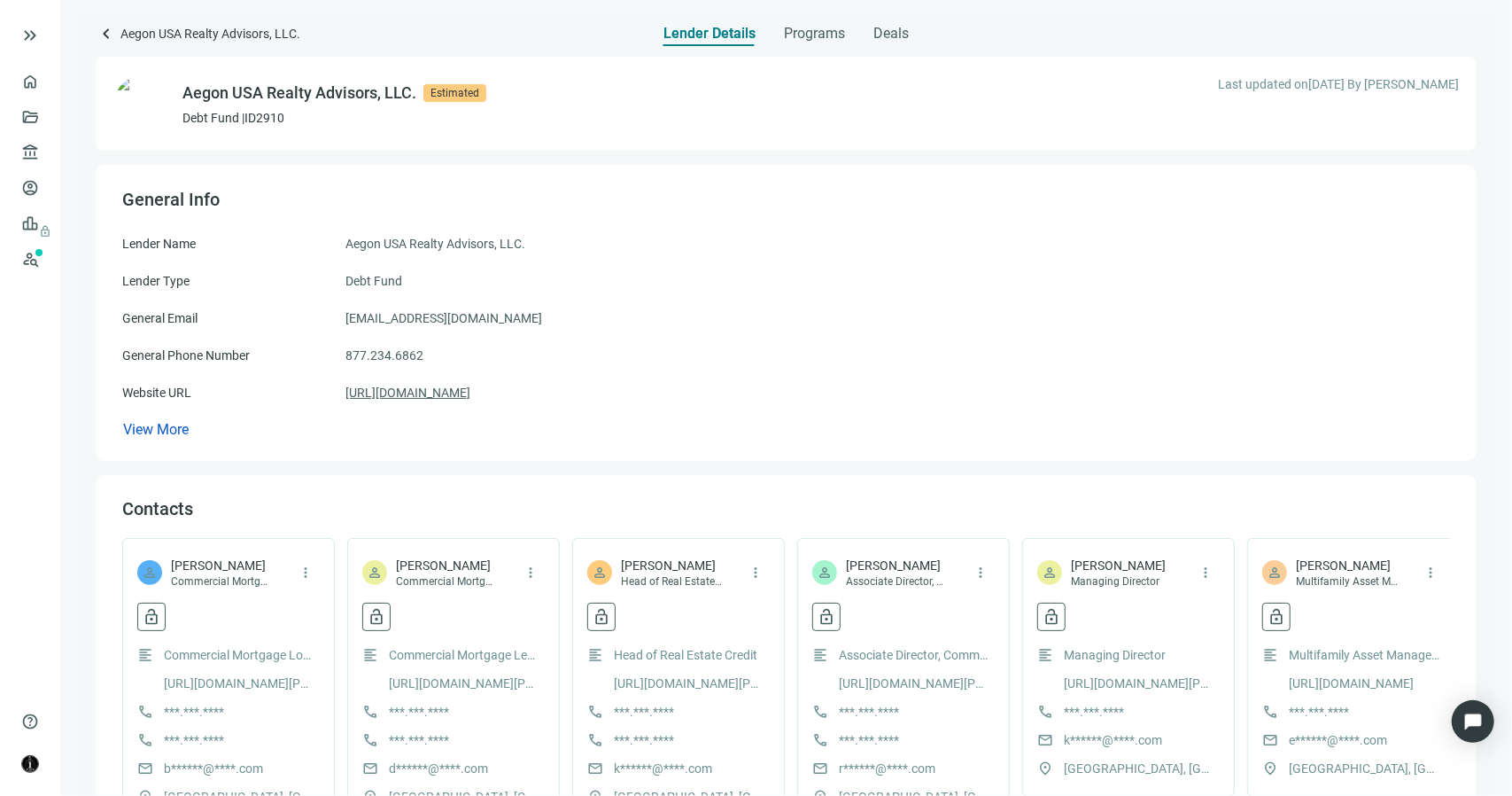
click at [429, 399] on link "https://aegonam.com" at bounding box center [407, 393] width 125 height 20
click at [792, 24] on div "Programs" at bounding box center [814, 28] width 61 height 35
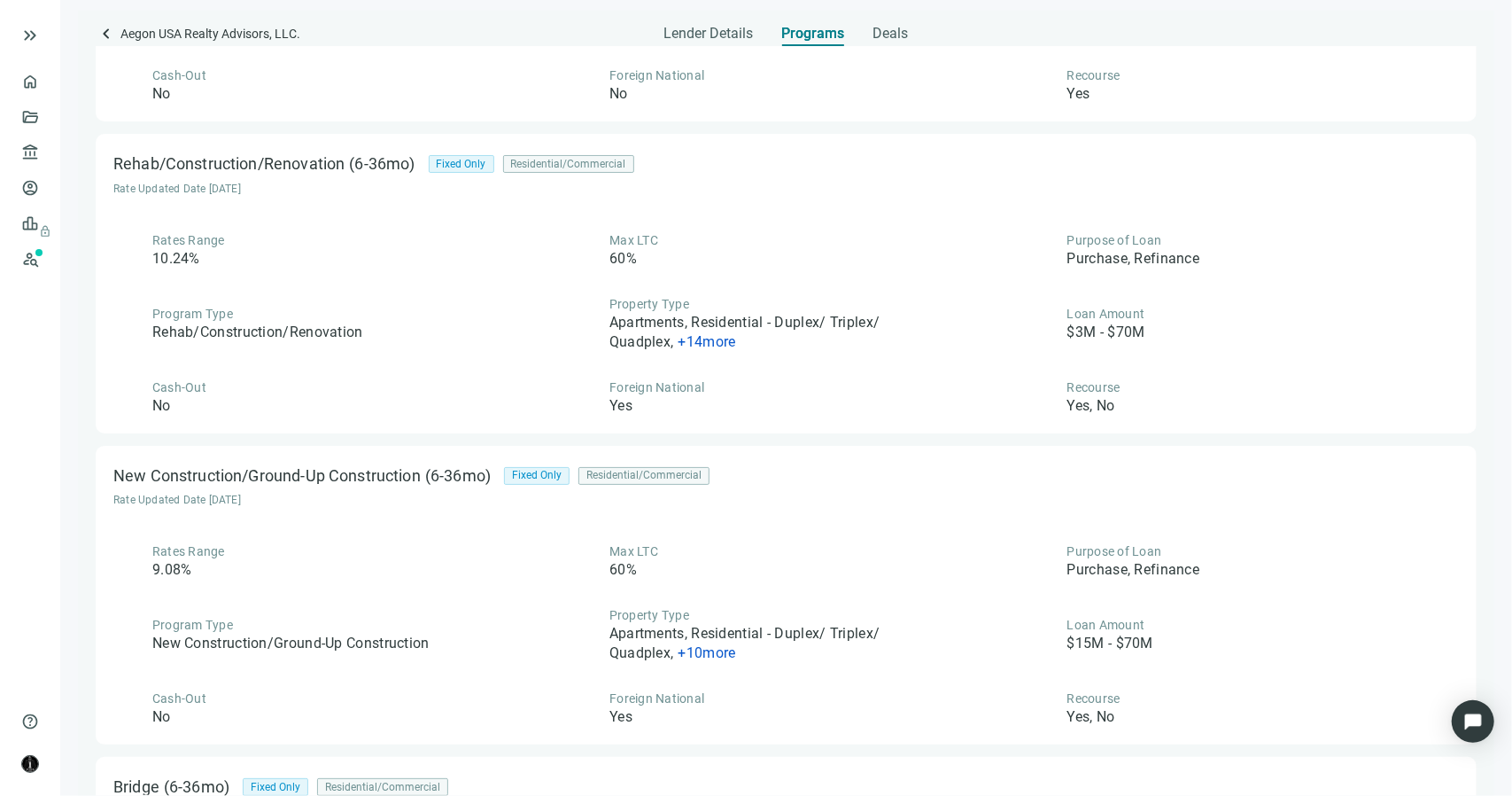
scroll to position [266, 0]
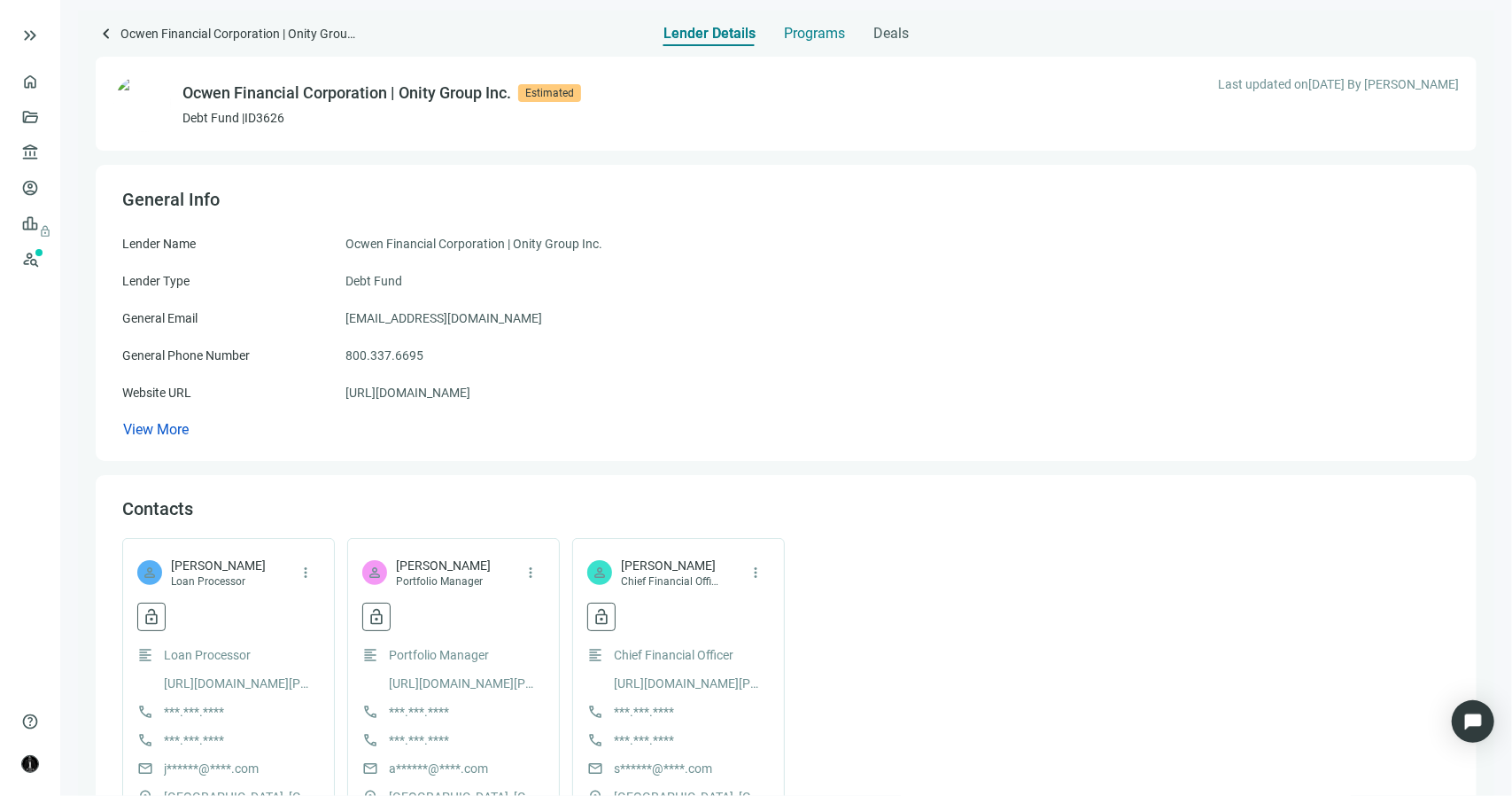
click at [815, 29] on span "Programs" at bounding box center [814, 33] width 61 height 18
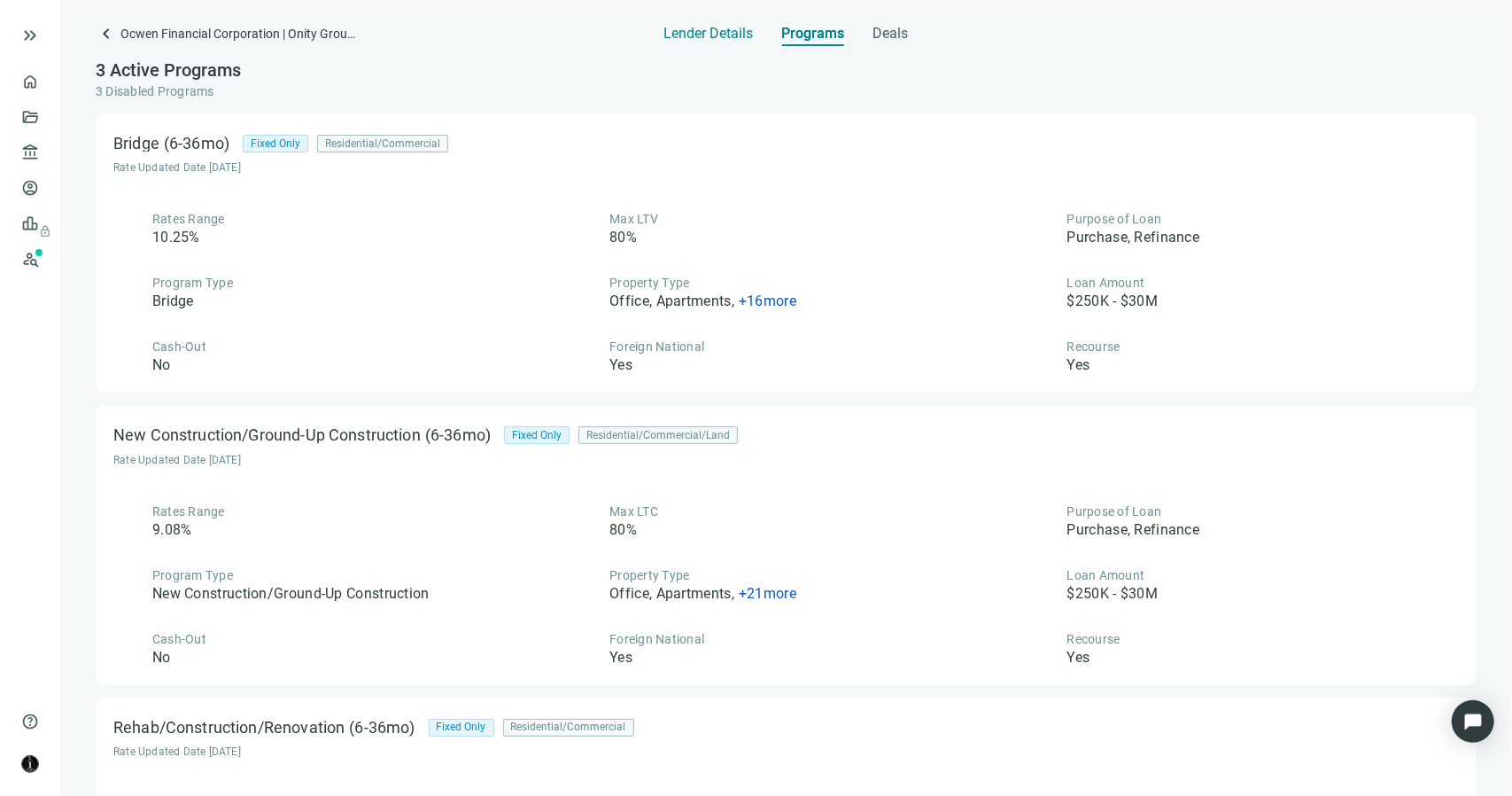
click at [722, 31] on span "Lender Details" at bounding box center [708, 33] width 89 height 18
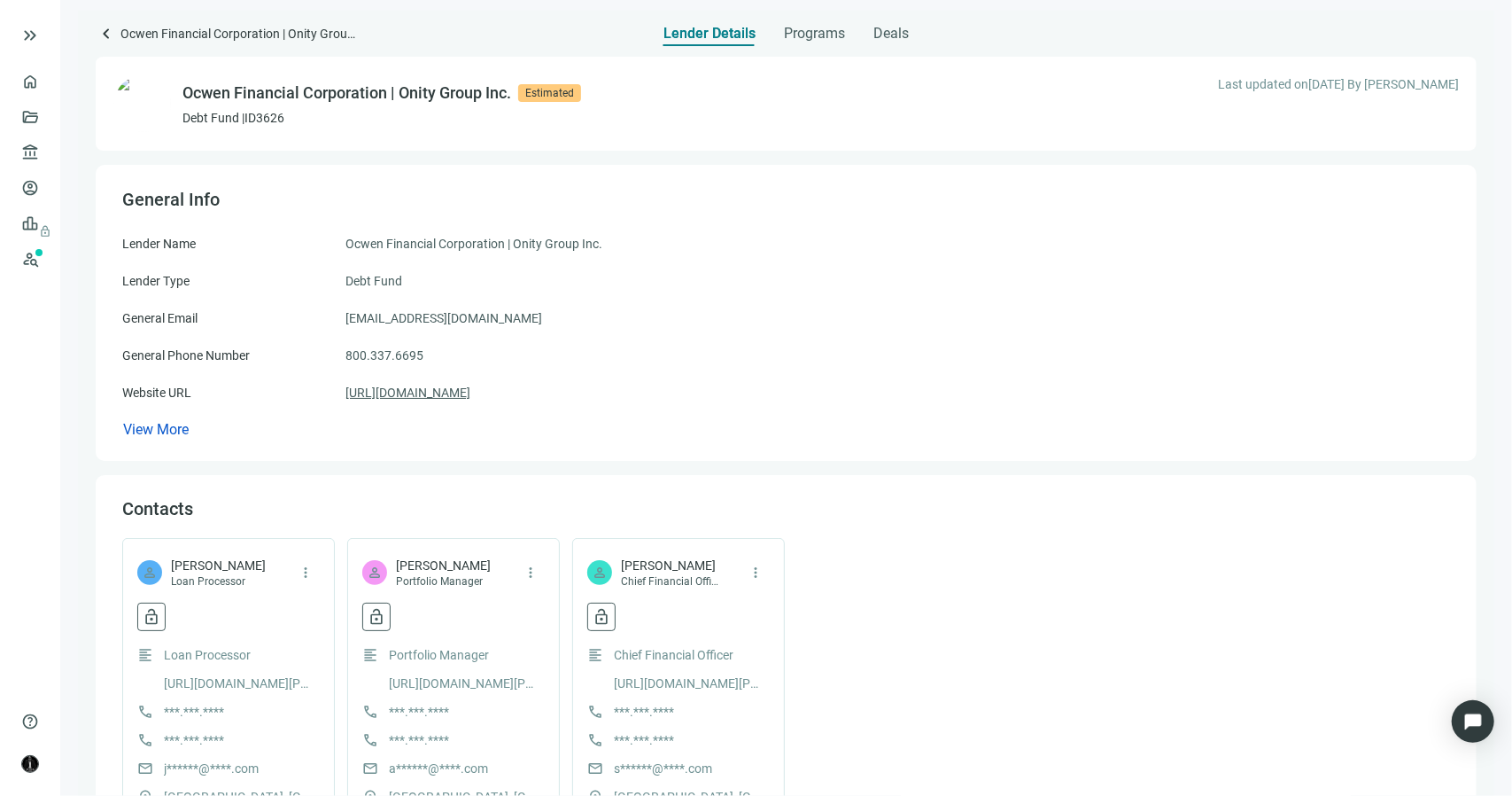
click at [438, 395] on link "https://ocwen.com" at bounding box center [407, 393] width 125 height 20
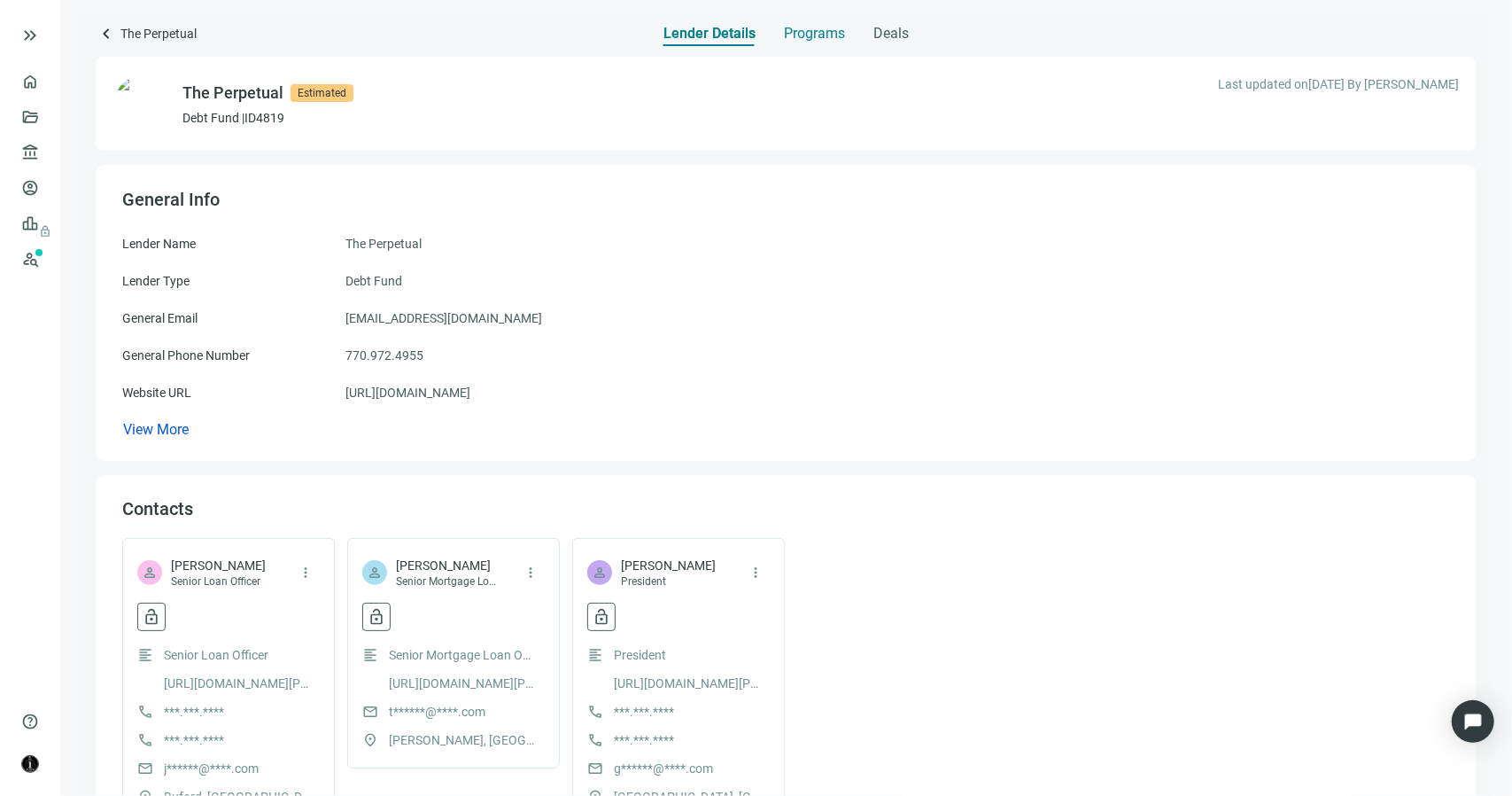
click at [795, 38] on span "Programs" at bounding box center [814, 33] width 61 height 18
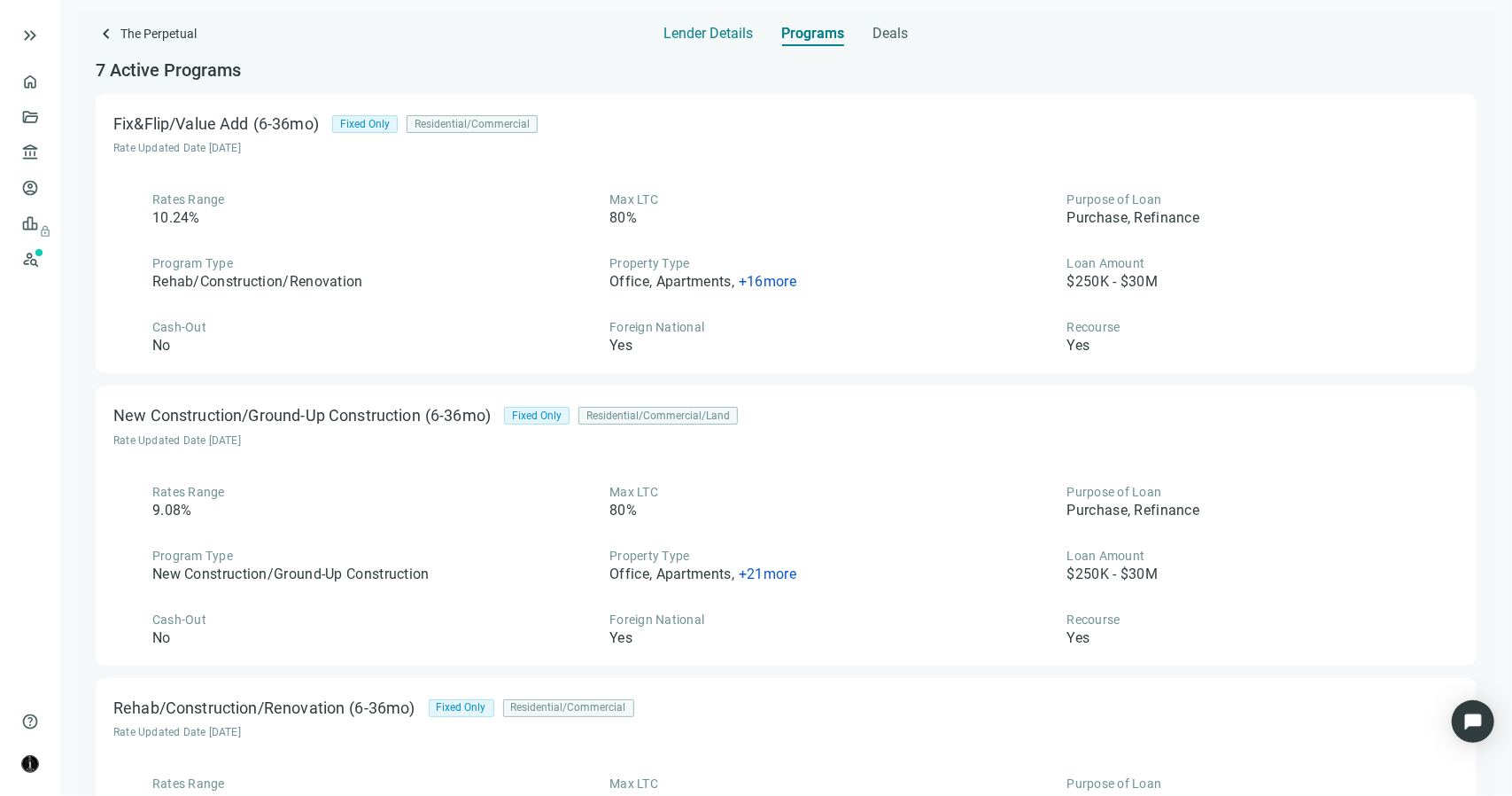
click at [704, 37] on span "Lender Details" at bounding box center [708, 33] width 89 height 18
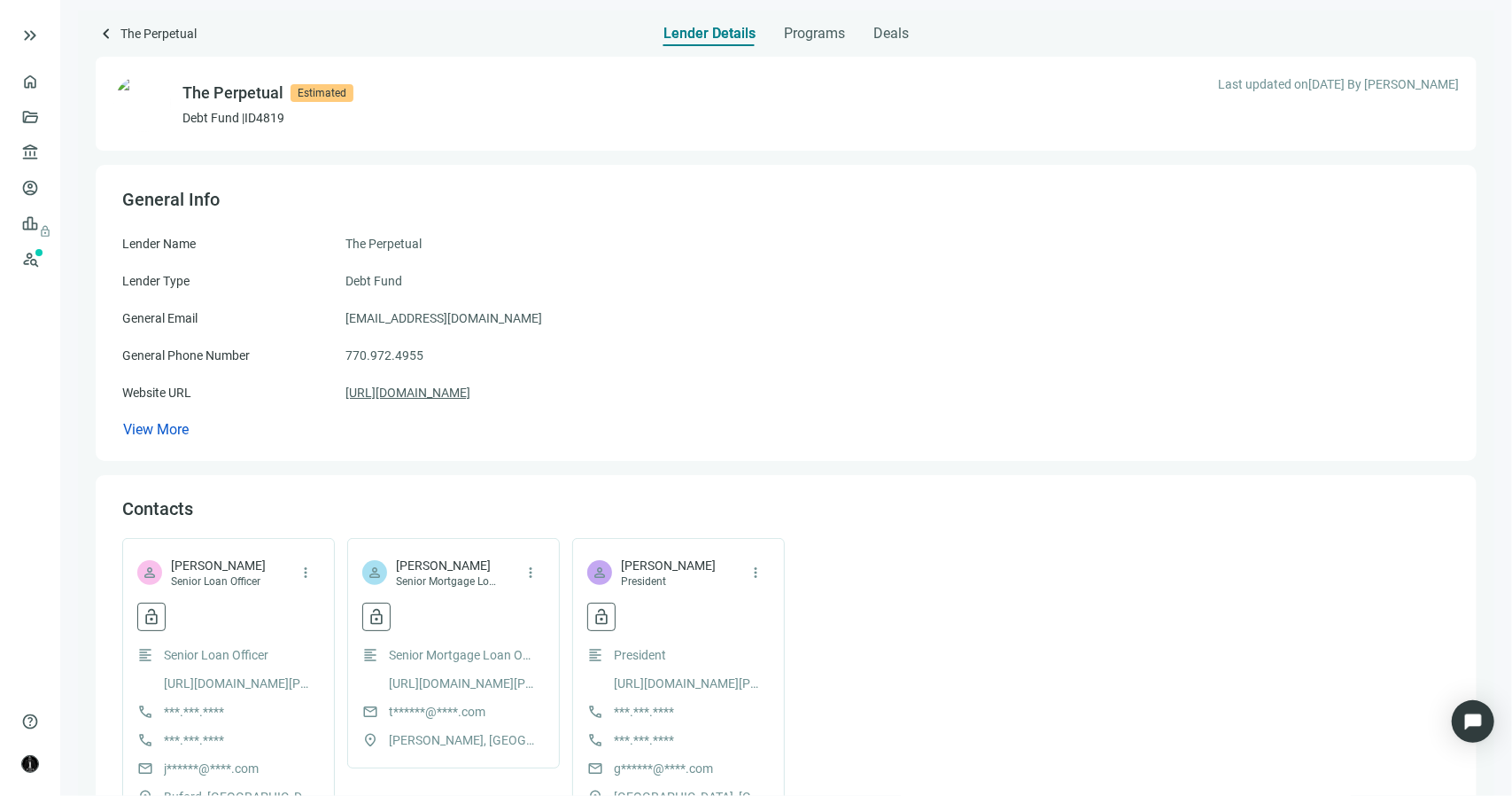
click at [466, 397] on link "https://theperpetual.com" at bounding box center [407, 393] width 125 height 20
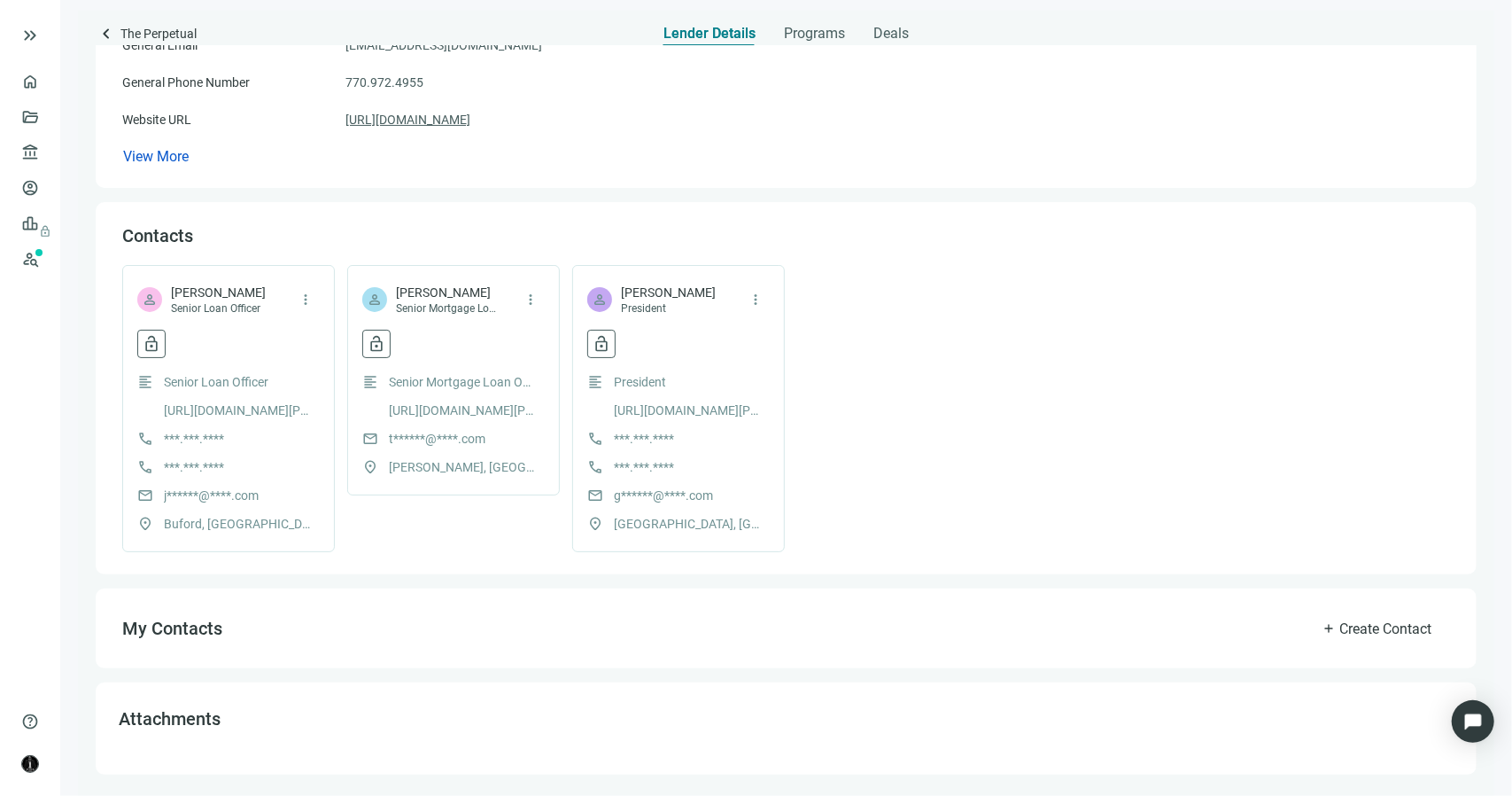
scroll to position [276, 0]
click at [808, 31] on span "Programs" at bounding box center [814, 33] width 61 height 18
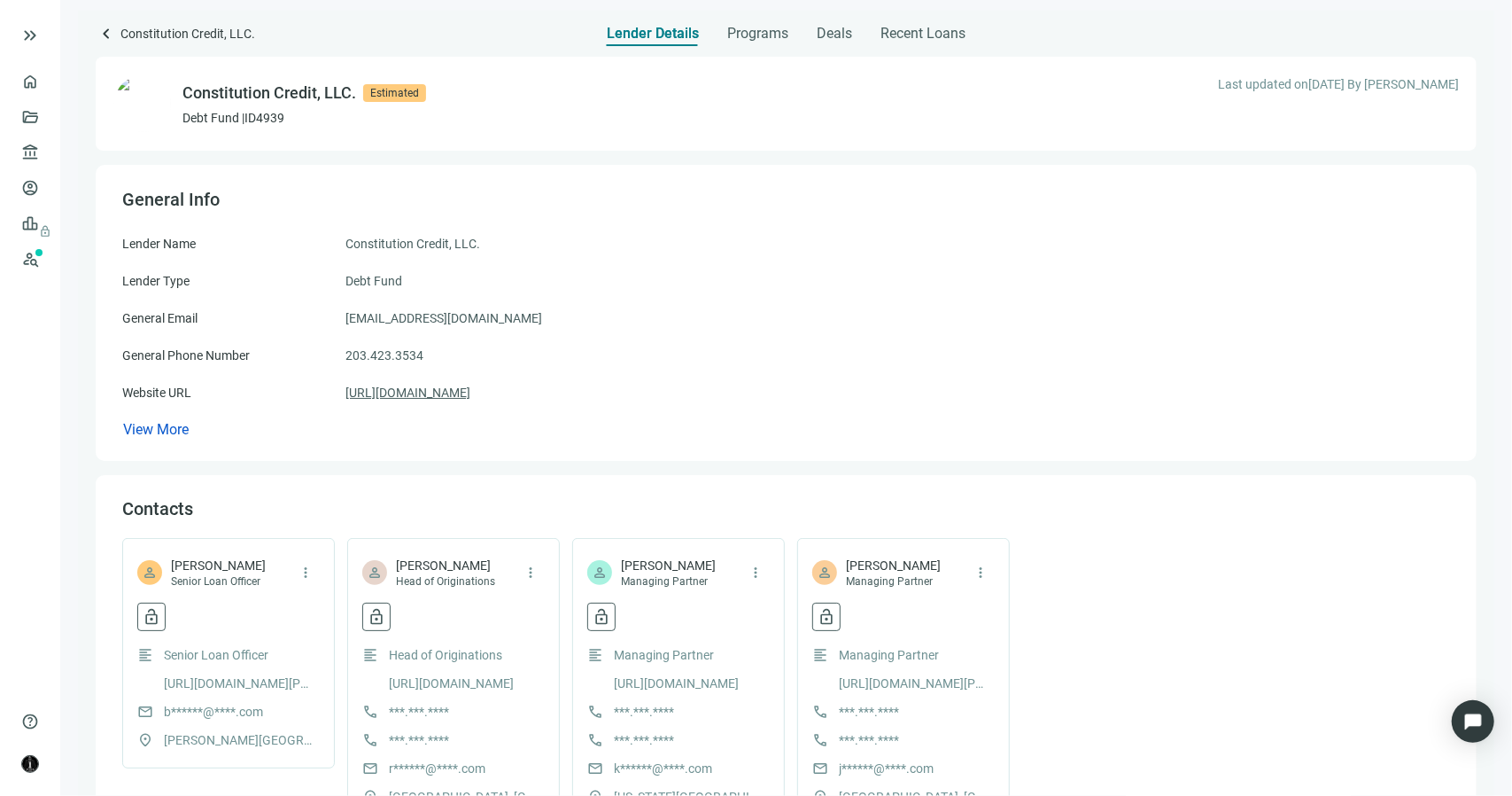
click at [440, 397] on link "https://constlending.com" at bounding box center [407, 393] width 125 height 20
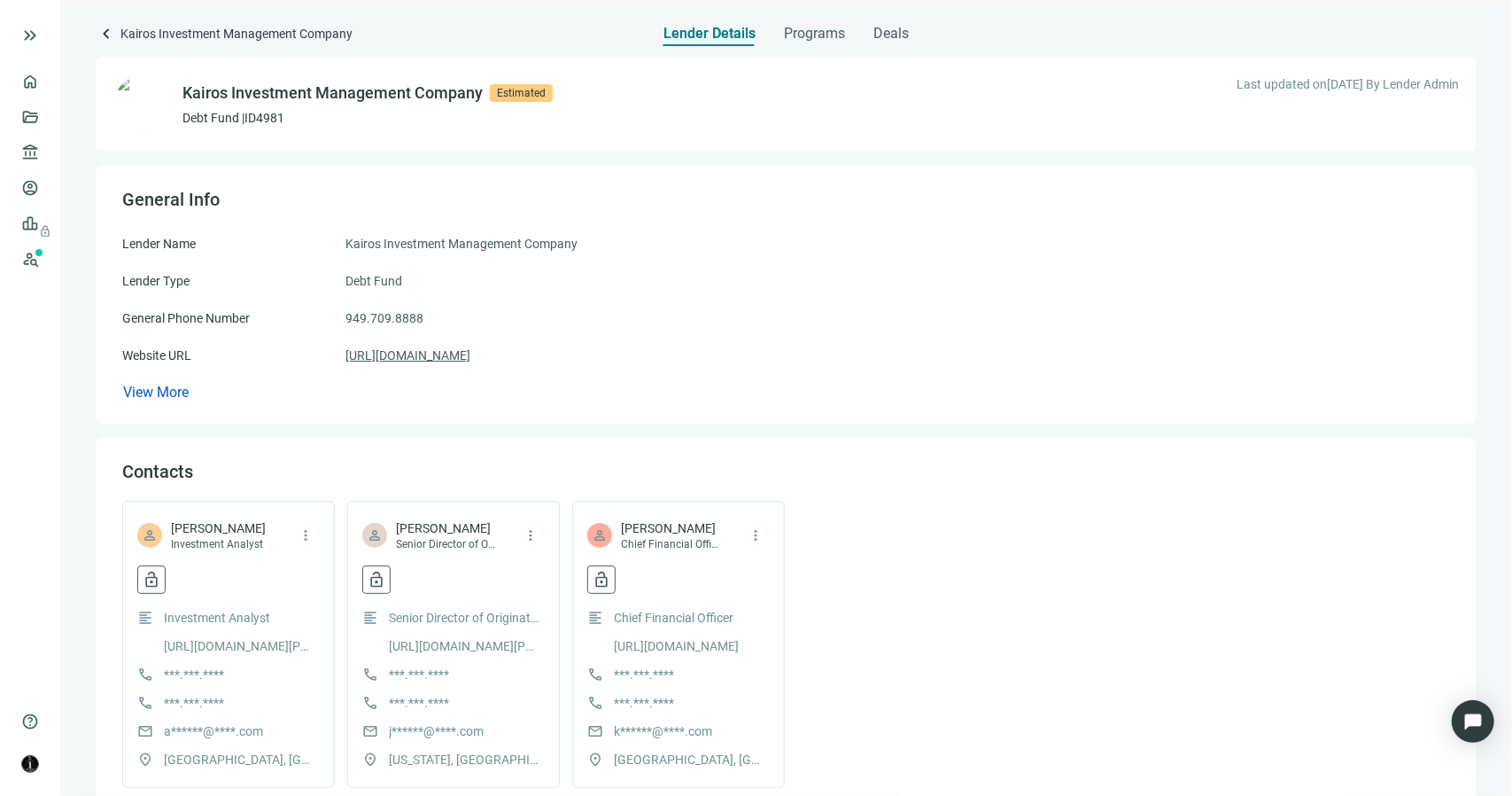
click at [391, 354] on link "[URL][DOMAIN_NAME]" at bounding box center [407, 355] width 125 height 20
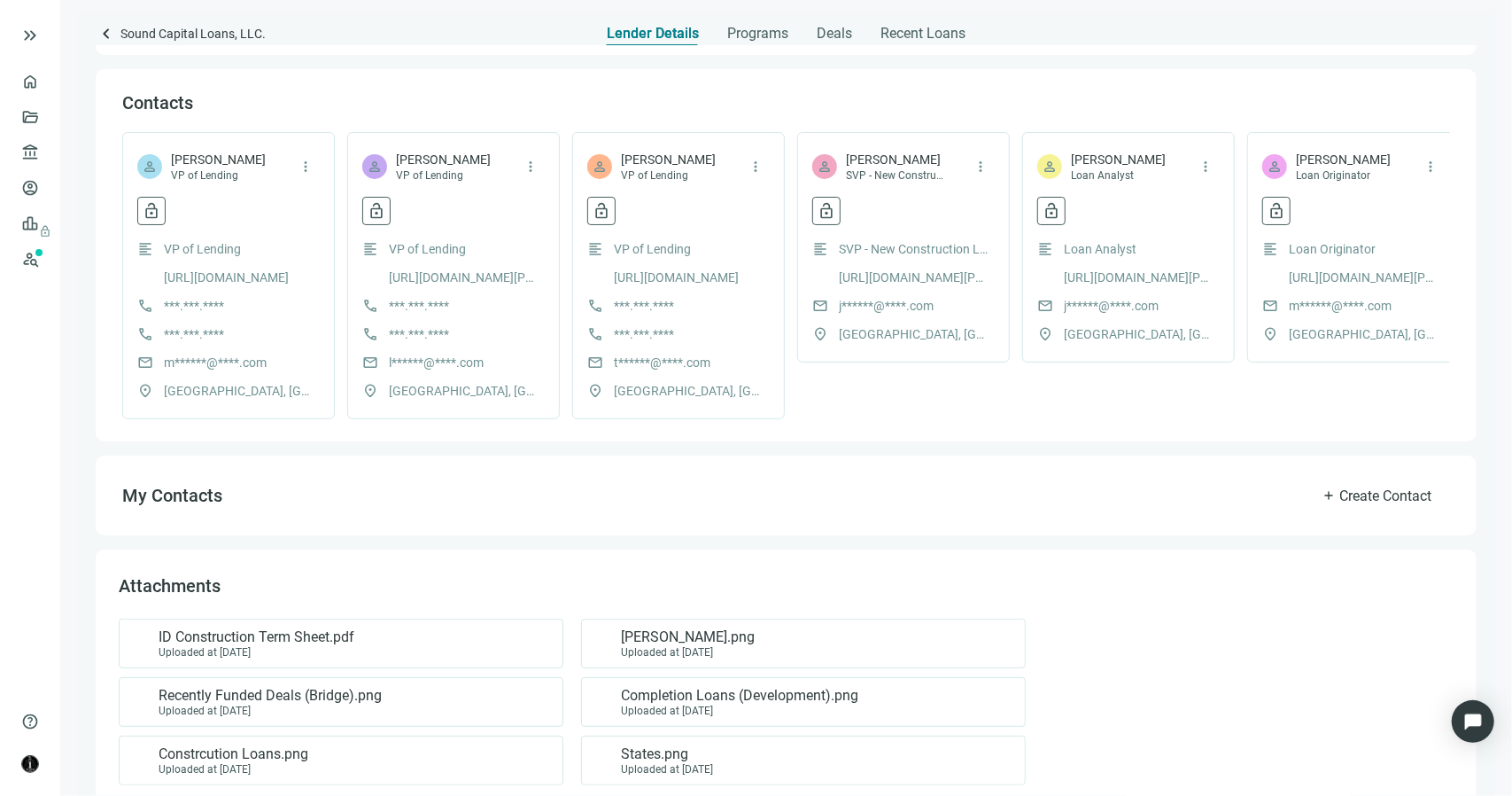
scroll to position [458, 0]
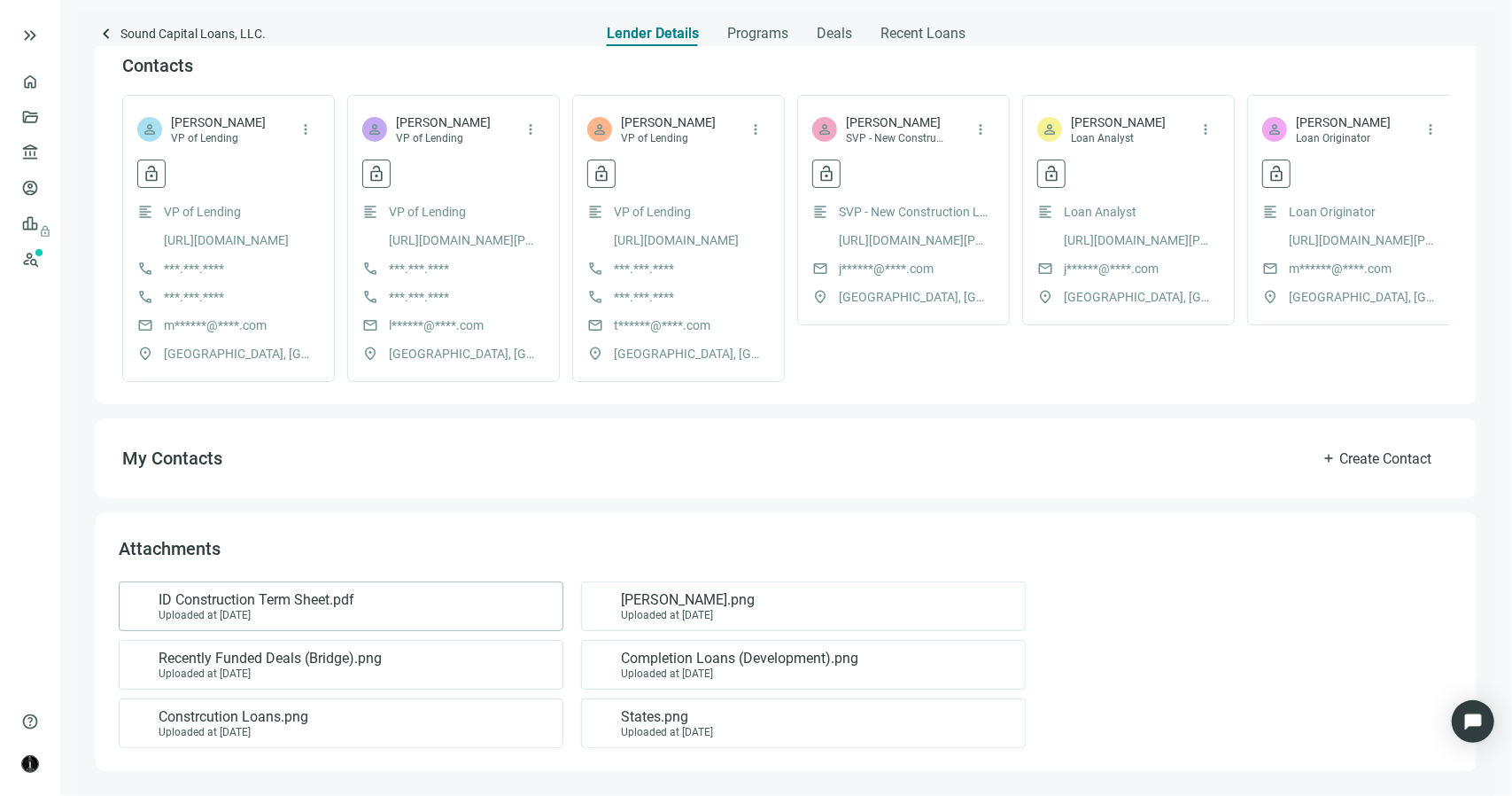
click at [340, 609] on span "ID Construction Term Sheet.pdf" at bounding box center [257, 600] width 196 height 18
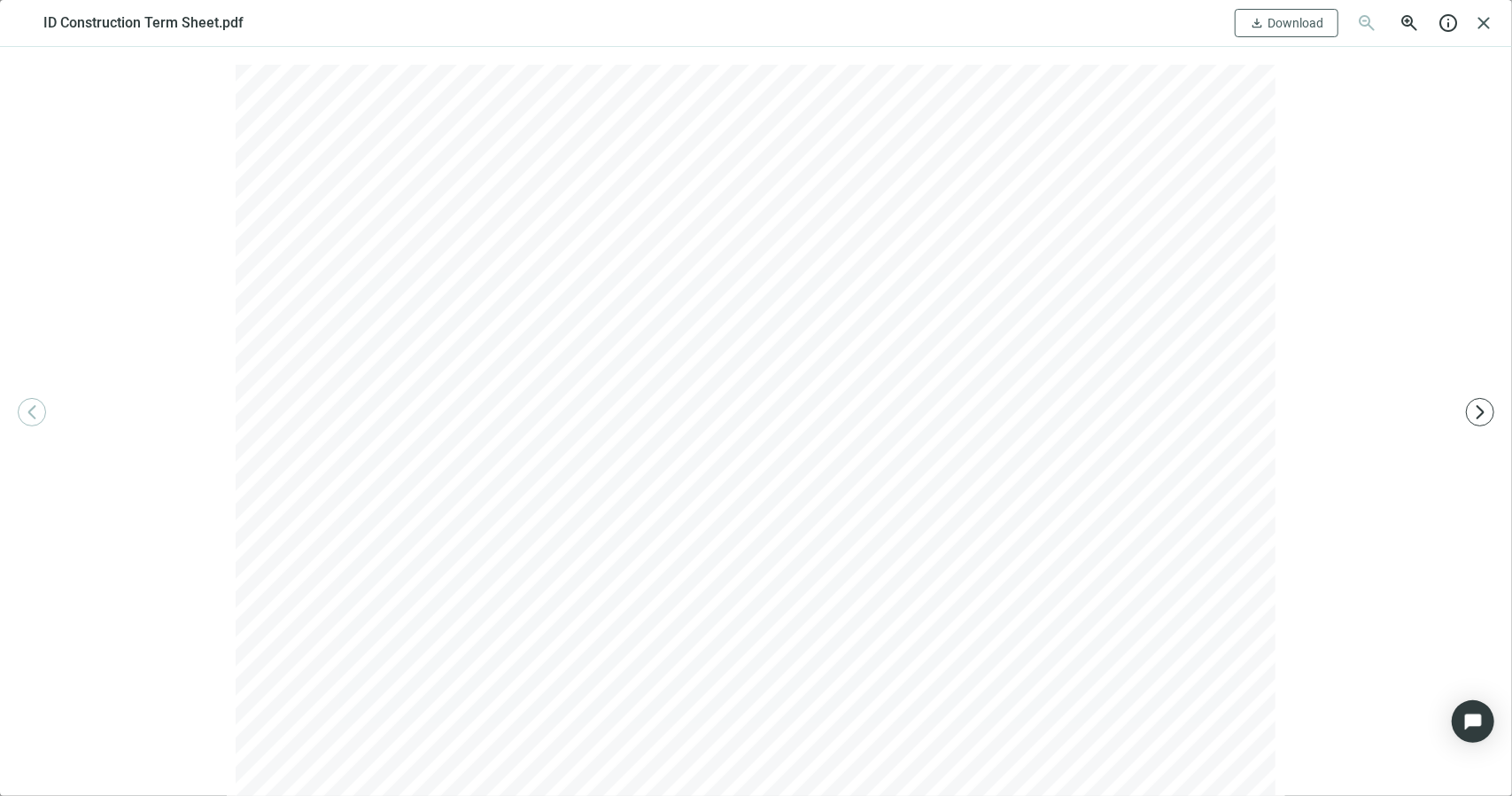
click at [1475, 24] on span "close" at bounding box center [1484, 24] width 22 height 22
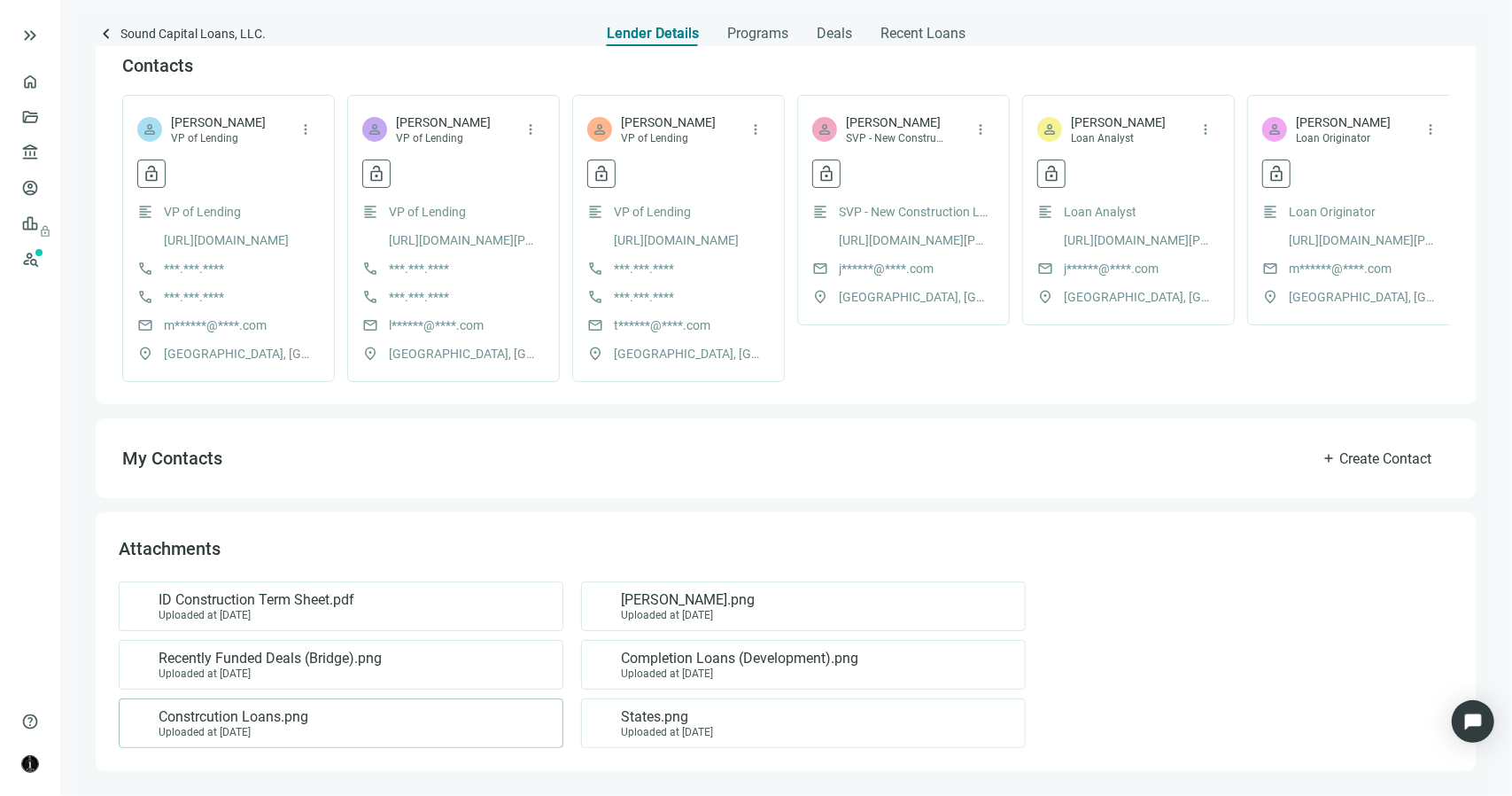
click at [424, 714] on div "Constrcution Loans.png Uploaded at 05.04.2024" at bounding box center [338, 722] width 415 height 30
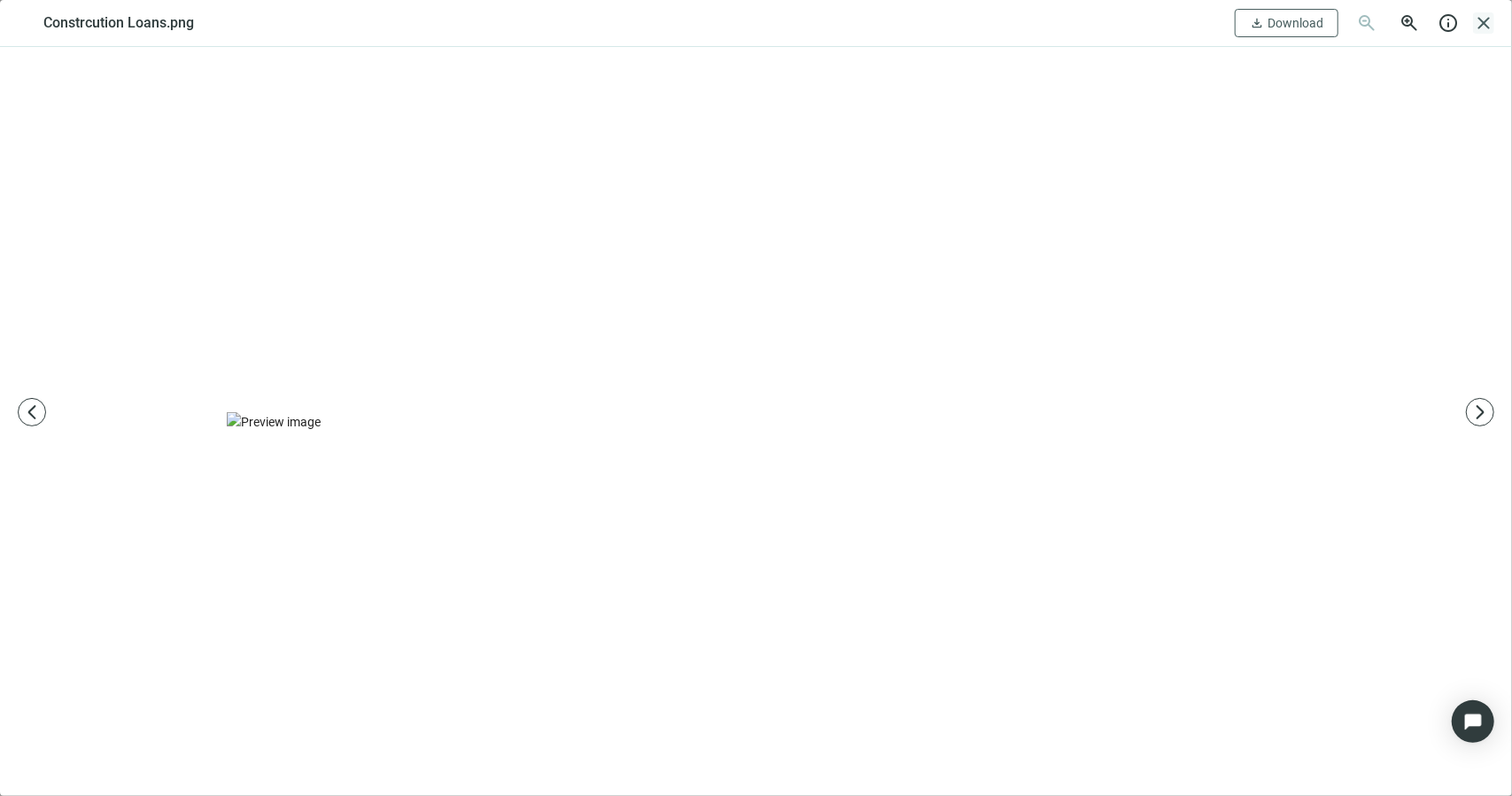
click at [1484, 19] on span "close" at bounding box center [1484, 24] width 22 height 22
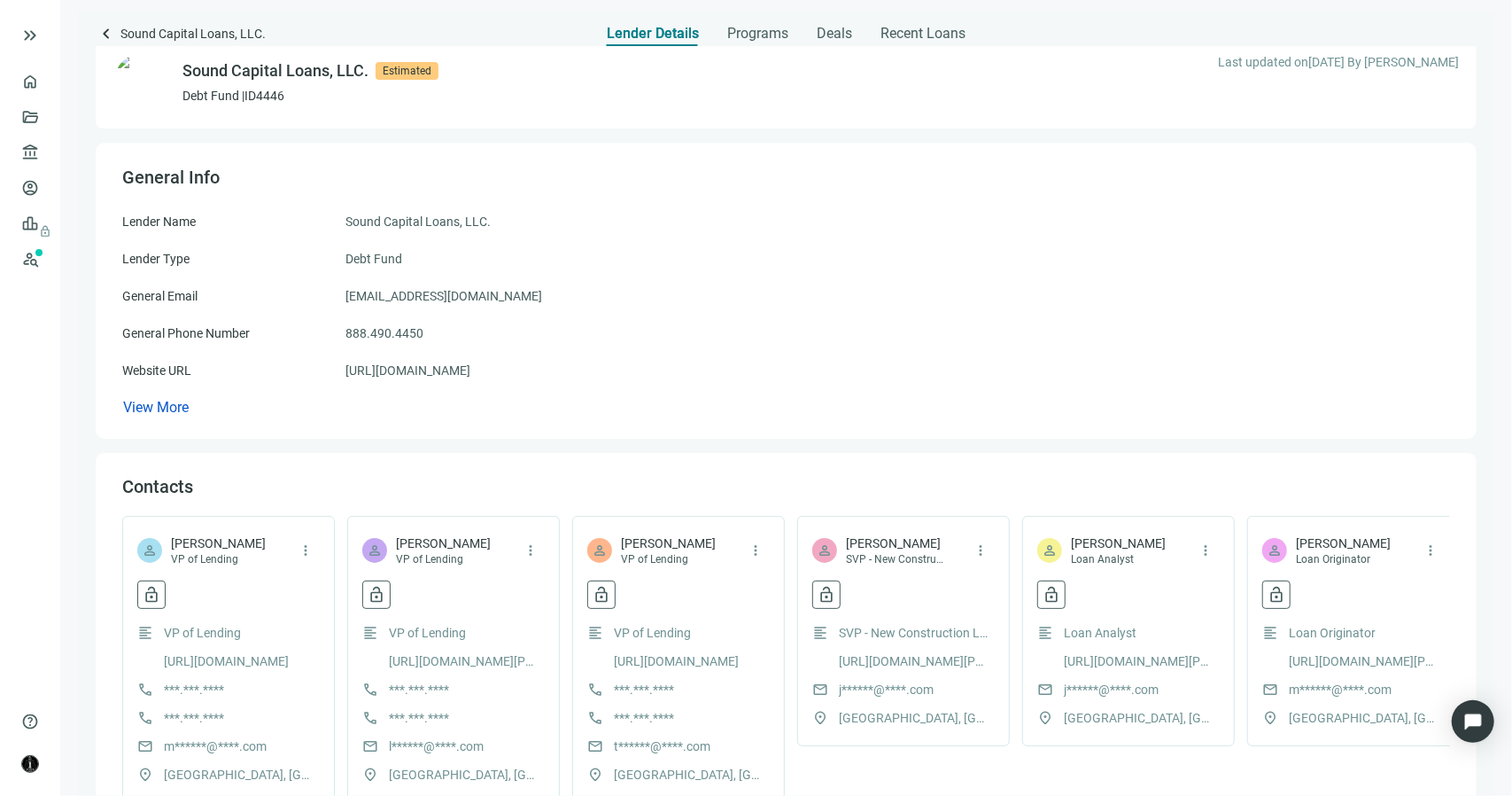
scroll to position [0, 0]
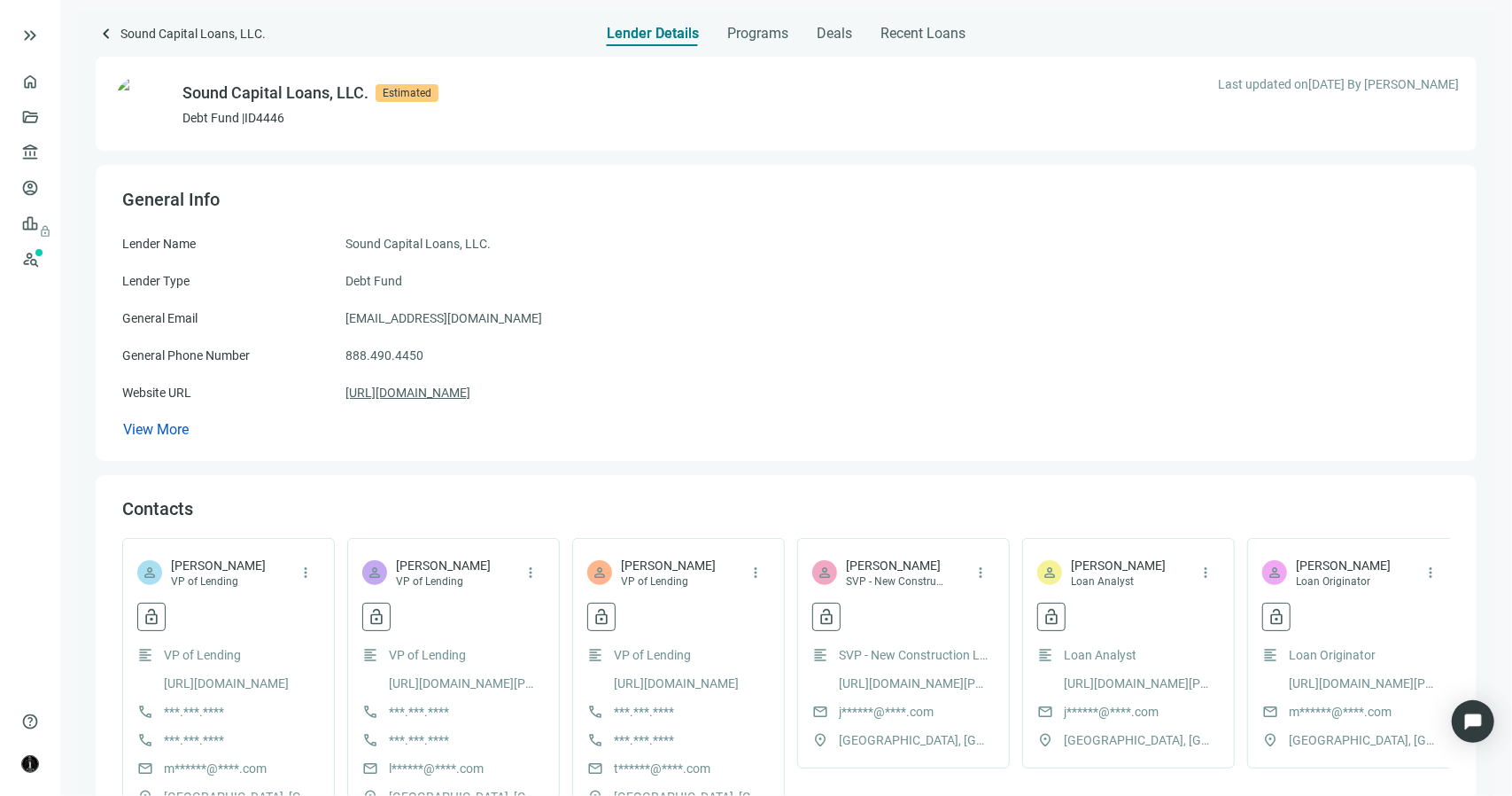
click at [470, 392] on link "https://soundcapital.com" at bounding box center [407, 393] width 125 height 20
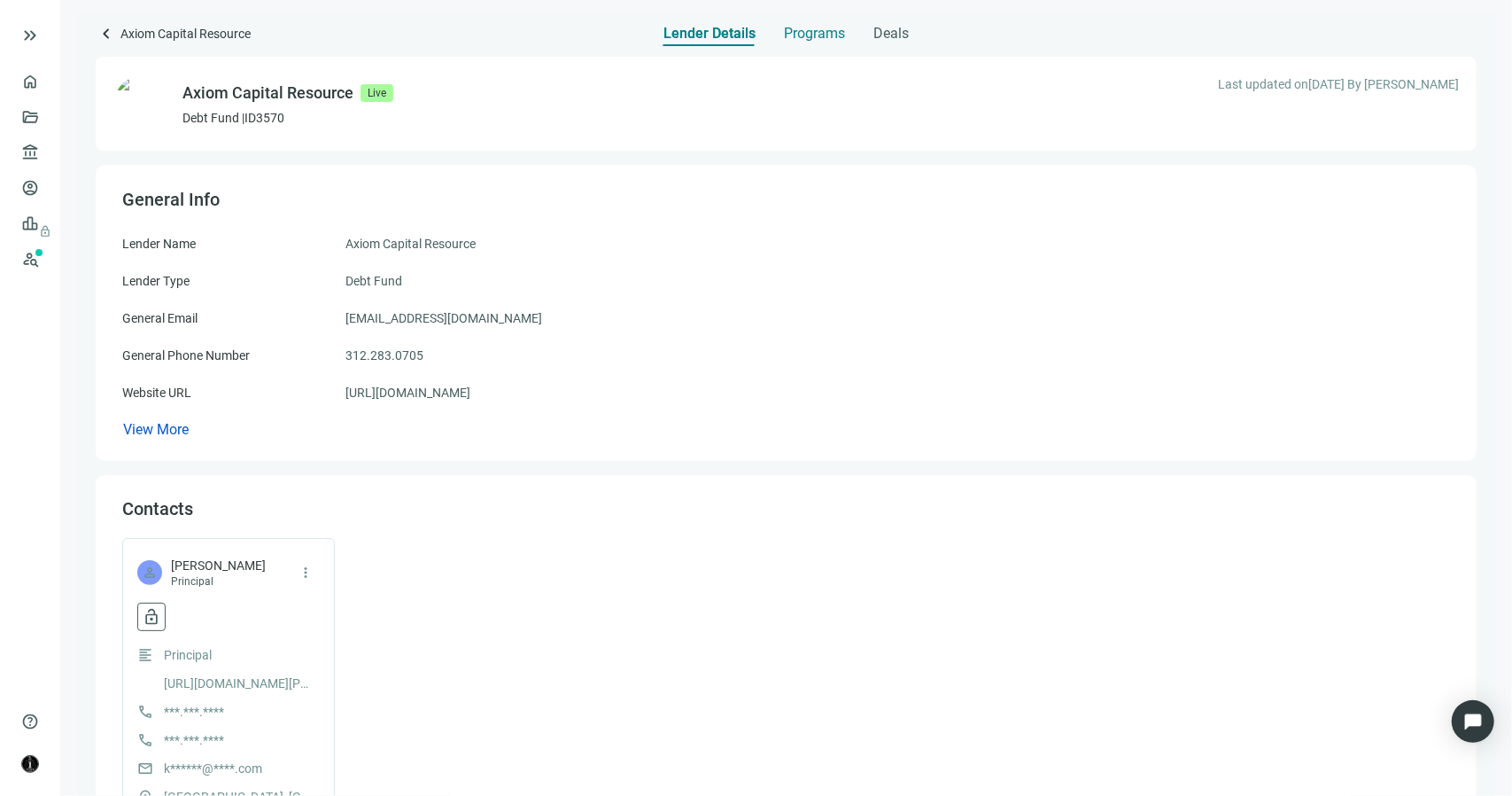
click at [816, 31] on span "Programs" at bounding box center [814, 33] width 61 height 18
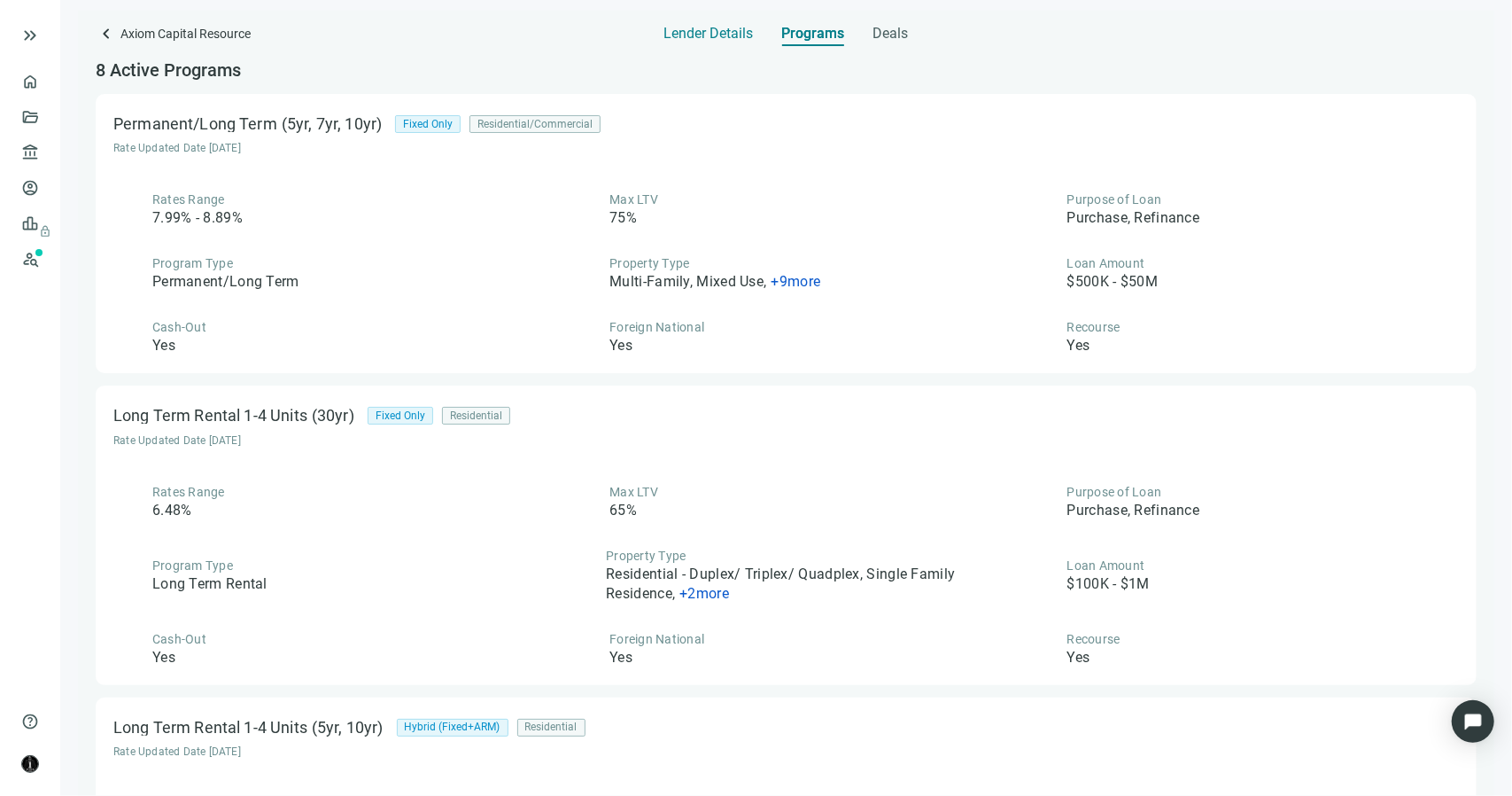
click at [711, 24] on div "Lender Details" at bounding box center [708, 28] width 89 height 35
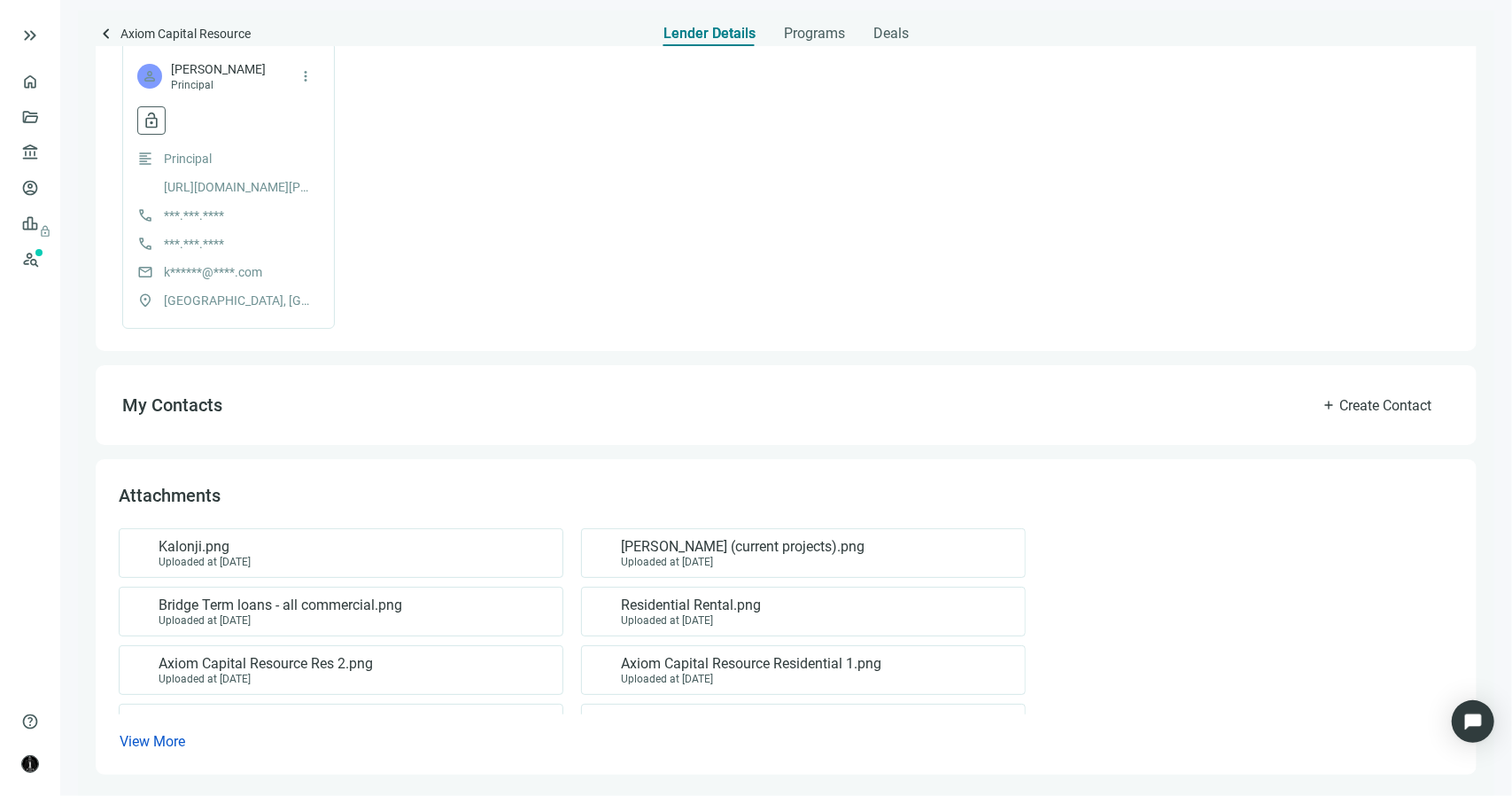
scroll to position [499, 0]
click at [409, 600] on div "Bridge Term loans - all commercial.png Uploaded at [DATE]" at bounding box center [338, 609] width 415 height 30
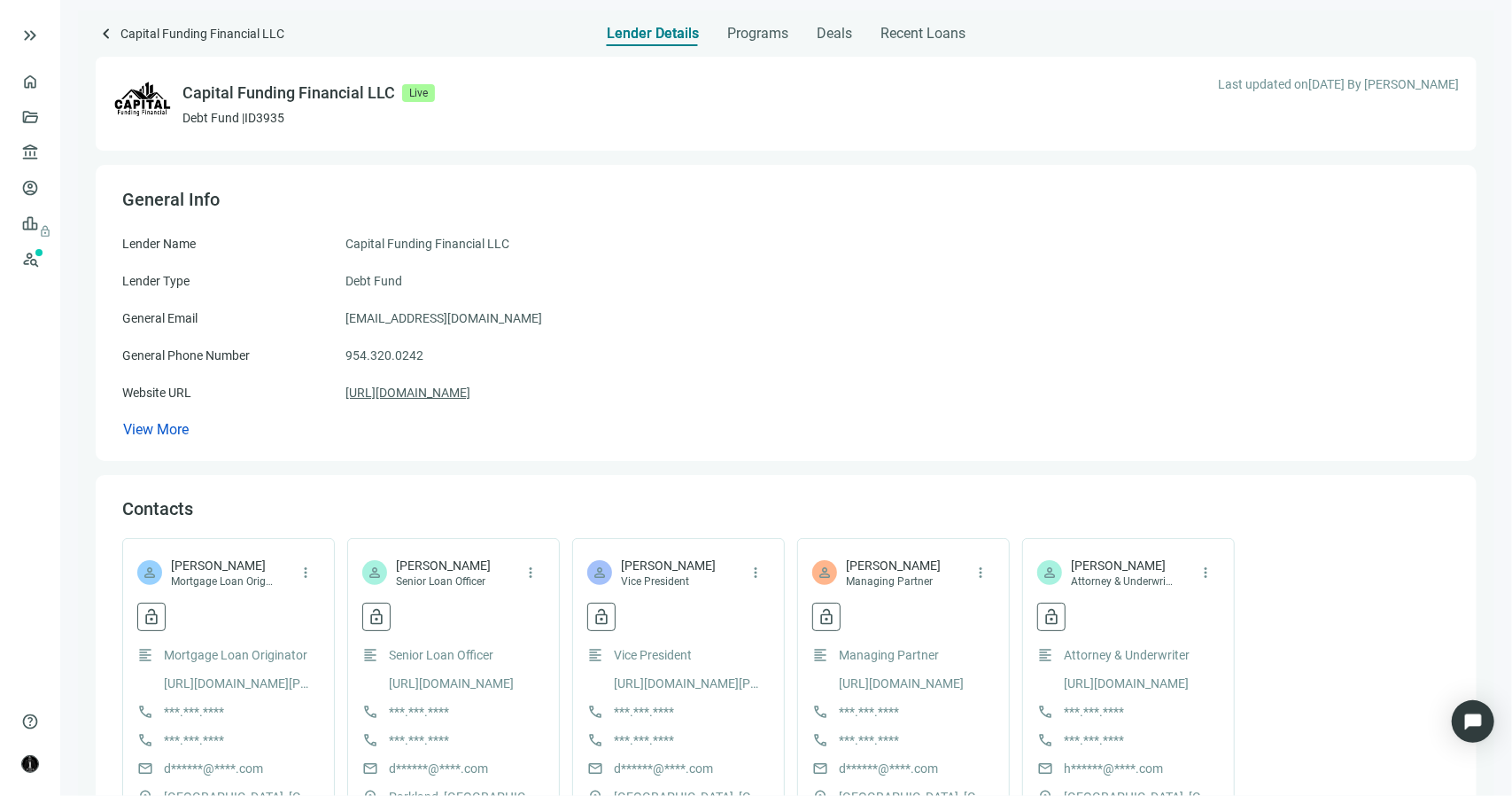
click at [470, 397] on link "https://capitalfundingfinancial.com" at bounding box center [407, 393] width 125 height 20
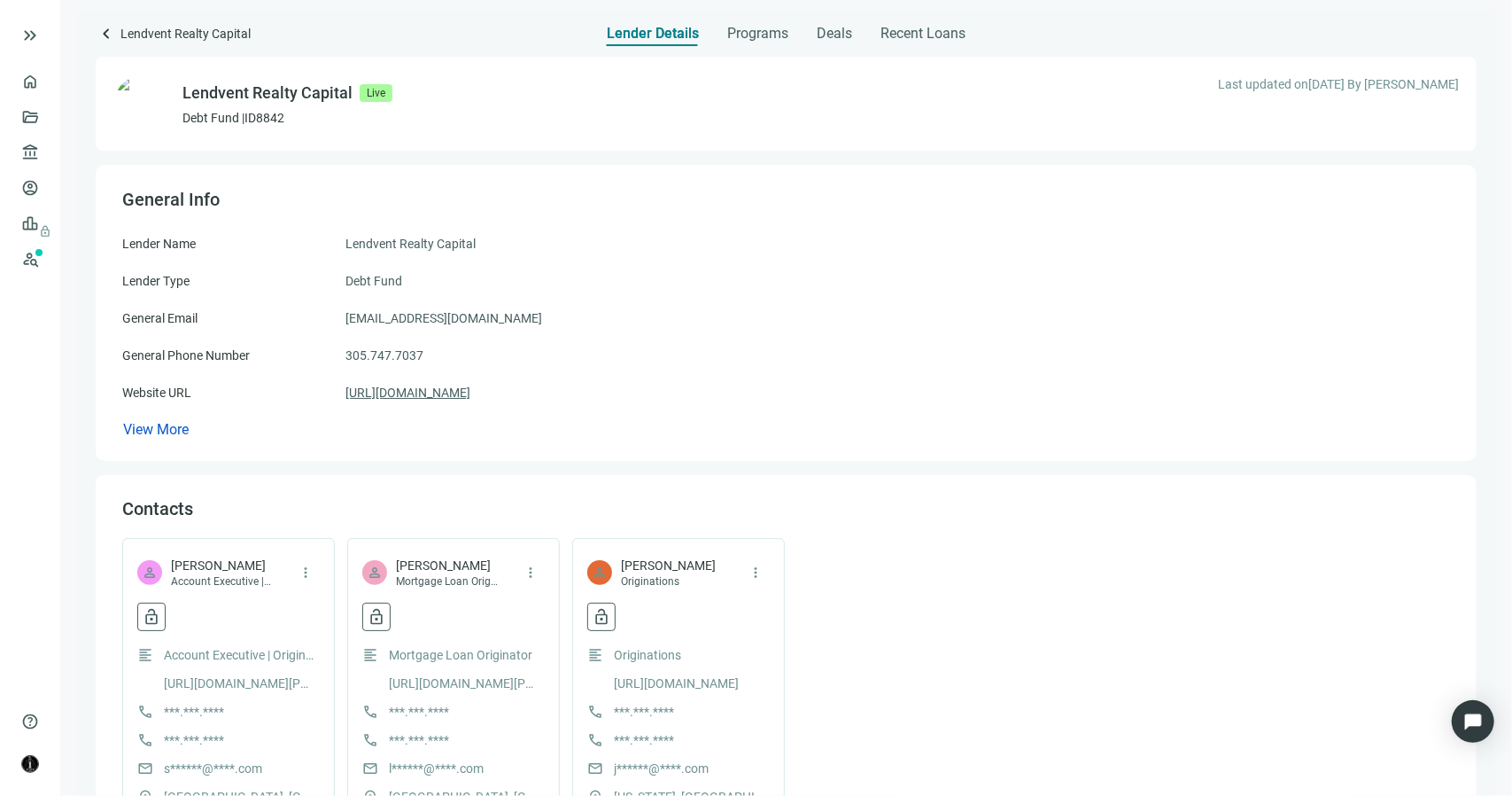
click at [388, 390] on link "https://lendvent.com" at bounding box center [407, 393] width 125 height 20
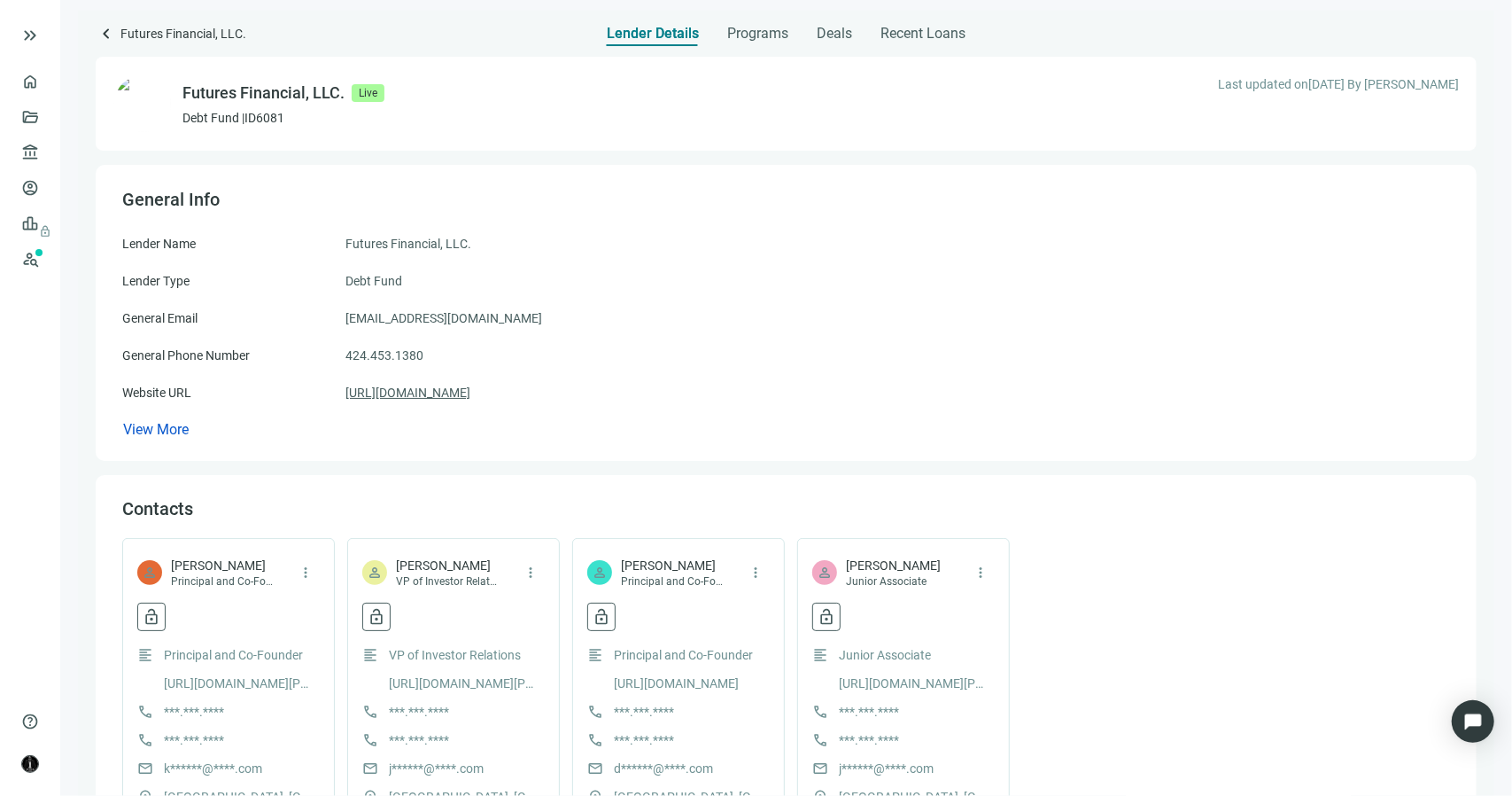
click at [470, 397] on link "[URL][DOMAIN_NAME]" at bounding box center [407, 393] width 125 height 20
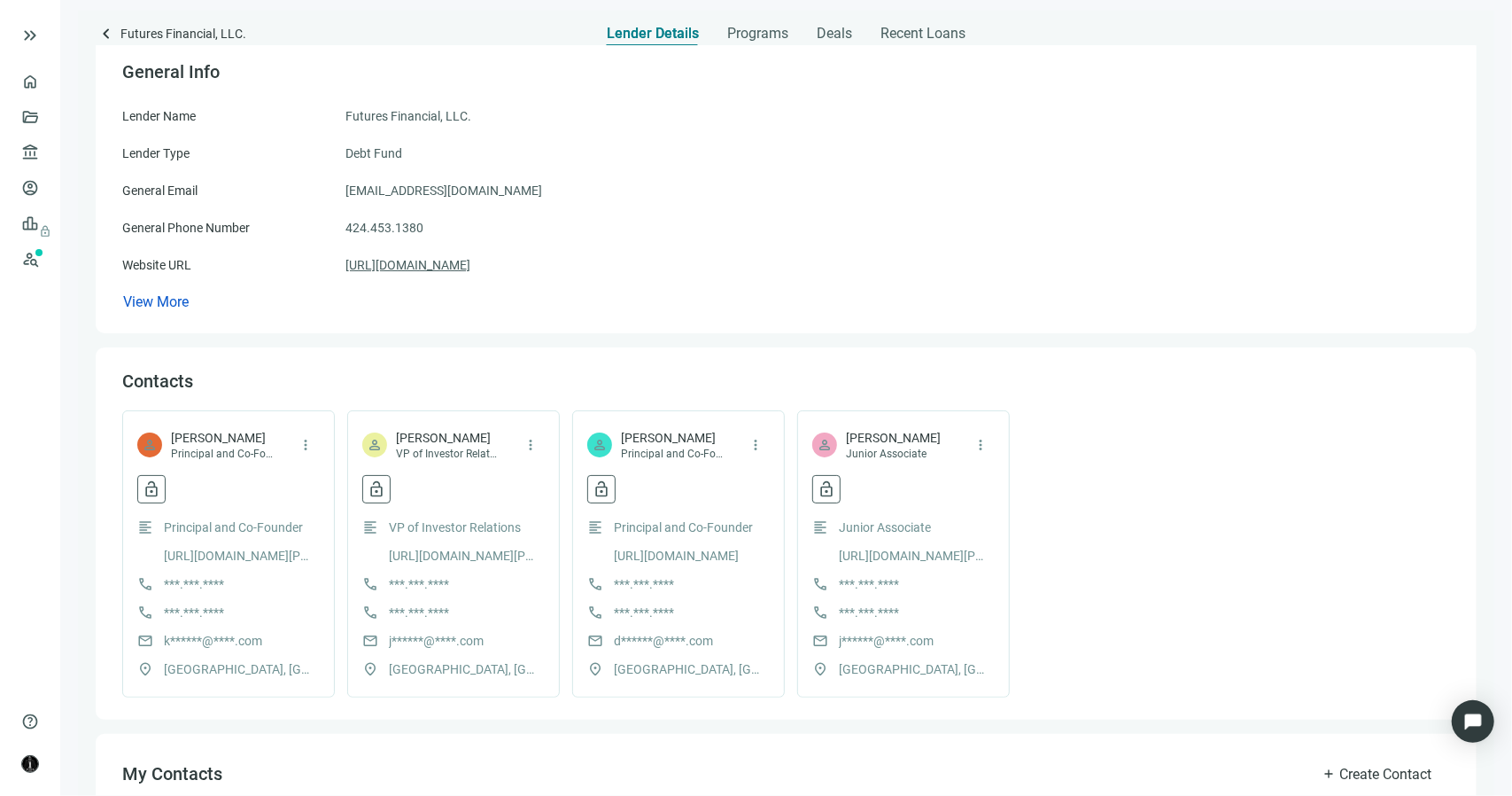
scroll to position [499, 0]
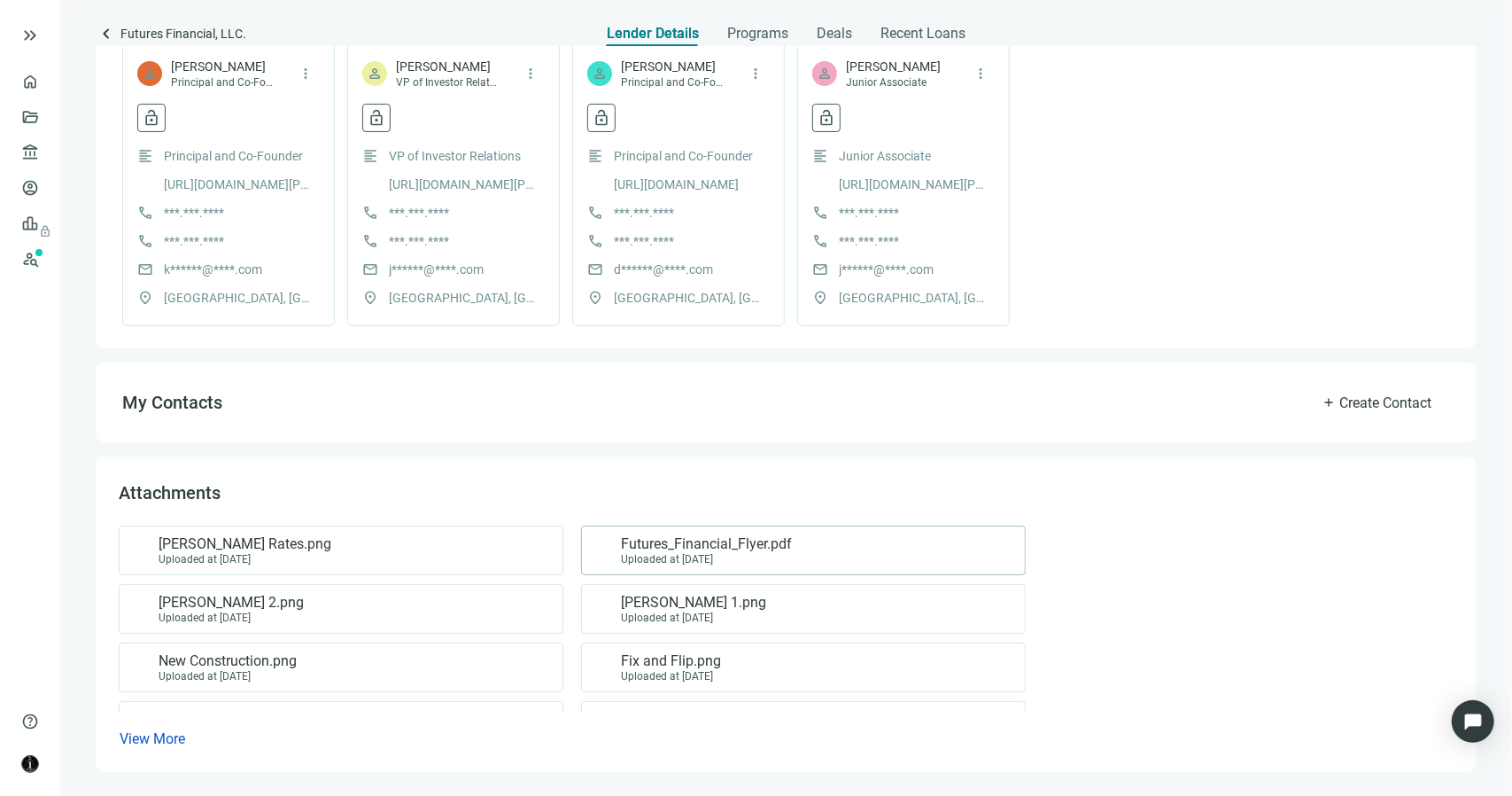
click at [652, 544] on span "Futures_Financial_Flyer.pdf" at bounding box center [706, 544] width 171 height 18
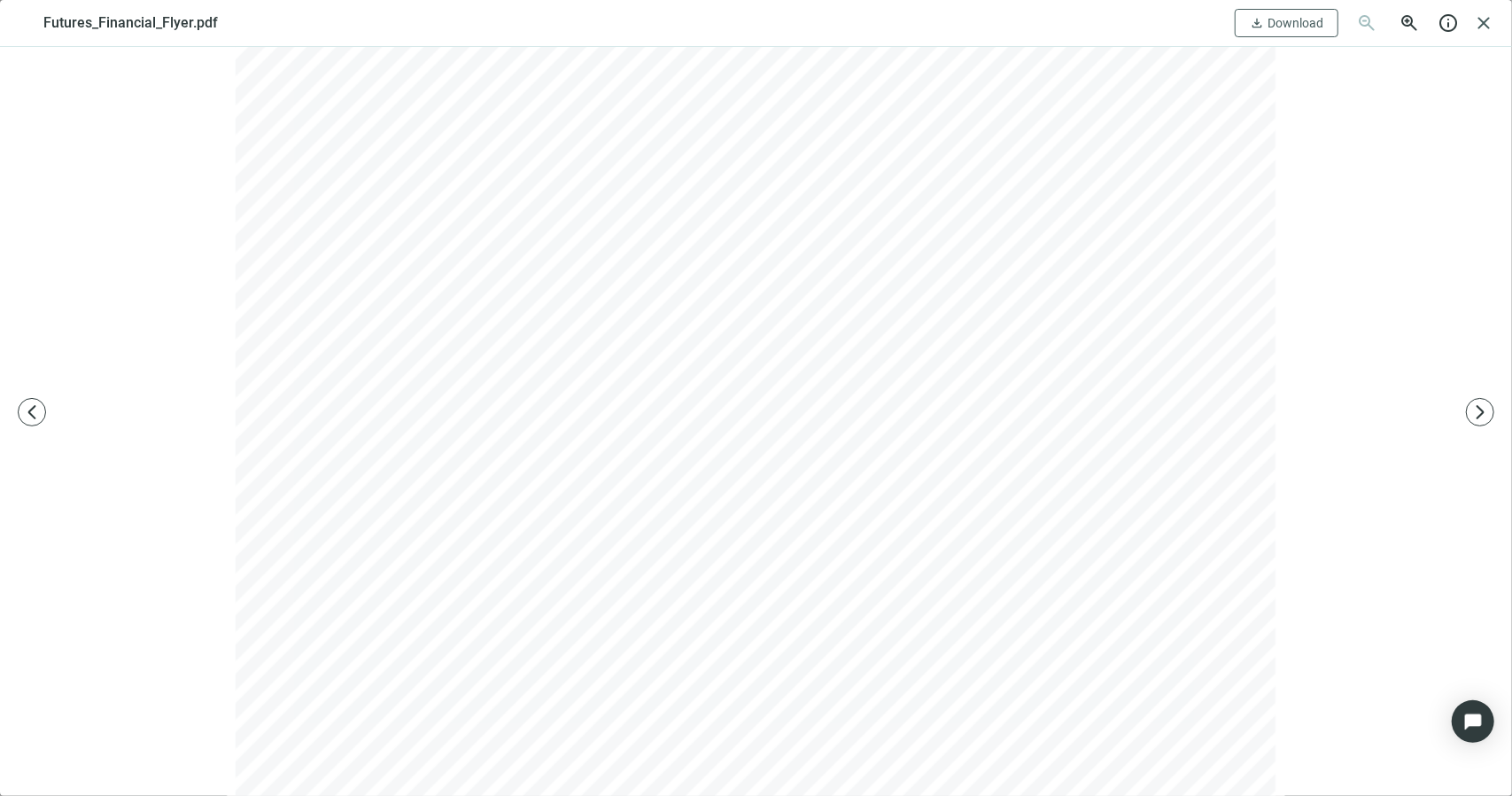
scroll to position [615, 0]
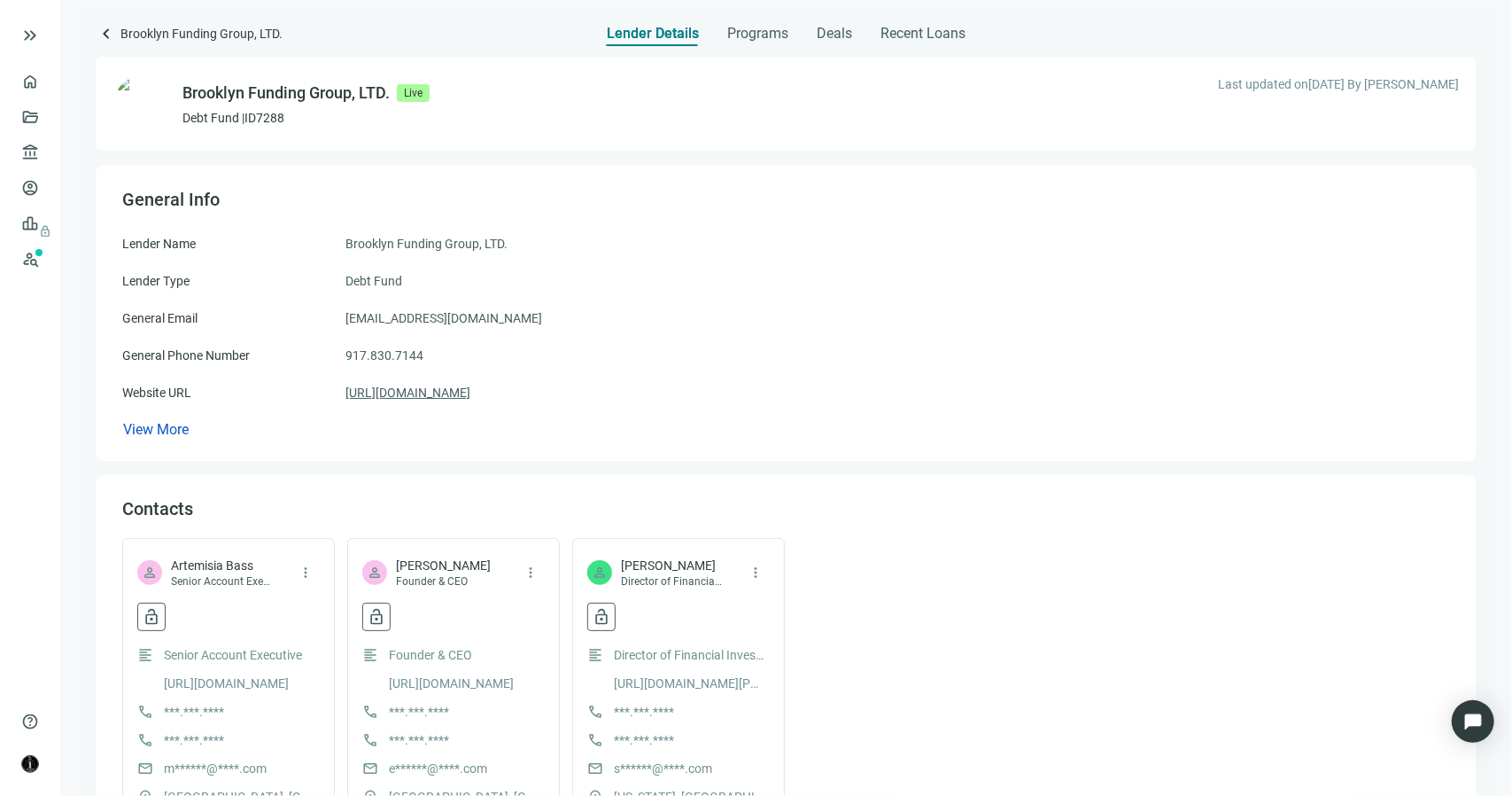
click at [470, 393] on link "https://brooklynfundinggroup.com/" at bounding box center [407, 393] width 125 height 20
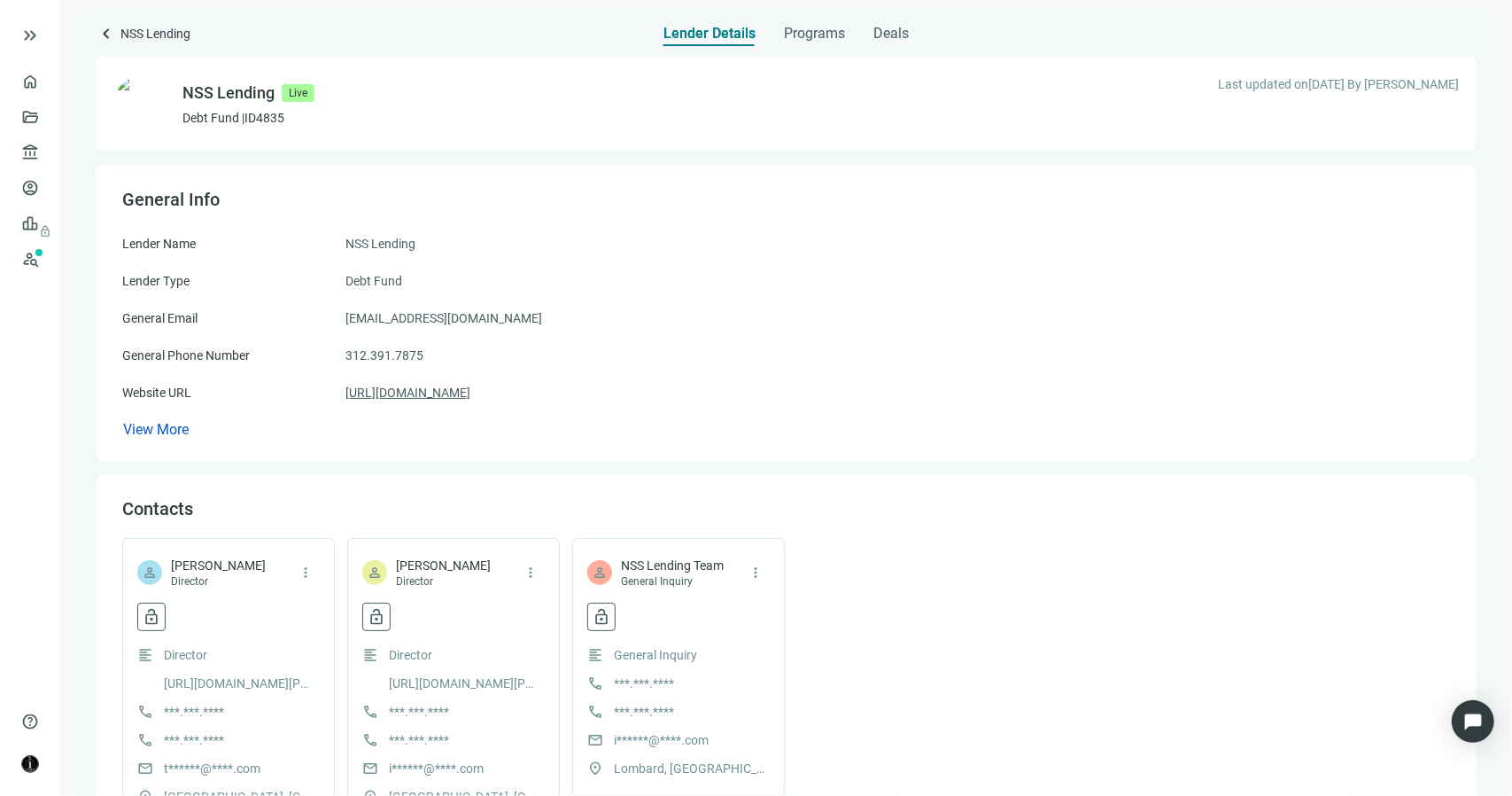
click at [431, 398] on link "https://nsslending.com" at bounding box center [407, 393] width 125 height 20
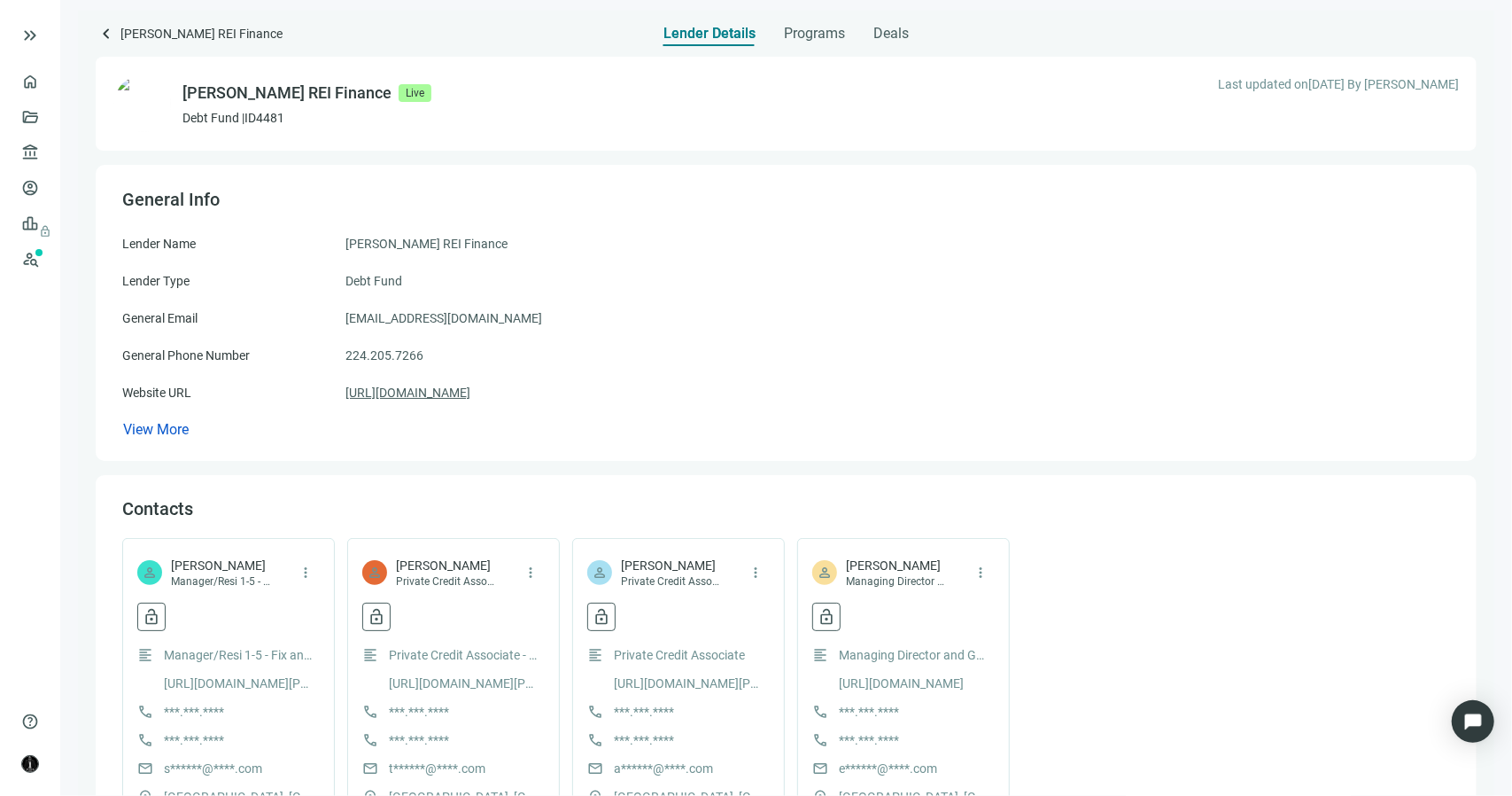
click at [397, 397] on link "[URL][DOMAIN_NAME]" at bounding box center [407, 393] width 125 height 20
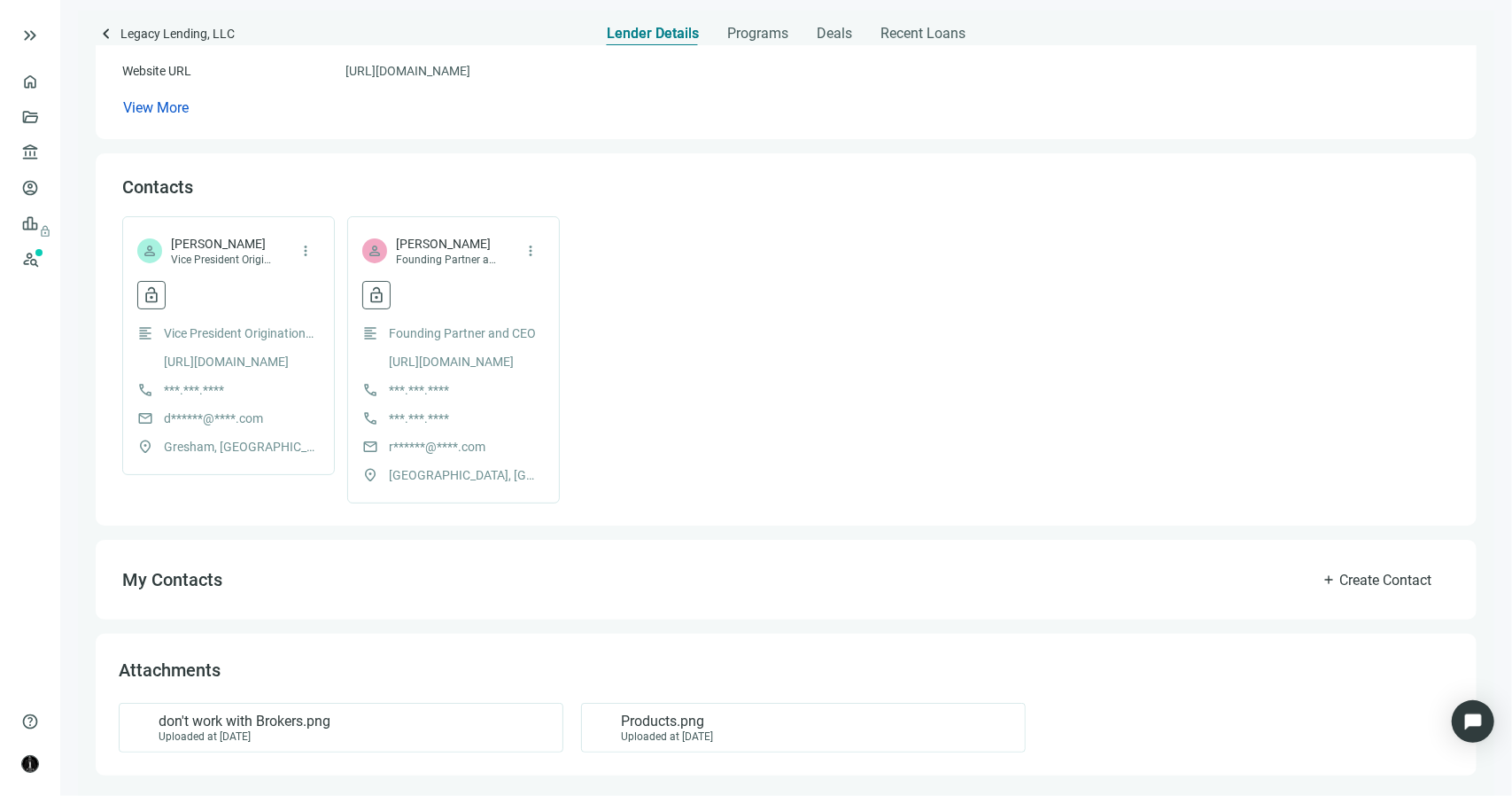
scroll to position [324, 0]
click at [342, 720] on div "don't work with Brokers.png Uploaded at 06.10.2025" at bounding box center [338, 724] width 415 height 30
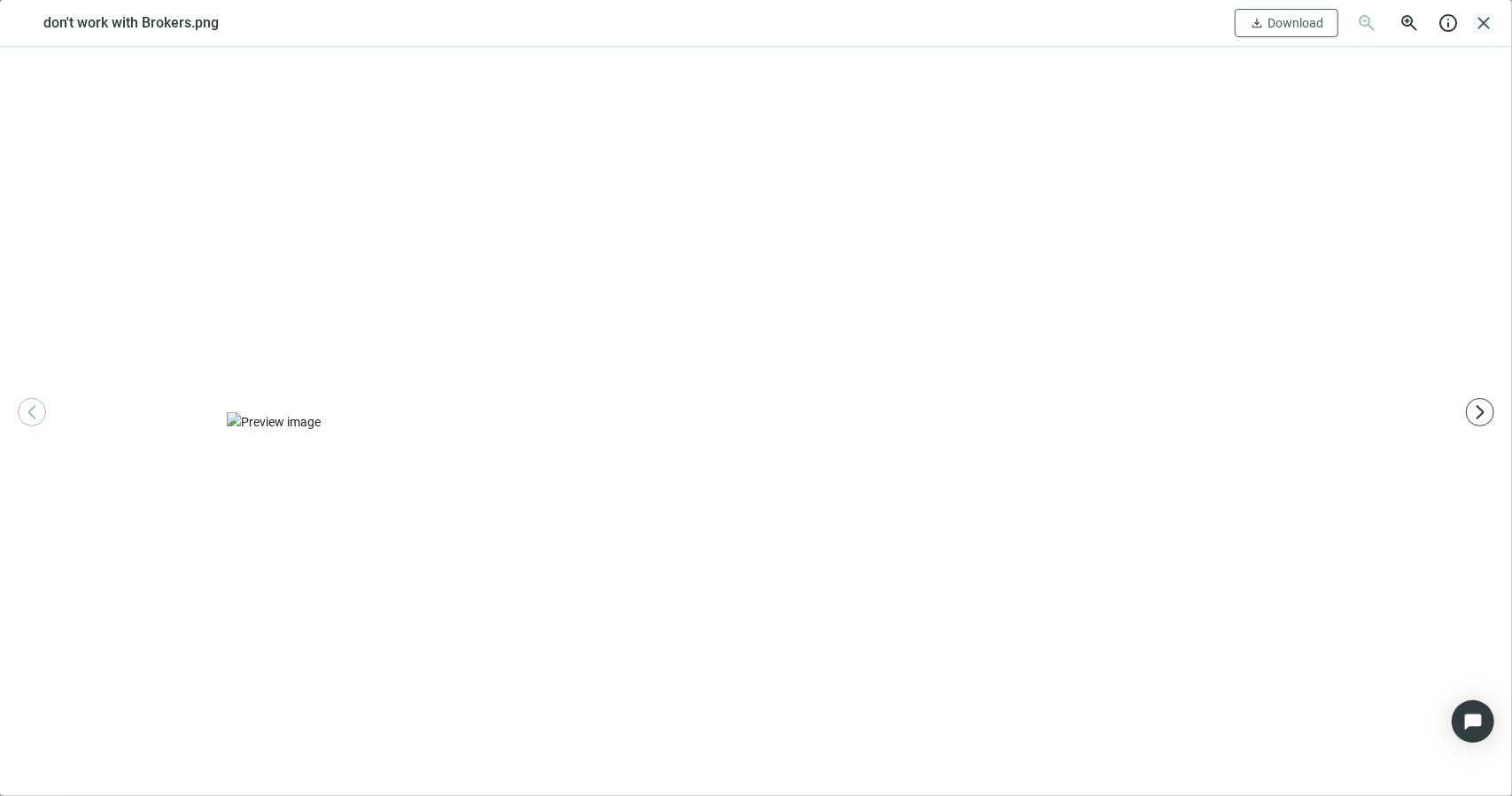
click at [1484, 15] on span "close" at bounding box center [1484, 24] width 22 height 22
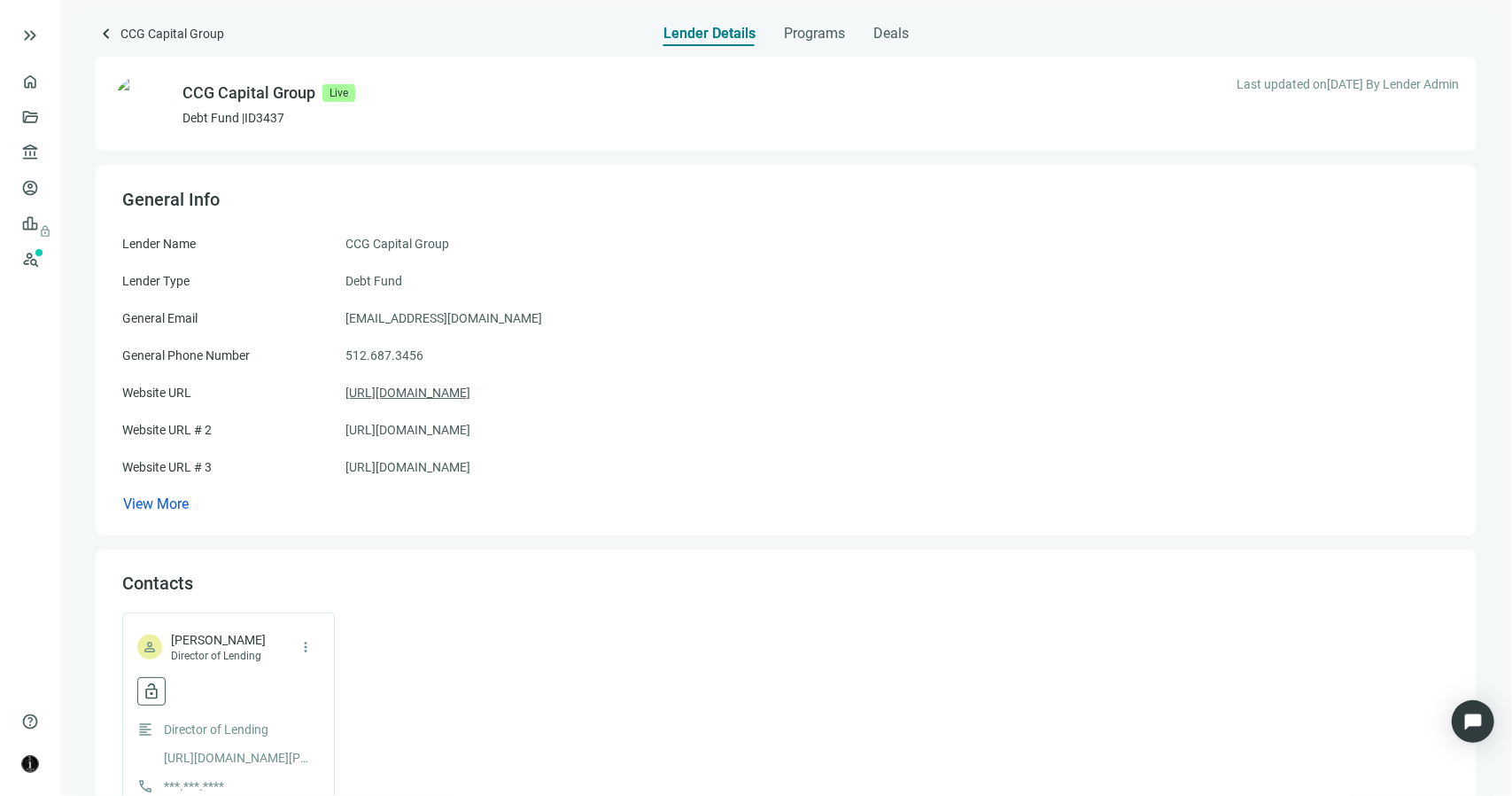
click at [420, 393] on link "[URL][DOMAIN_NAME]" at bounding box center [407, 393] width 125 height 20
click at [470, 433] on link "https://www.ccgcapitalgroup.com/" at bounding box center [407, 430] width 125 height 20
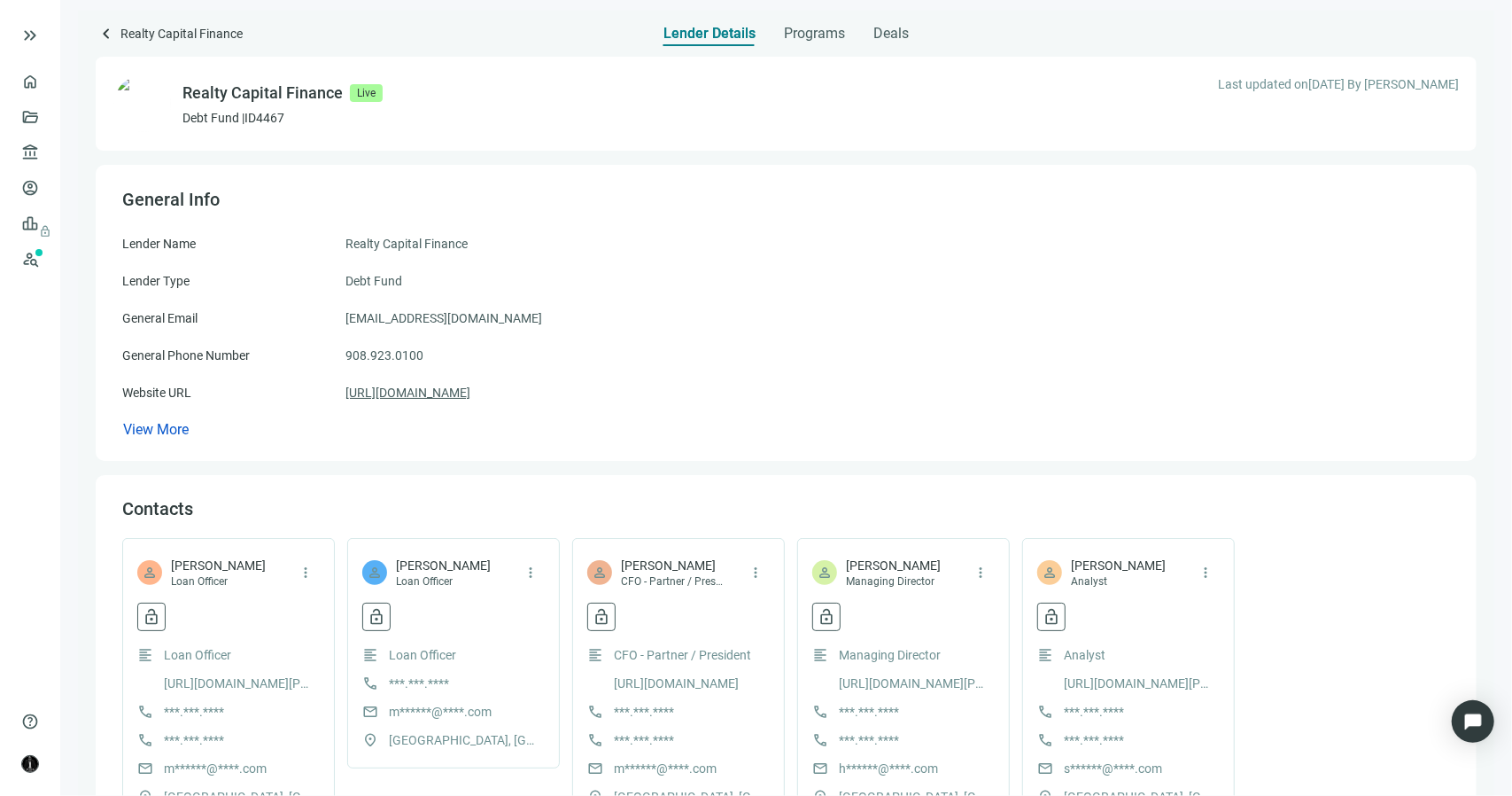
click at [470, 392] on link "[URL][DOMAIN_NAME]" at bounding box center [407, 393] width 125 height 20
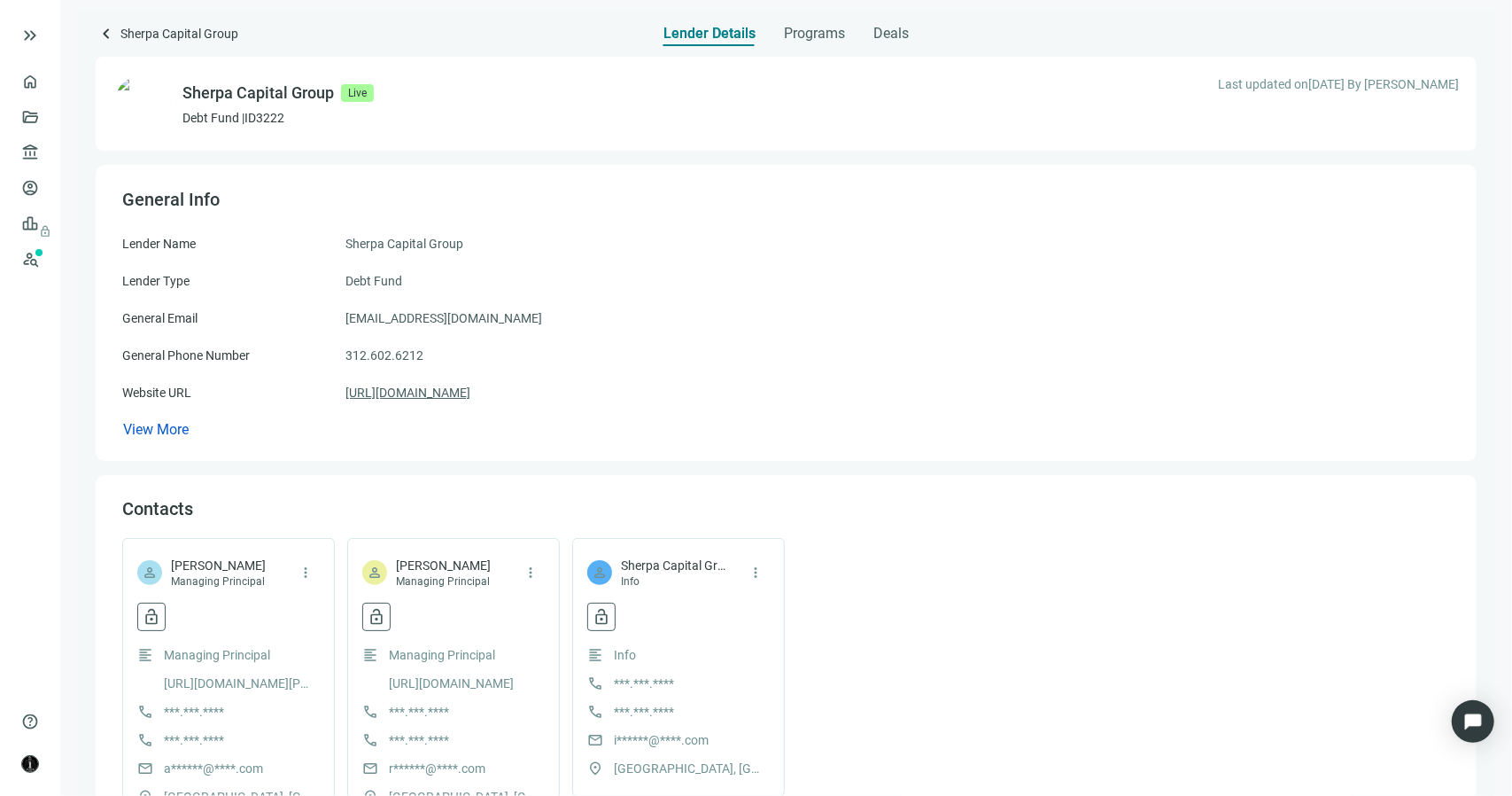
click at [470, 398] on link "[URL][DOMAIN_NAME]" at bounding box center [407, 393] width 125 height 20
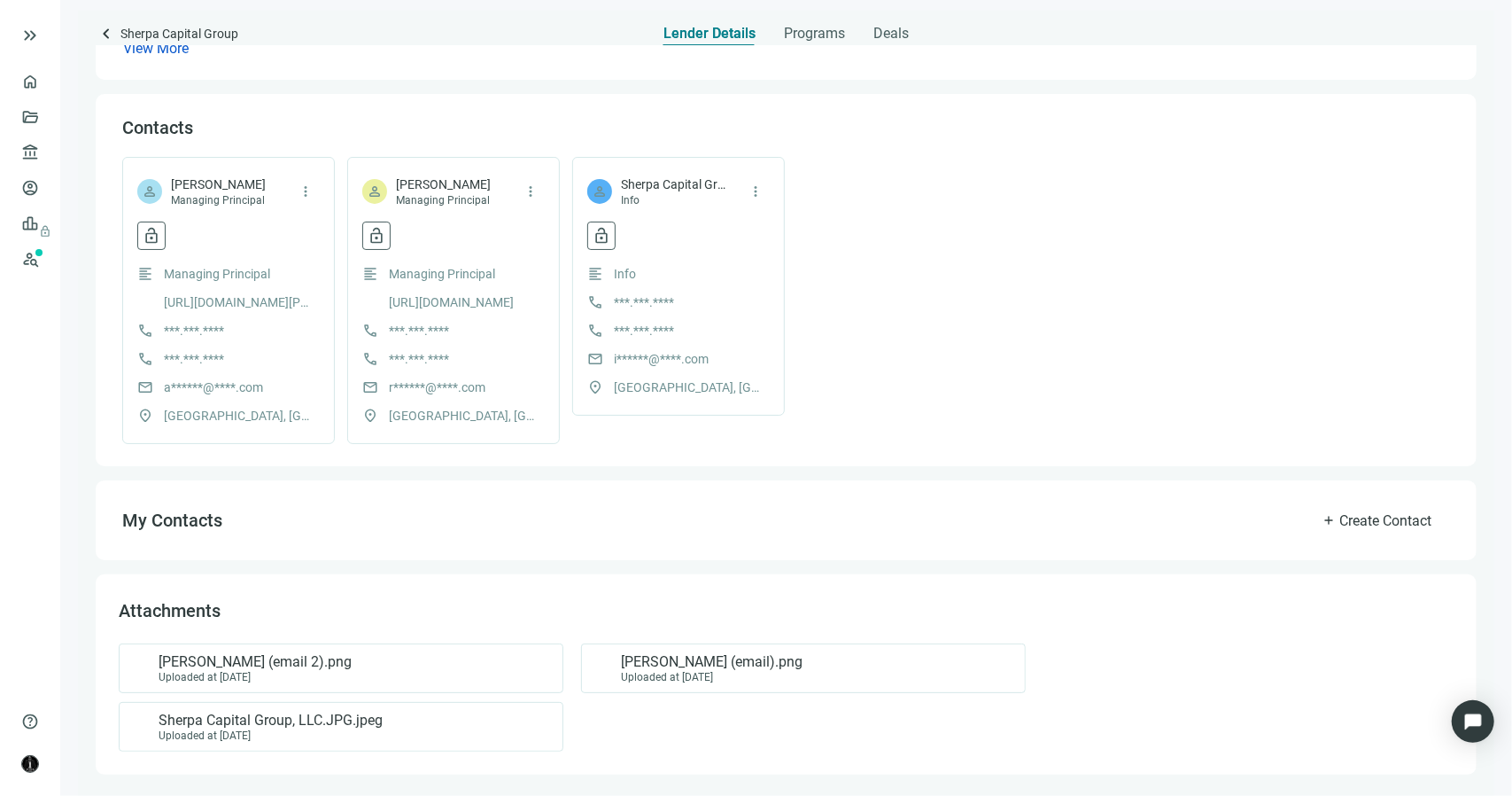
scroll to position [383, 0]
click at [343, 670] on div "[PERSON_NAME] (email 2).png Uploaded at [DATE]" at bounding box center [338, 666] width 415 height 30
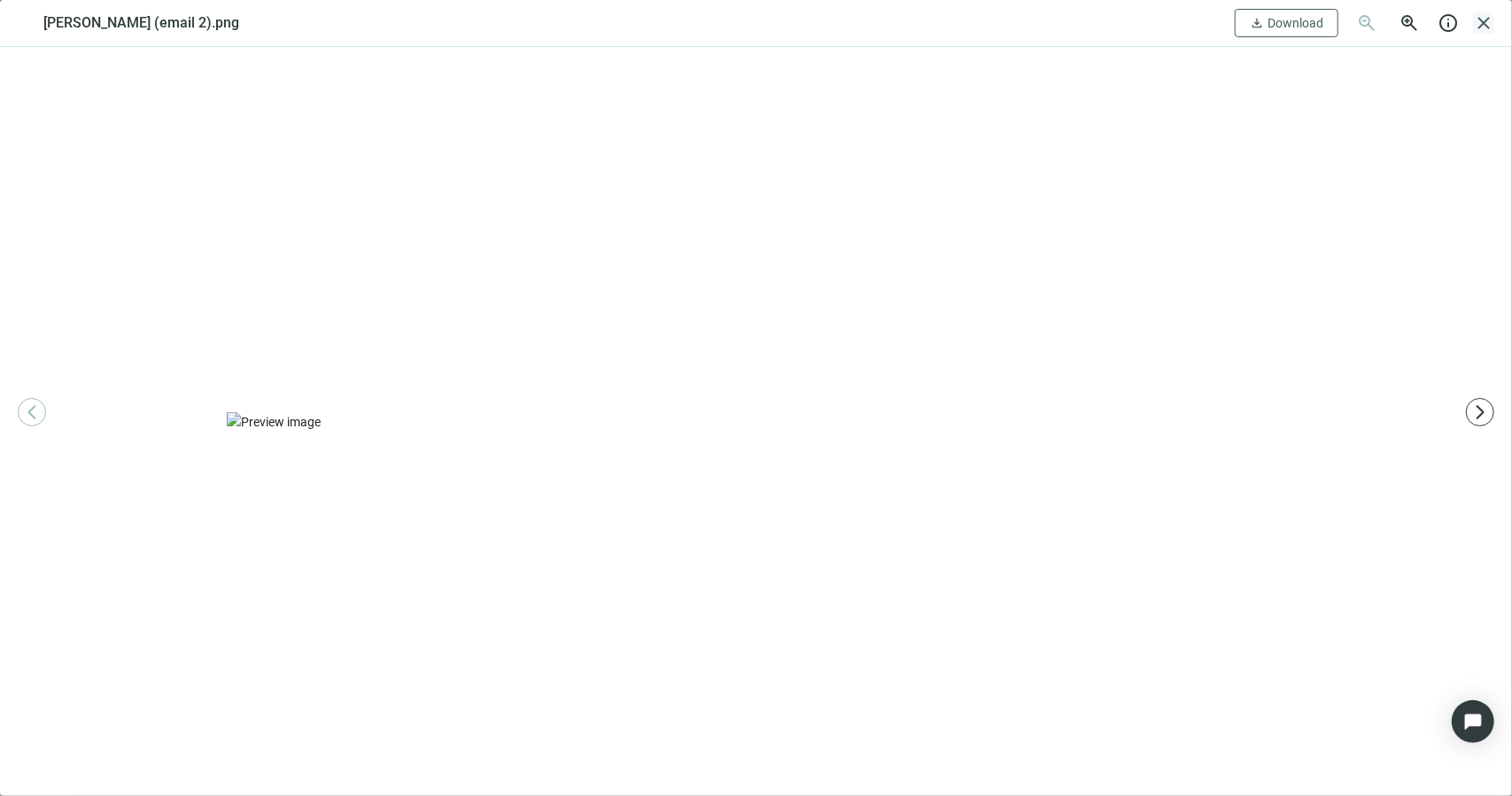
click at [1488, 26] on span "close" at bounding box center [1484, 24] width 22 height 22
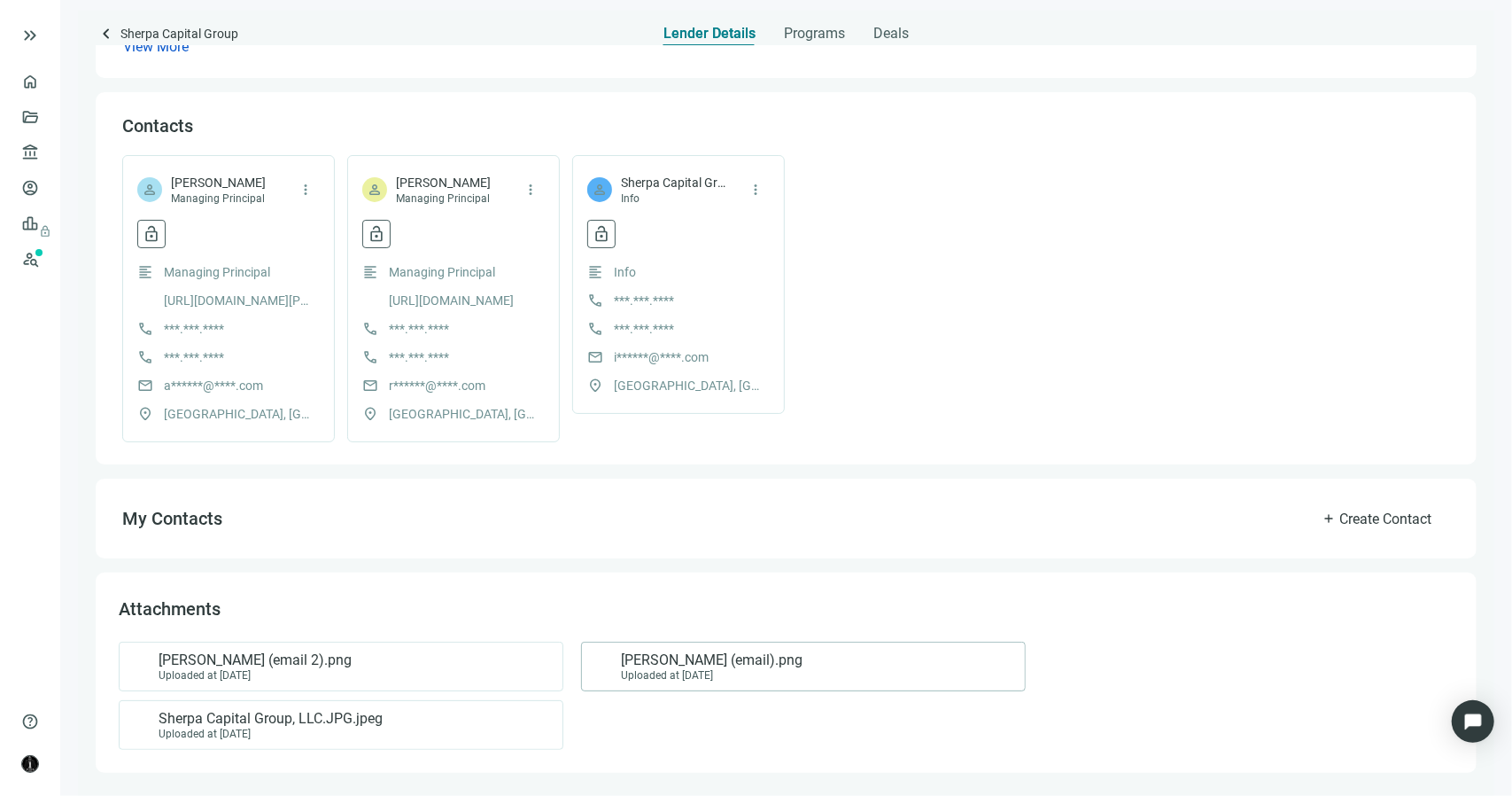
click at [686, 665] on span "[PERSON_NAME] (email).png" at bounding box center [711, 661] width 182 height 18
